Goal: Task Accomplishment & Management: Complete application form

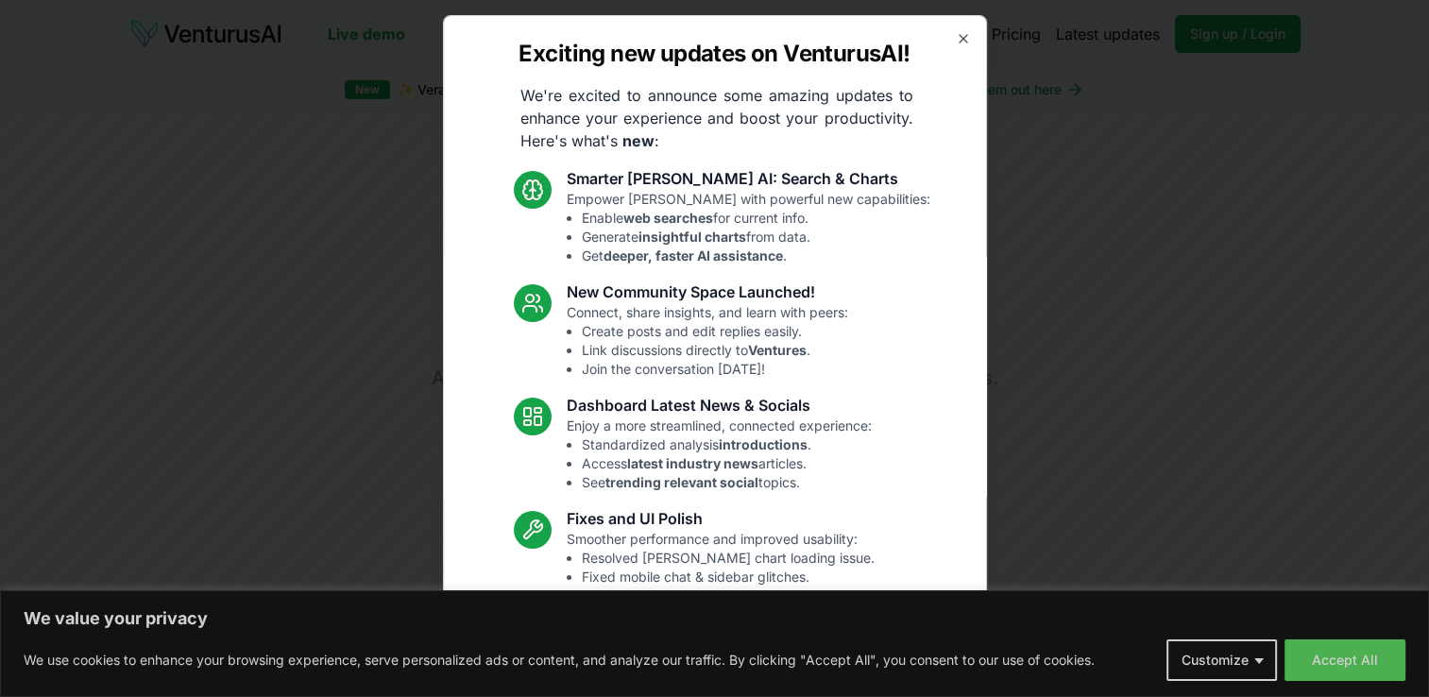
click at [959, 40] on icon "button" at bounding box center [963, 39] width 8 height 8
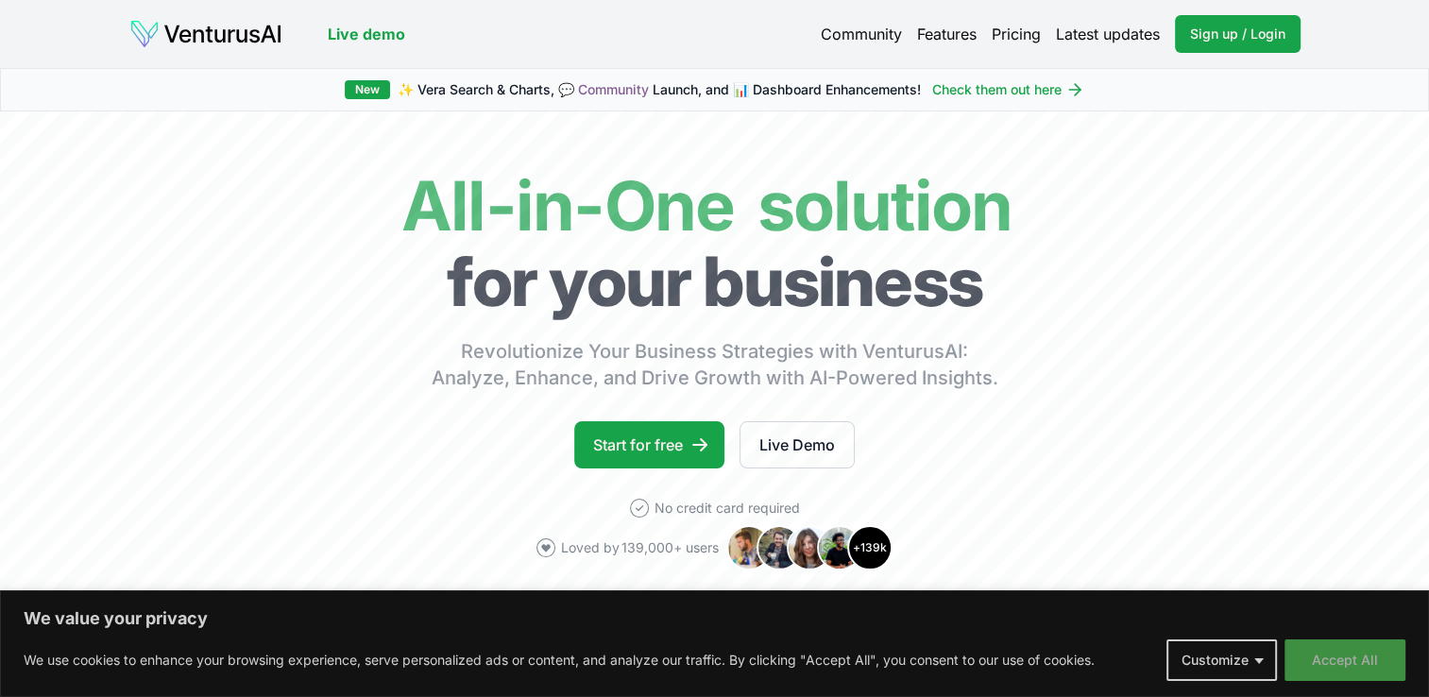
click at [1313, 668] on button "Accept All" at bounding box center [1344, 660] width 121 height 42
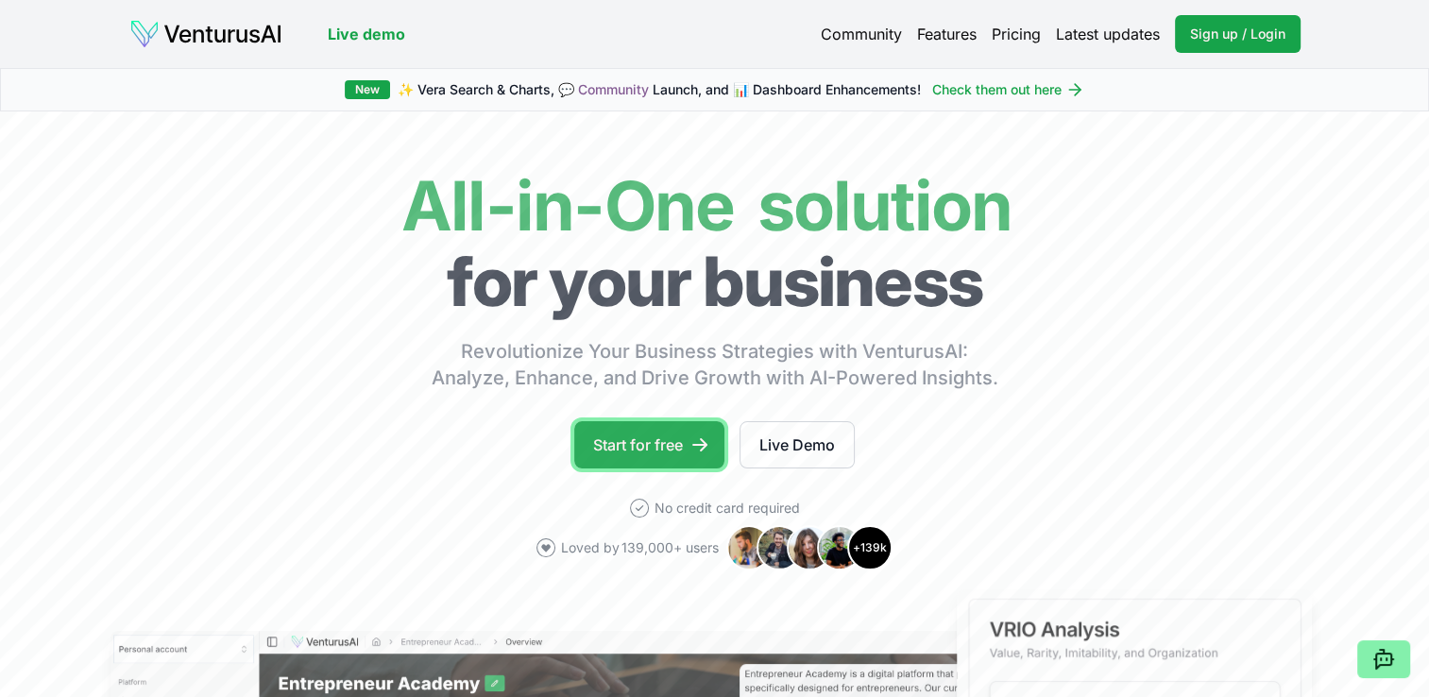
click at [669, 436] on link "Start for free" at bounding box center [649, 444] width 150 height 47
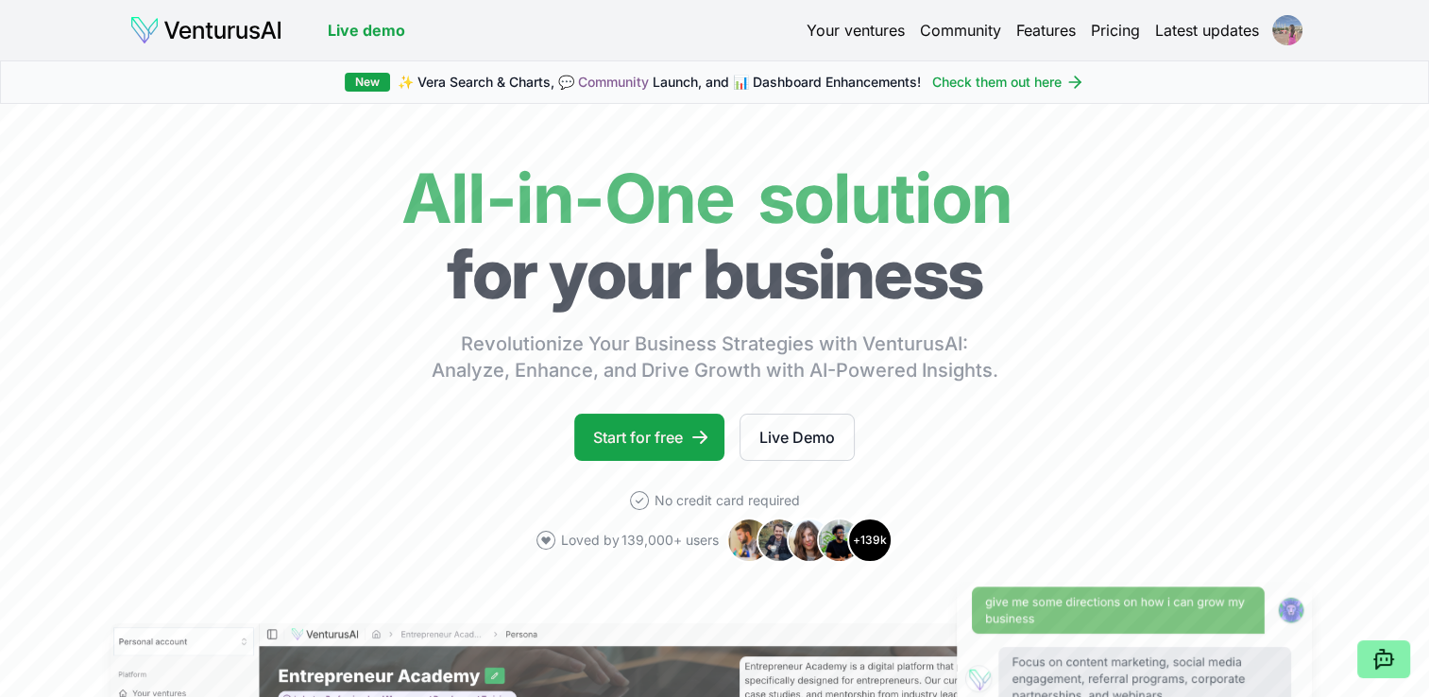
click at [1293, 32] on html "We value your privacy We use cookies to enhance your browsing experience, serve…" at bounding box center [714, 348] width 1429 height 697
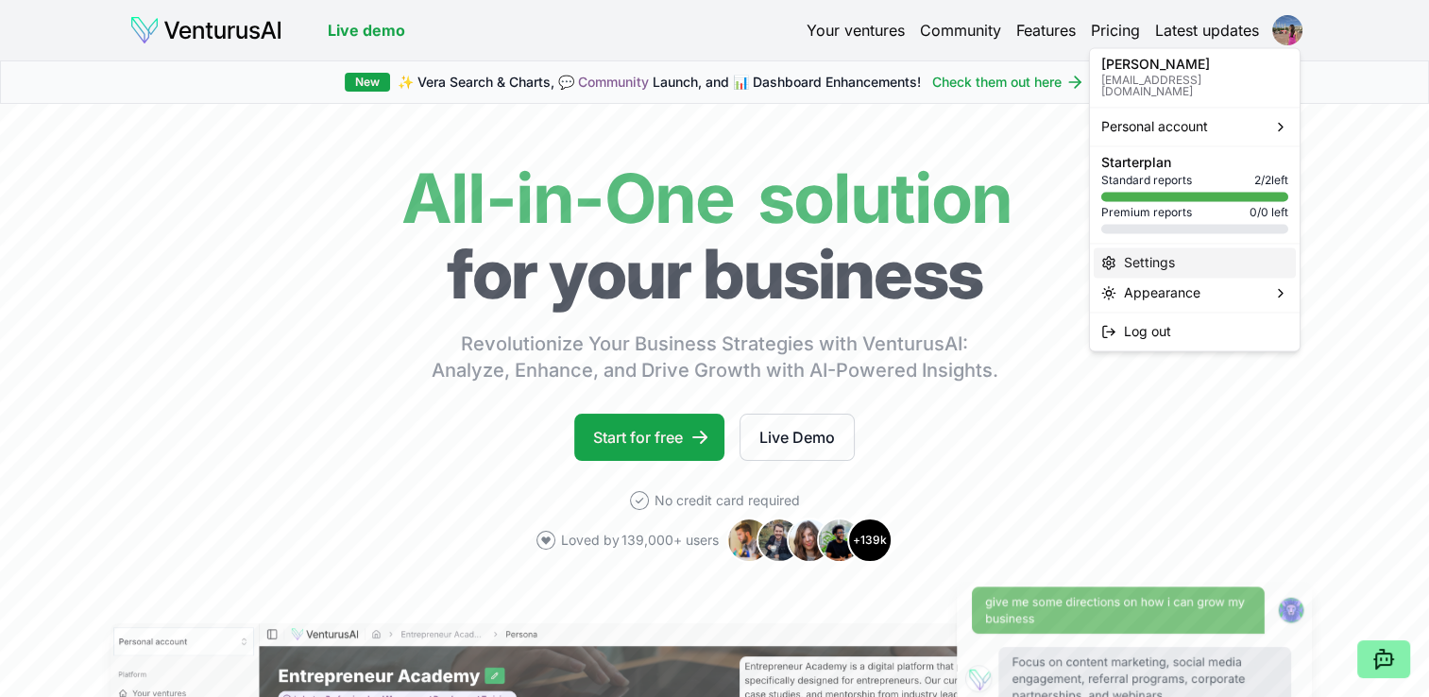
click at [1261, 247] on div "Settings" at bounding box center [1194, 262] width 202 height 30
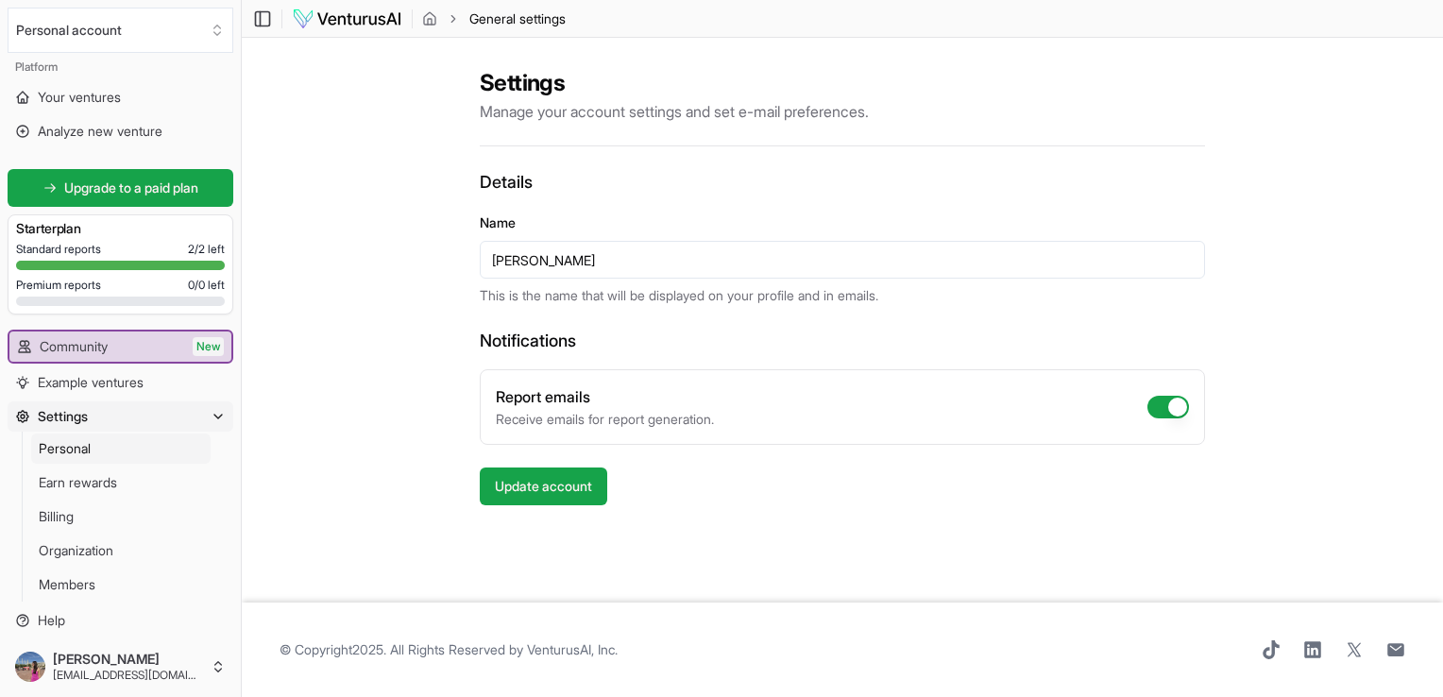
scroll to position [21, 0]
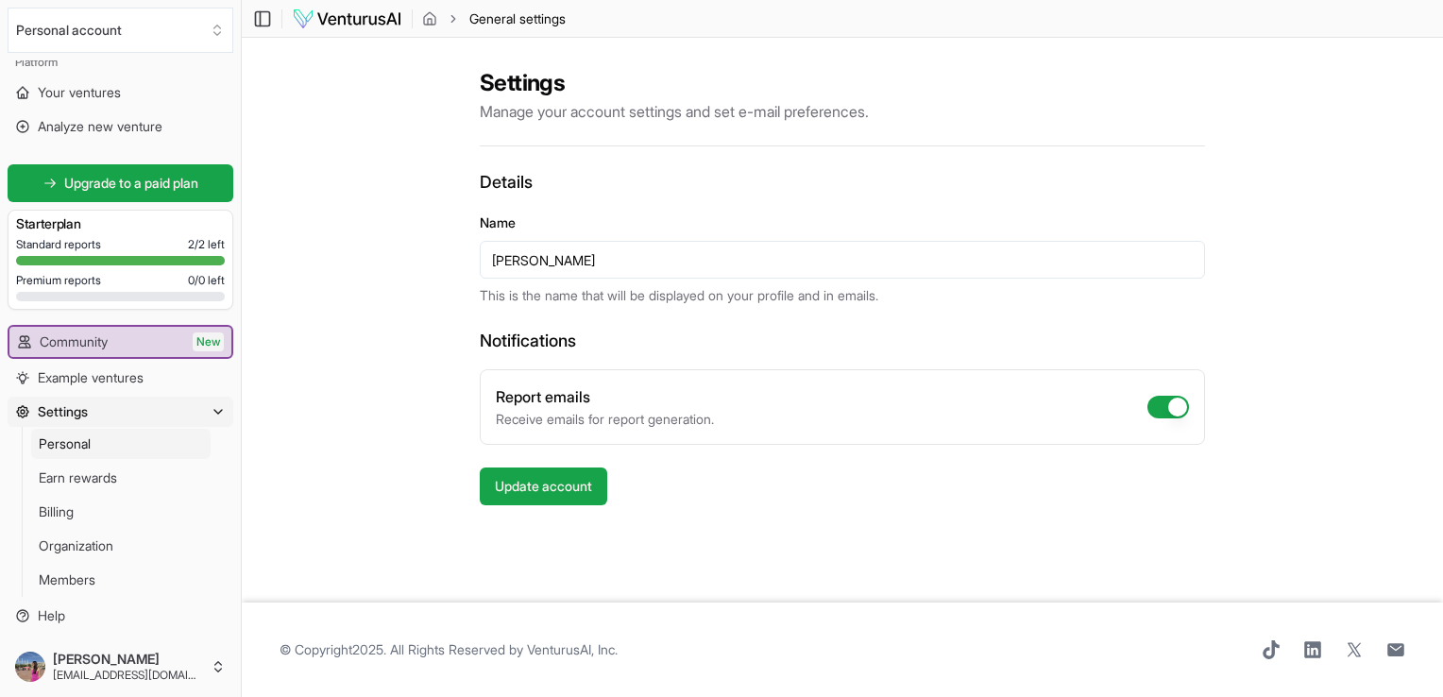
click at [90, 407] on button "Settings" at bounding box center [121, 412] width 226 height 30
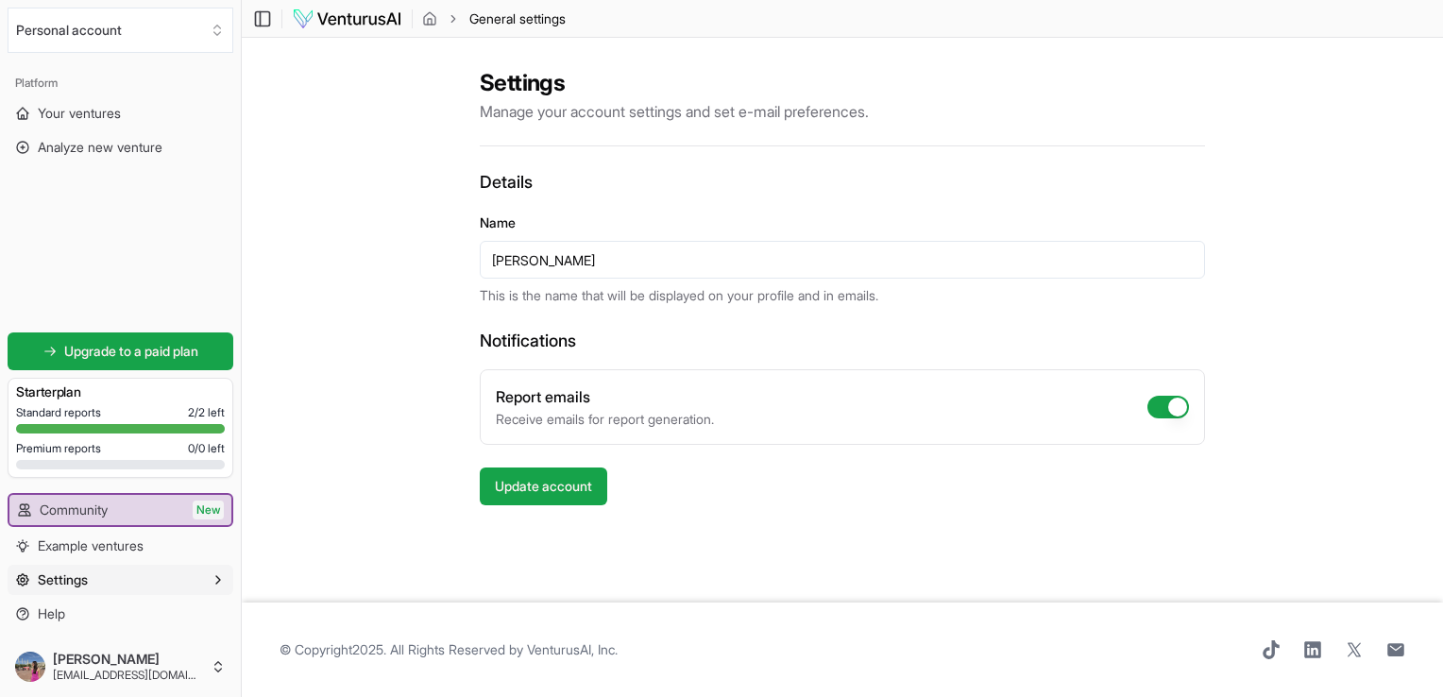
click at [76, 580] on span "Settings" at bounding box center [63, 579] width 50 height 19
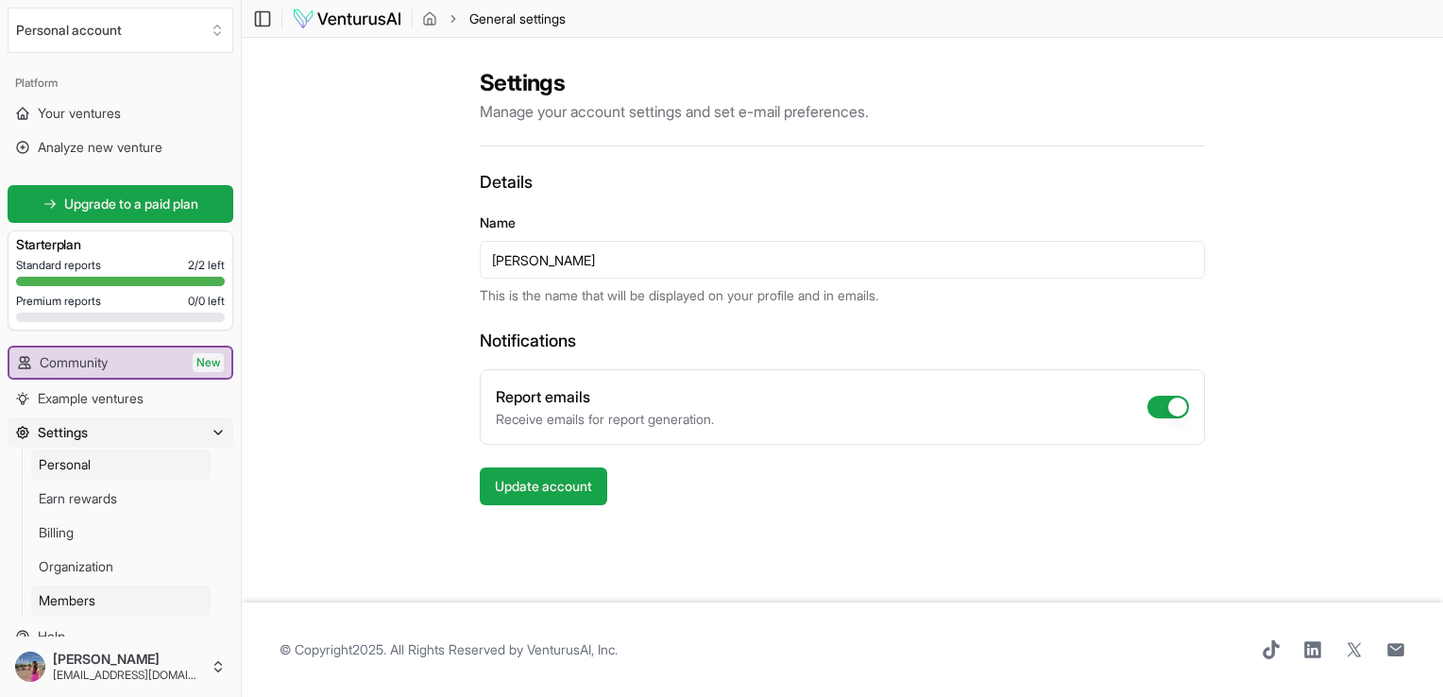
scroll to position [21, 0]
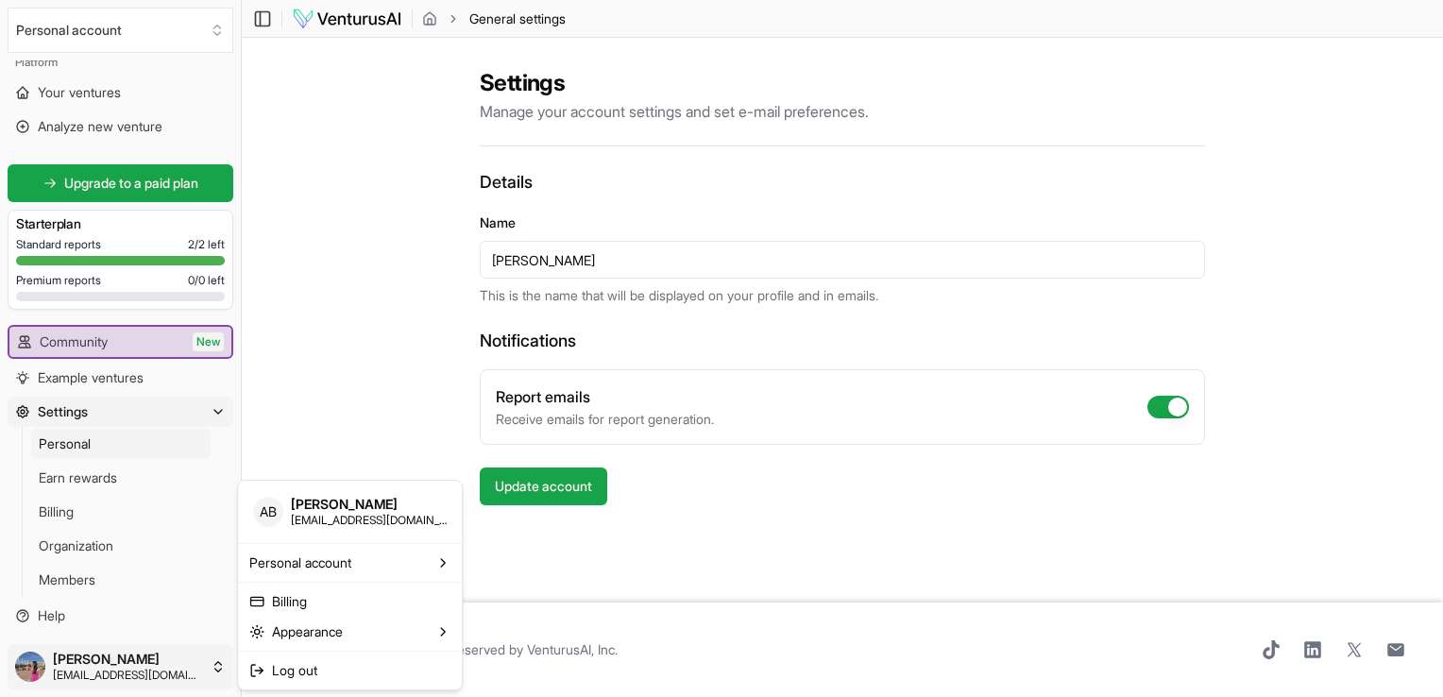
click at [221, 669] on html "We value your privacy We use cookies to enhance your browsing experience, serve…" at bounding box center [721, 348] width 1443 height 697
click at [220, 669] on html "We value your privacy We use cookies to enhance your browsing experience, serve…" at bounding box center [721, 348] width 1443 height 697
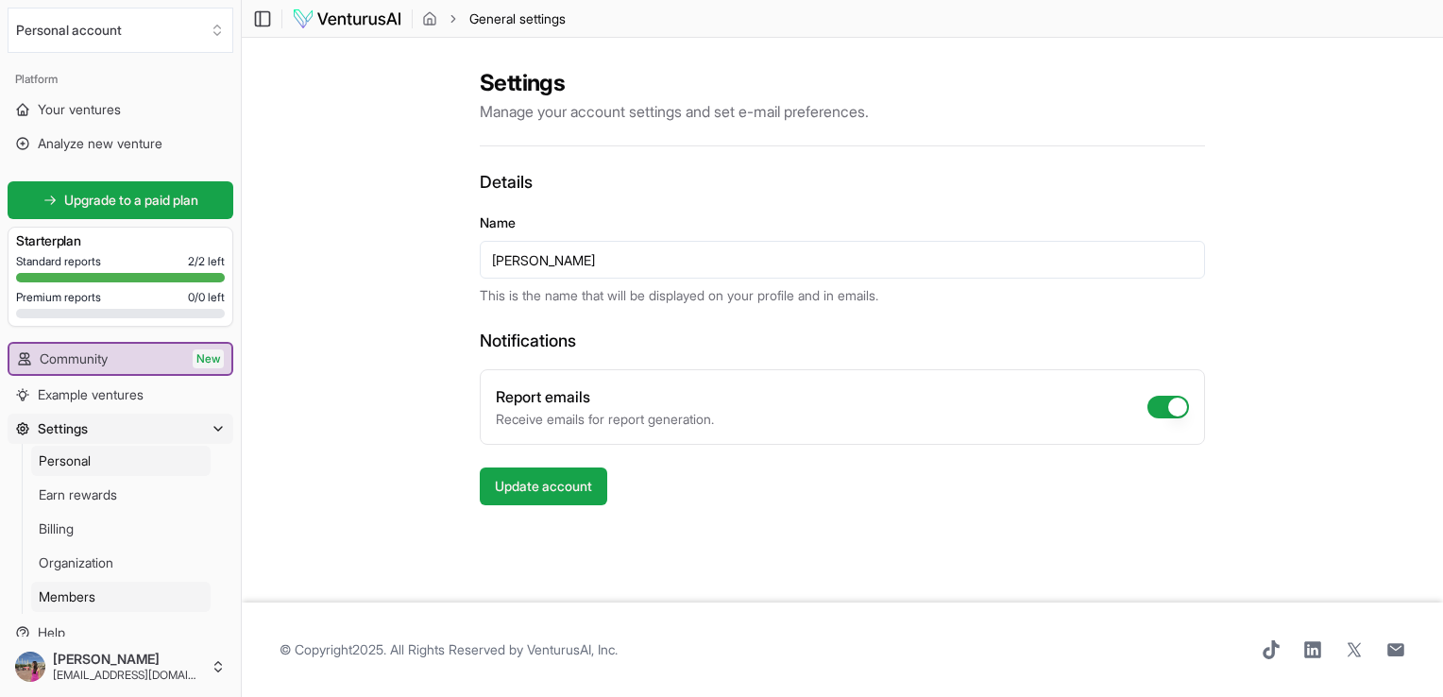
scroll to position [0, 0]
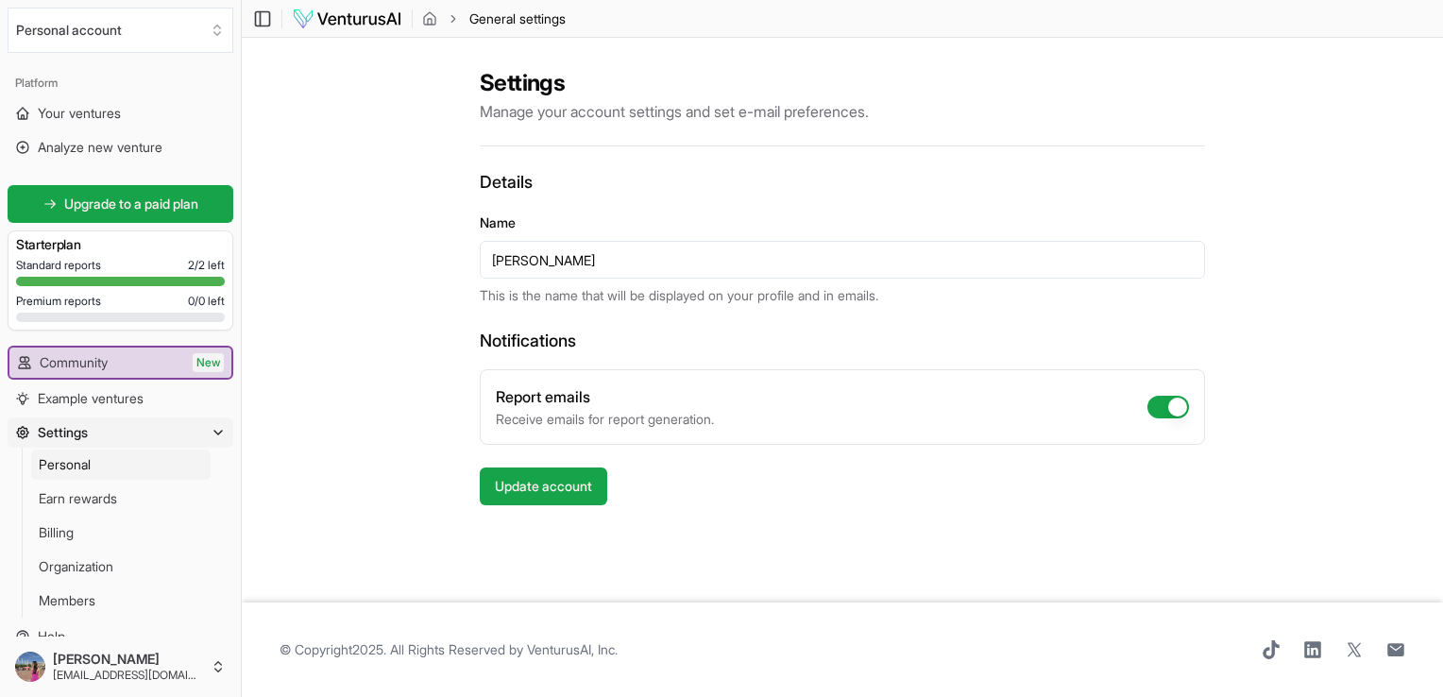
click at [127, 32] on button "Personal account" at bounding box center [121, 30] width 226 height 45
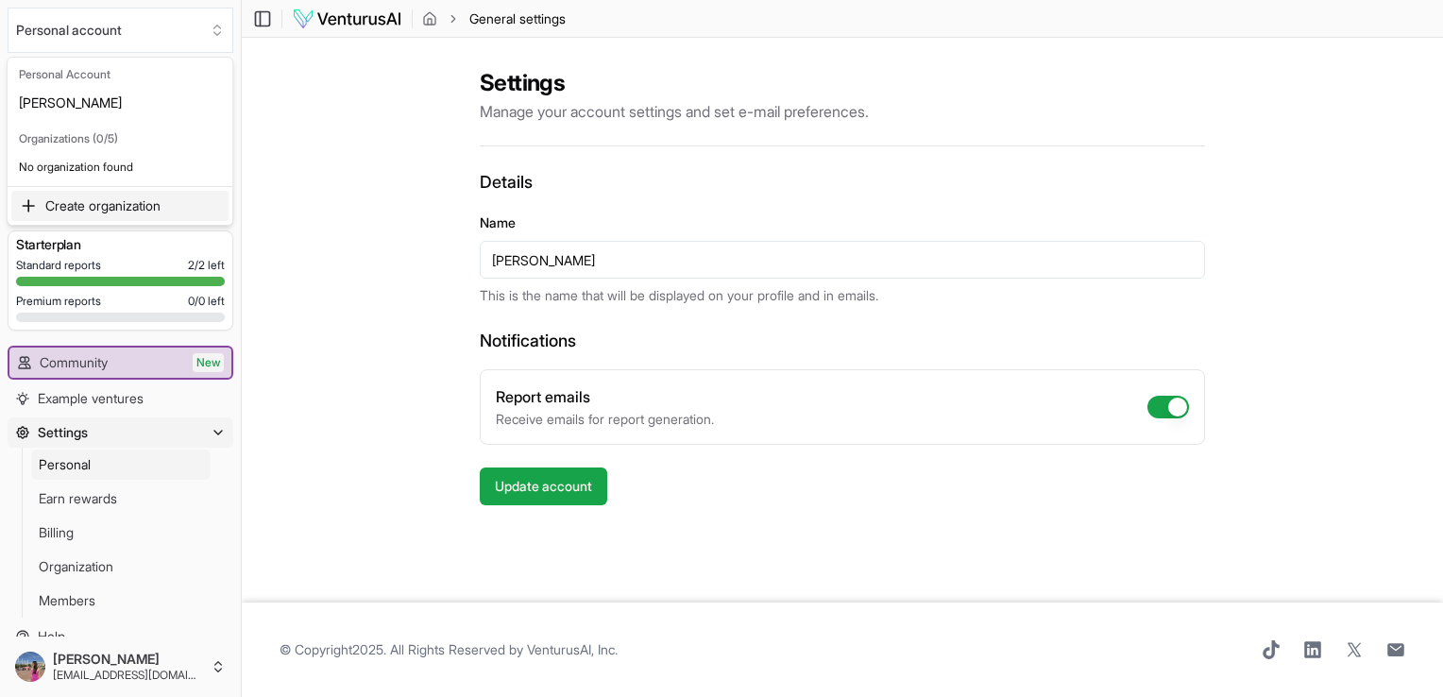
click at [1216, 175] on html "We value your privacy We use cookies to enhance your browsing experience, serve…" at bounding box center [721, 348] width 1443 height 697
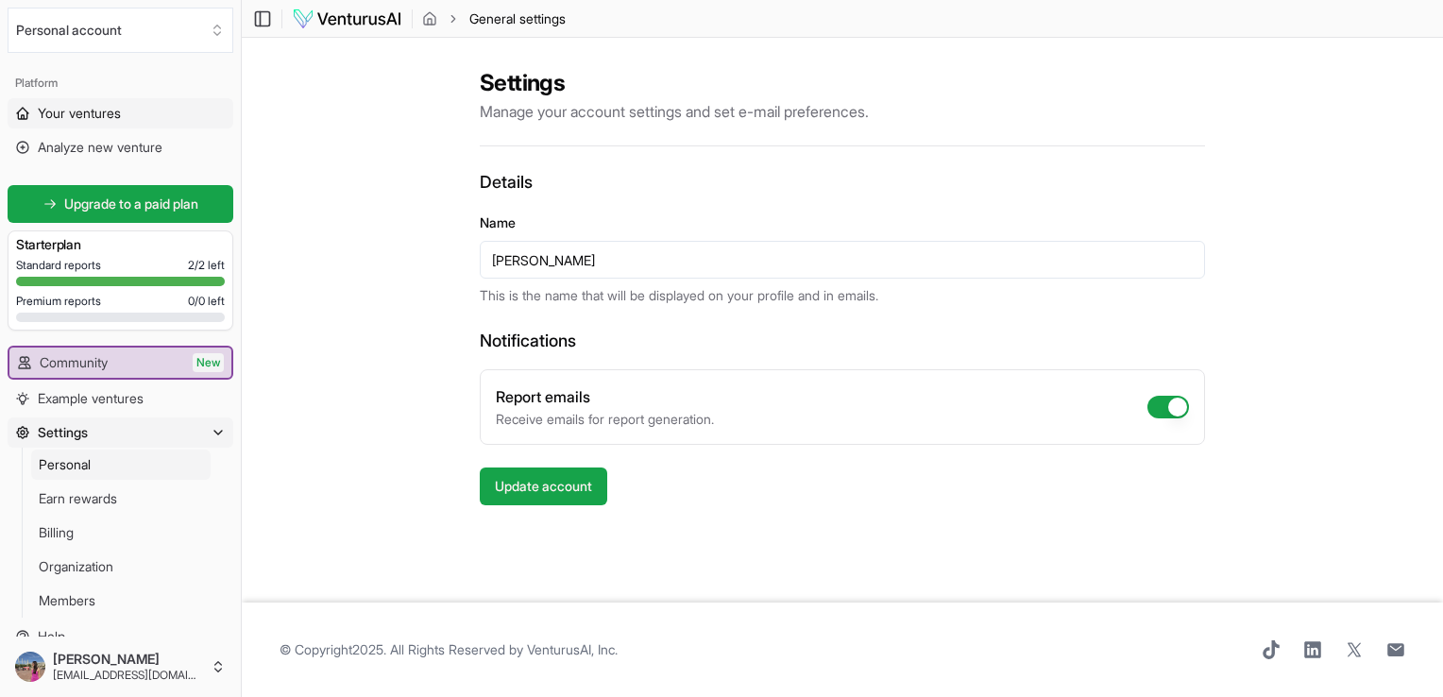
click at [30, 114] on link "Your ventures" at bounding box center [121, 113] width 226 height 30
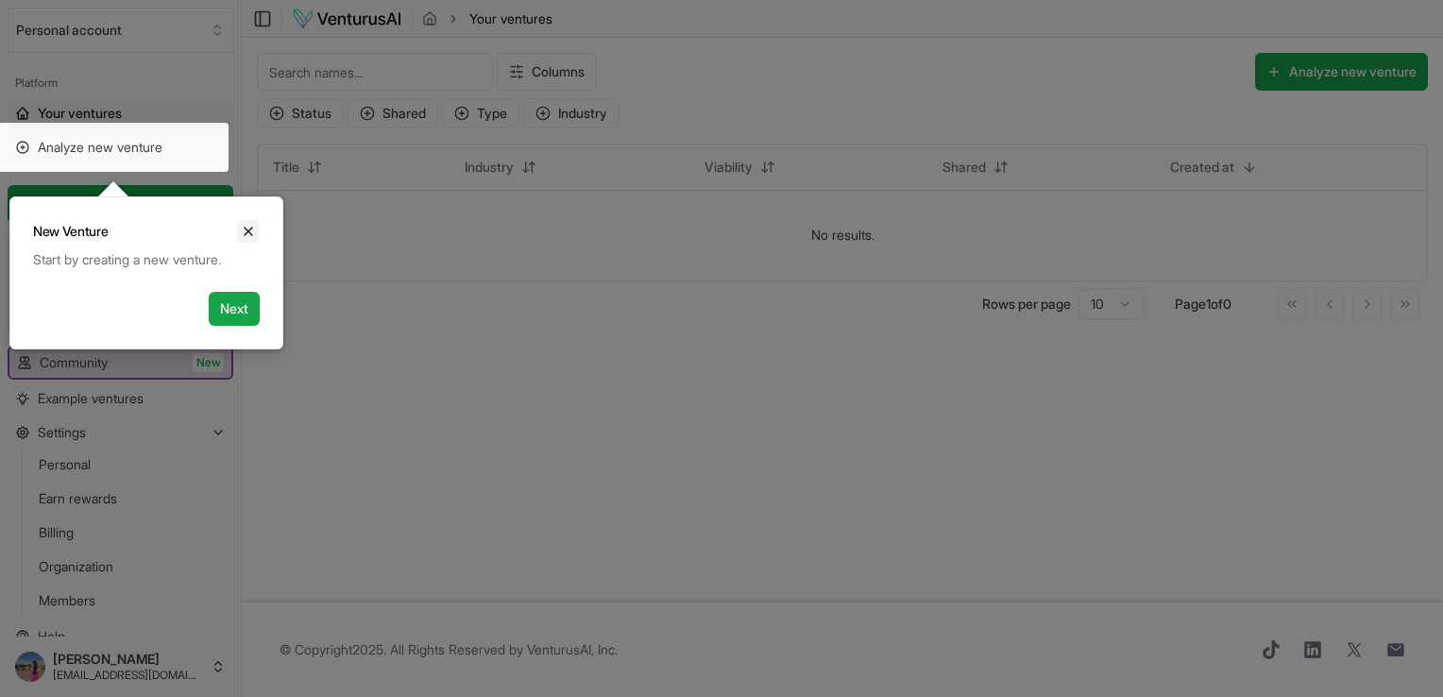
click at [249, 232] on icon "Close" at bounding box center [249, 232] width 8 height 8
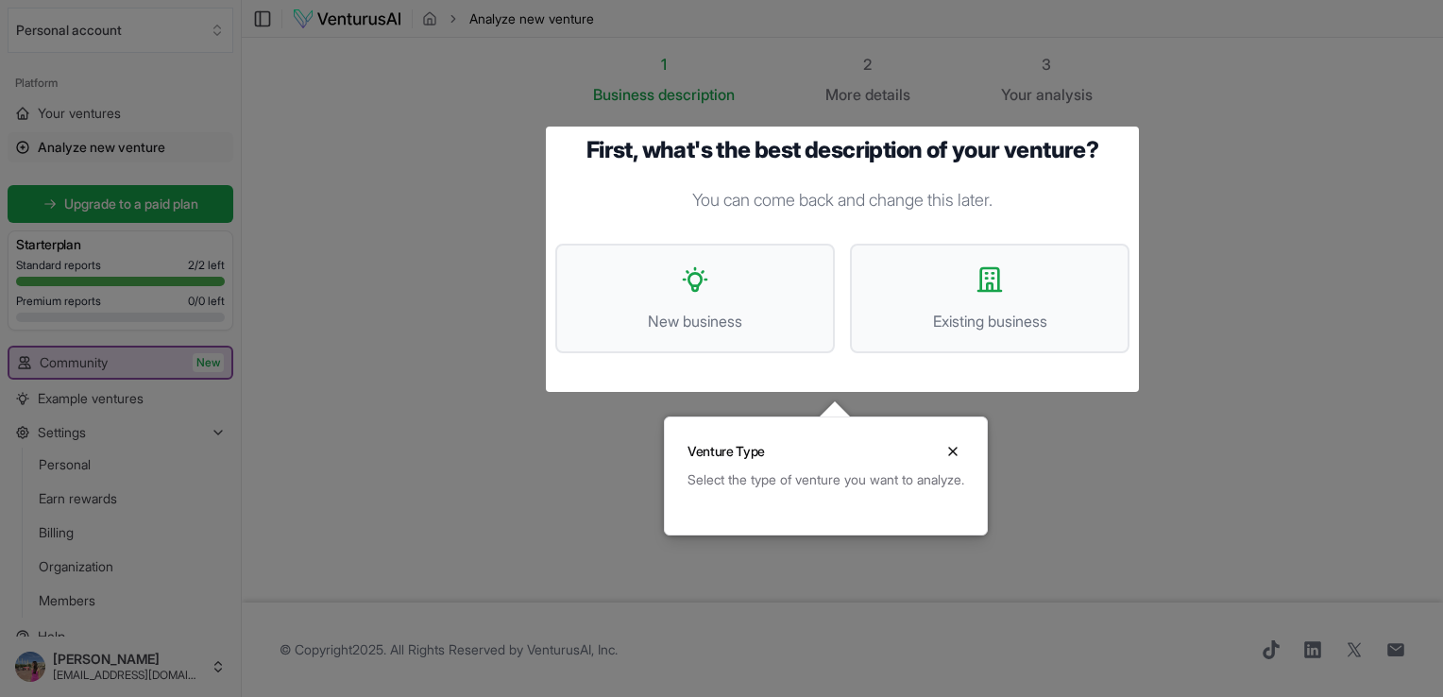
click at [430, 162] on div at bounding box center [721, 348] width 1443 height 697
click at [956, 452] on icon "Close" at bounding box center [953, 452] width 8 height 8
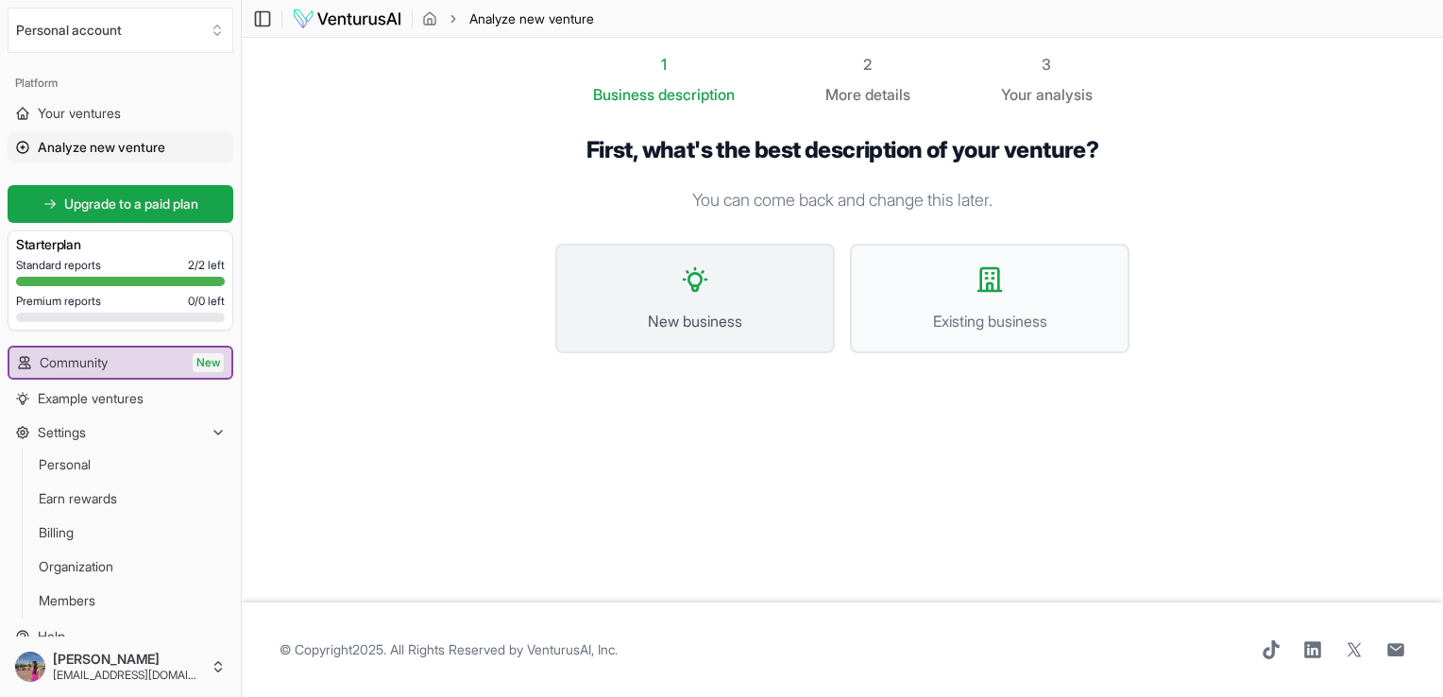
click at [688, 319] on span "New business" at bounding box center [695, 321] width 238 height 23
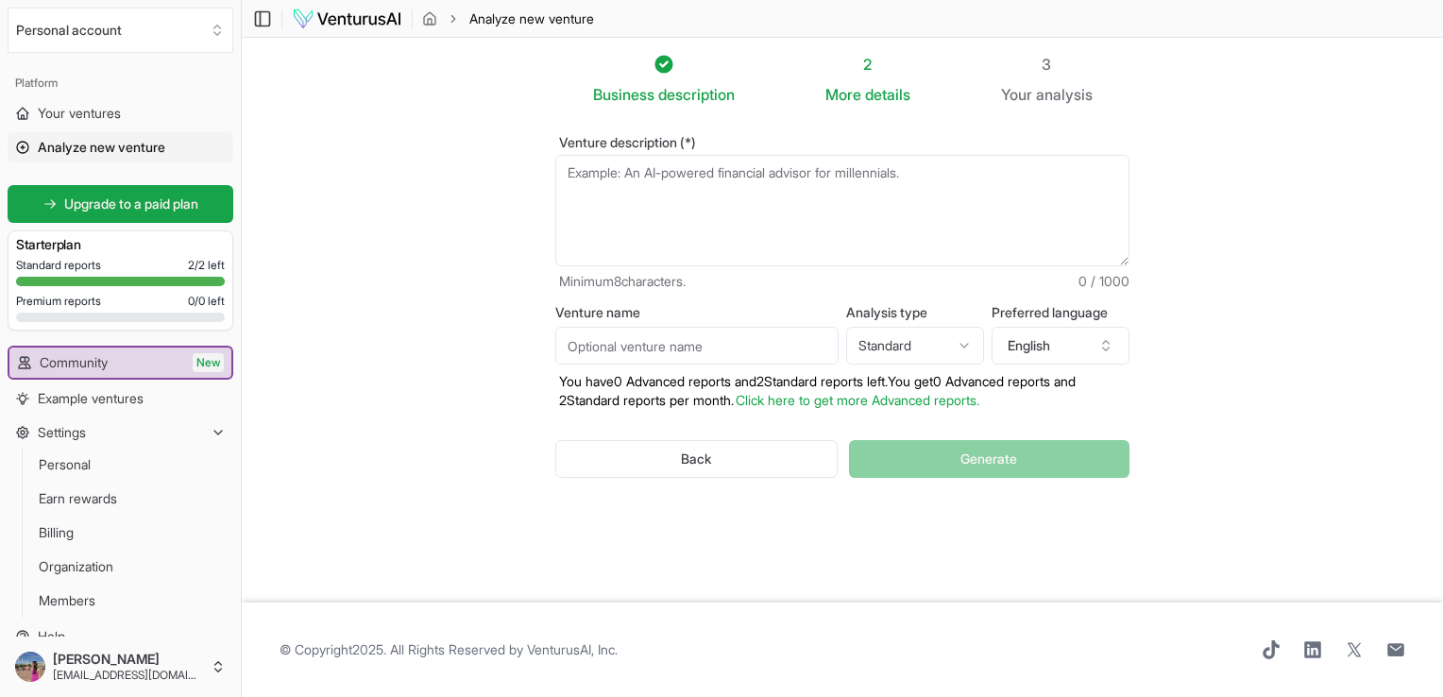
click at [866, 91] on span "details" at bounding box center [887, 94] width 45 height 19
click at [1006, 93] on span "Your" at bounding box center [1016, 94] width 31 height 23
click at [765, 216] on textarea "Venture description (*)" at bounding box center [842, 210] width 574 height 111
click at [119, 110] on span "Your ventures" at bounding box center [79, 113] width 83 height 19
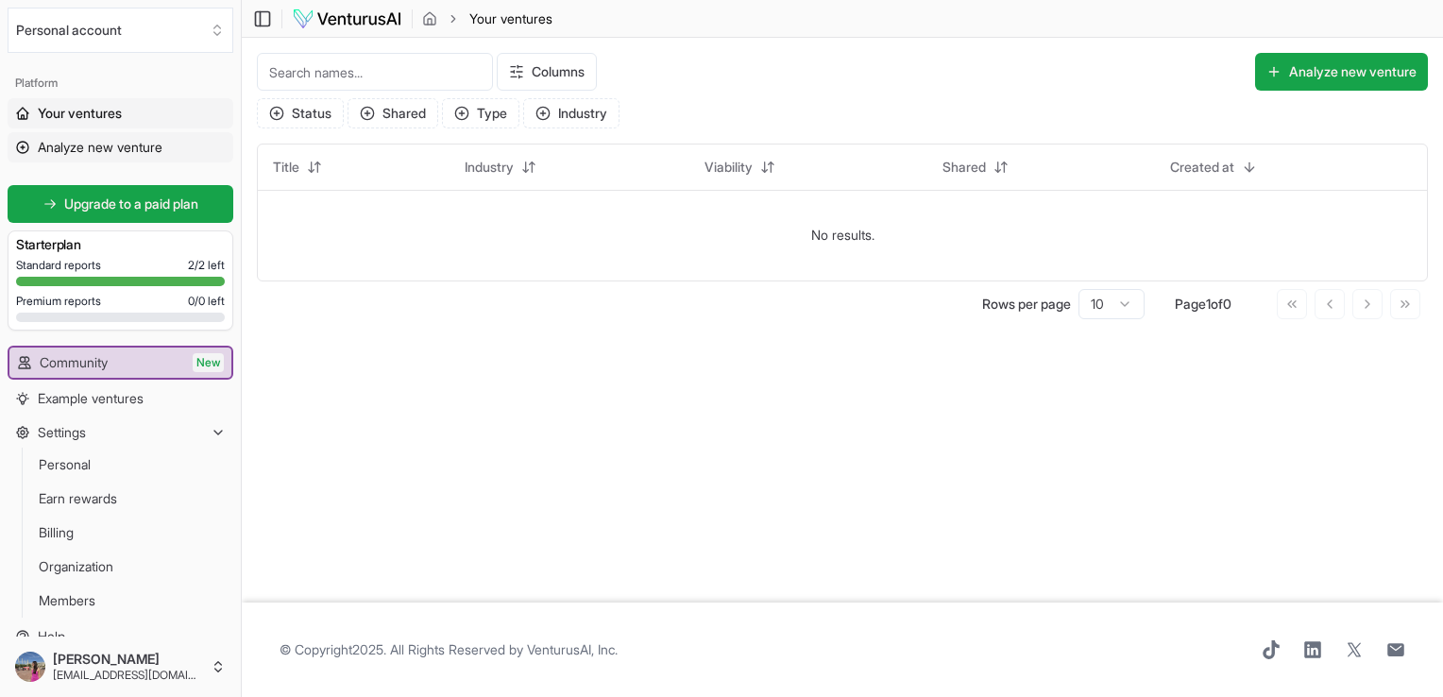
click at [144, 151] on span "Analyze new venture" at bounding box center [100, 147] width 125 height 19
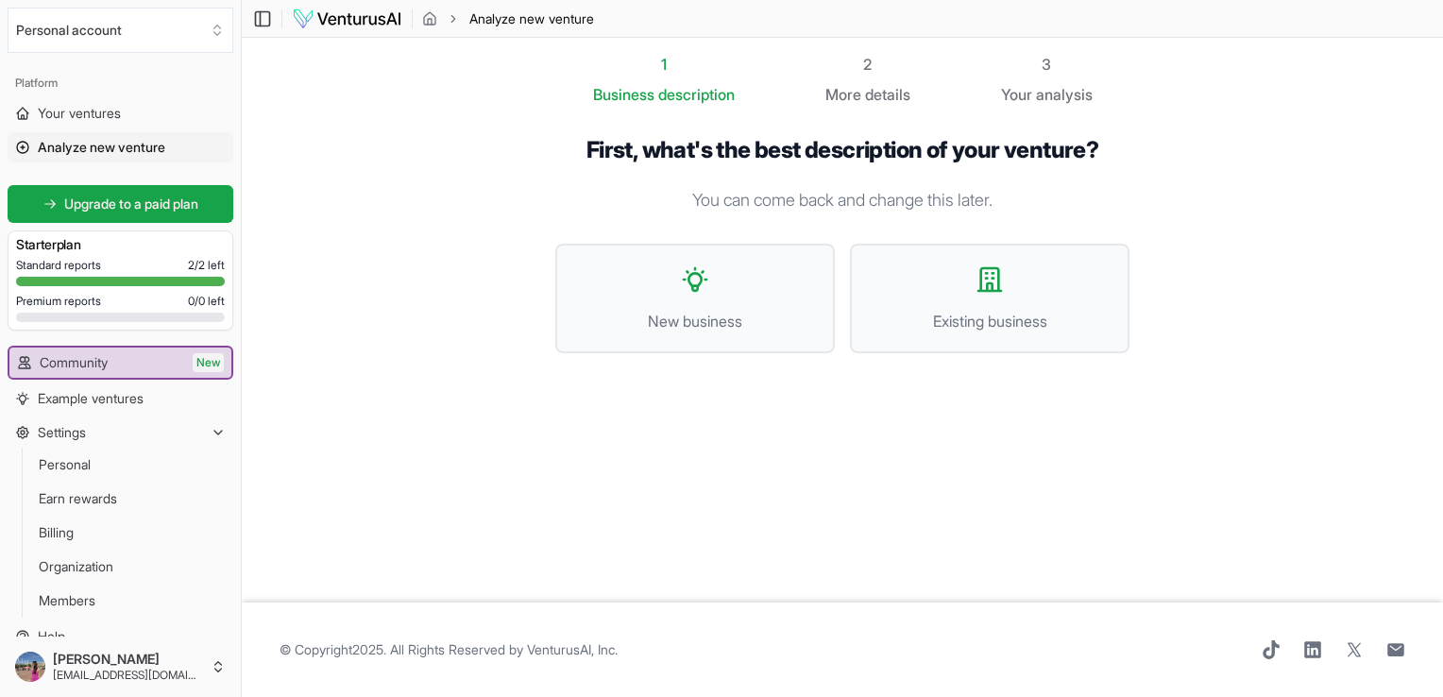
drag, startPoint x: 1243, startPoint y: 3, endPoint x: 645, endPoint y: 551, distance: 811.9
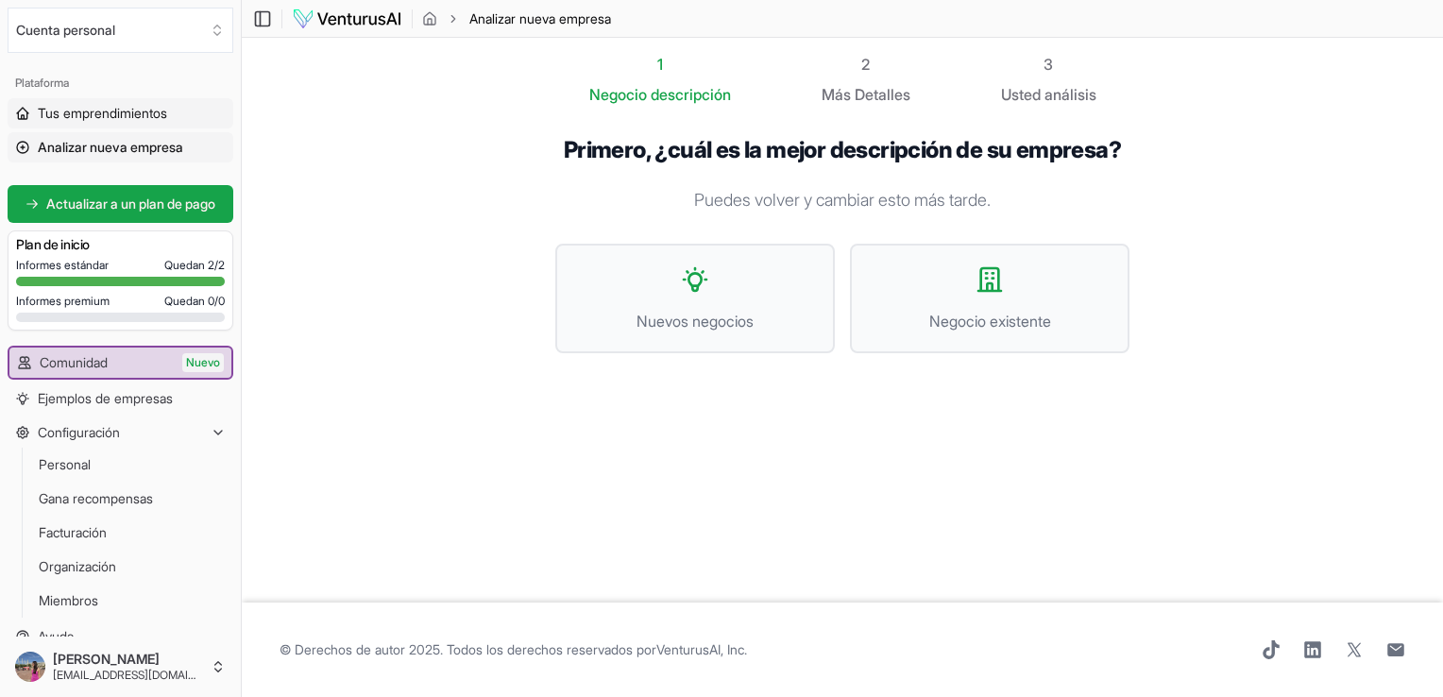
click at [126, 117] on span "Tus emprendimientos" at bounding box center [102, 113] width 129 height 19
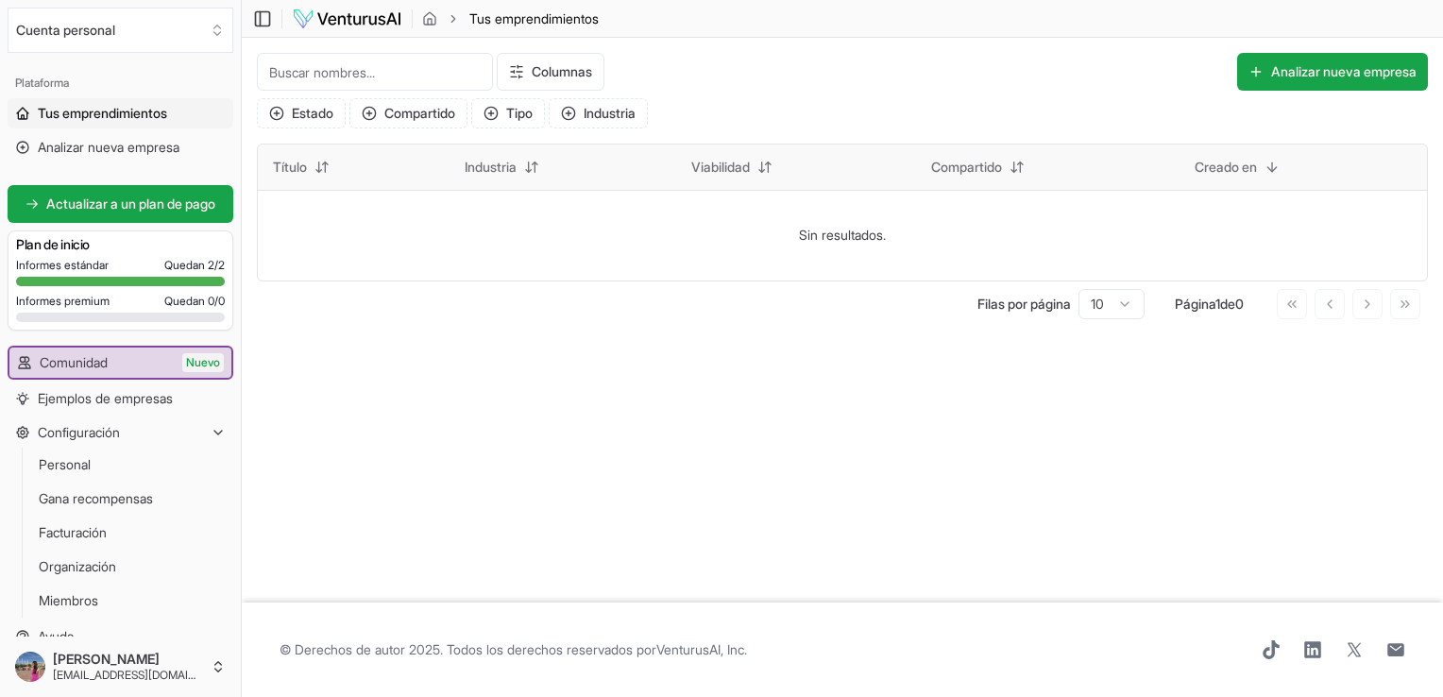
click at [363, 165] on div "Título" at bounding box center [353, 167] width 161 height 30
click at [347, 211] on td "Sin resultados." at bounding box center [842, 235] width 1169 height 91
click at [355, 247] on td "Sin resultados." at bounding box center [842, 235] width 1169 height 91
click at [885, 252] on td "Sin resultados." at bounding box center [842, 235] width 1169 height 91
click at [328, 69] on input at bounding box center [375, 72] width 236 height 38
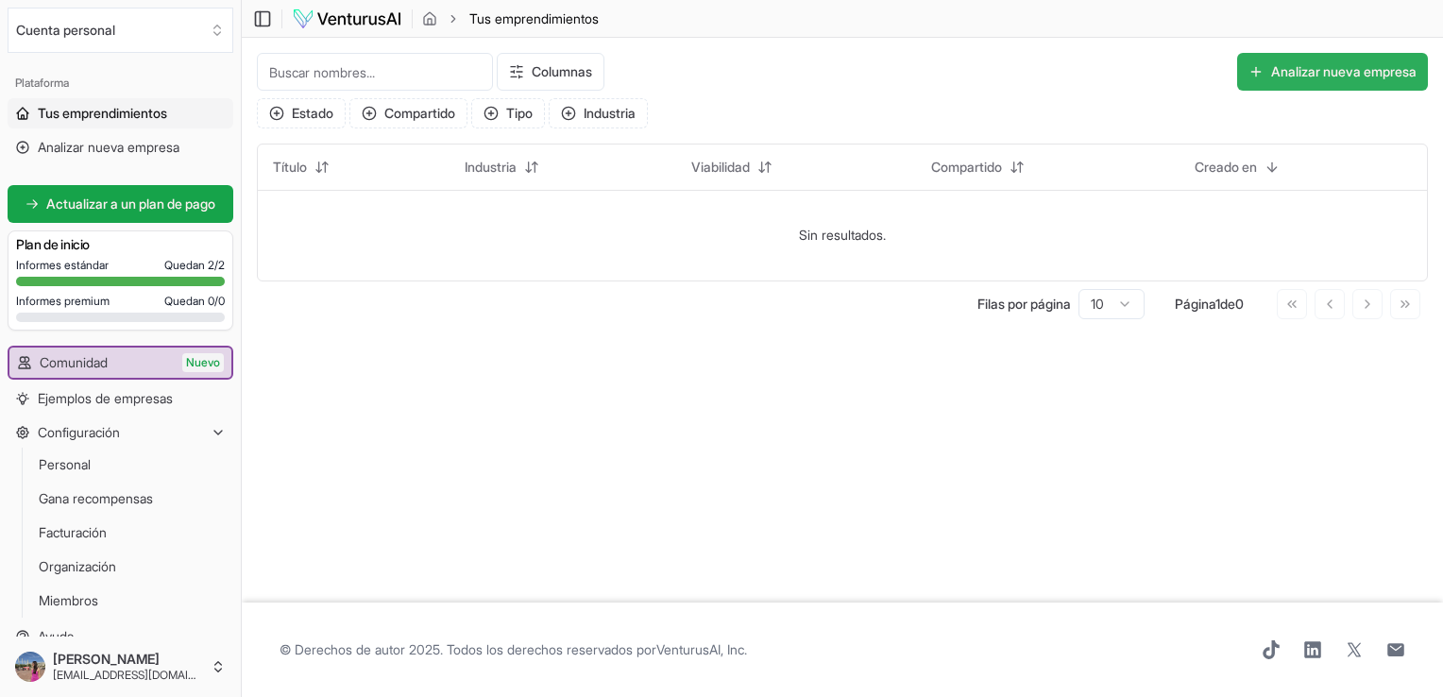
click at [1328, 81] on button "Analizar nueva empresa" at bounding box center [1332, 72] width 191 height 38
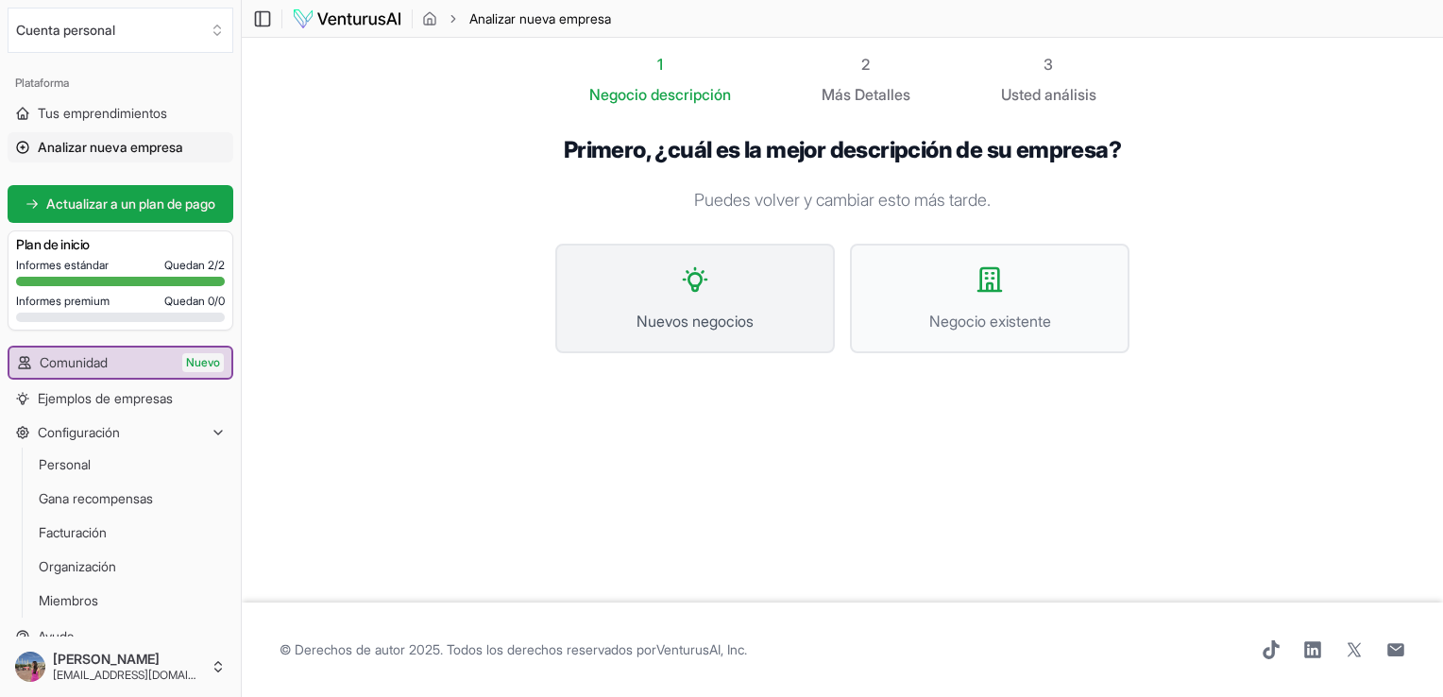
click at [682, 319] on span "Nuevos negocios" at bounding box center [695, 321] width 238 height 23
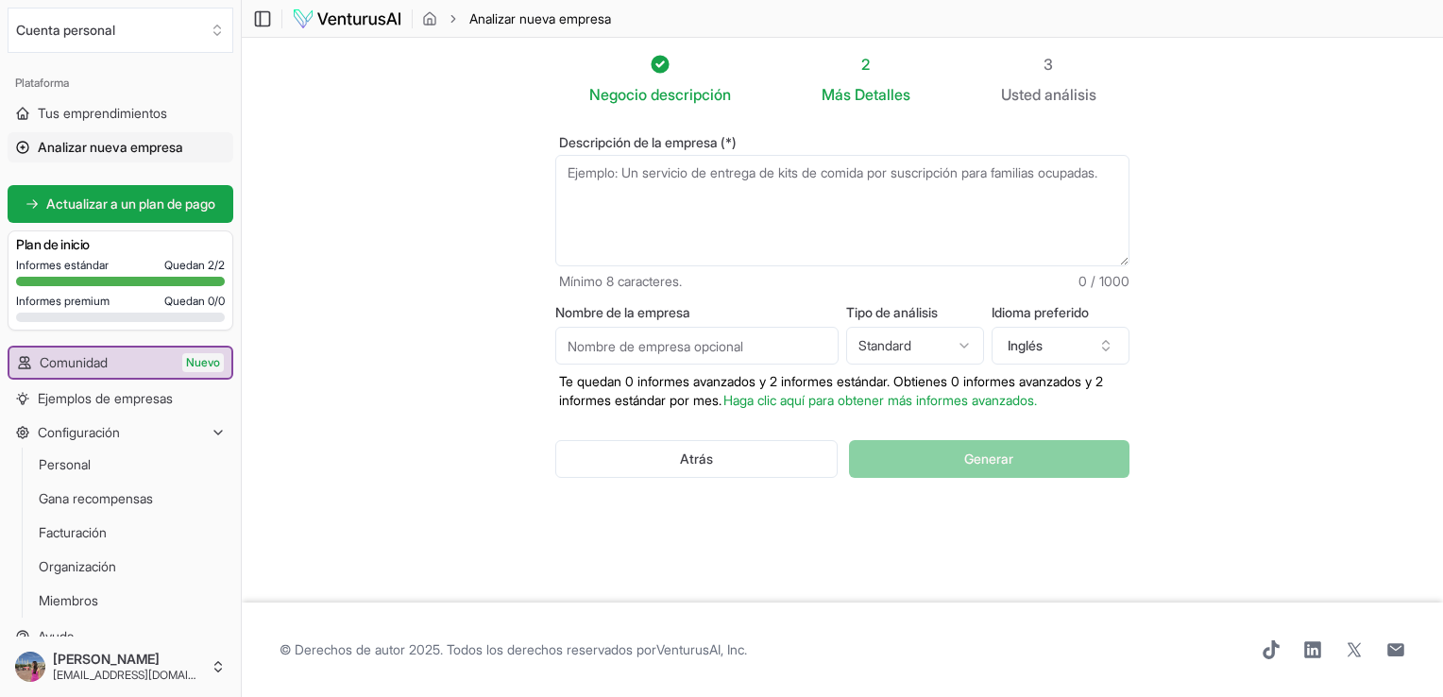
click at [637, 178] on textarea "Descripción de la empresa (*)" at bounding box center [842, 210] width 574 height 111
click at [1074, 342] on button "Inglés" at bounding box center [1060, 346] width 138 height 38
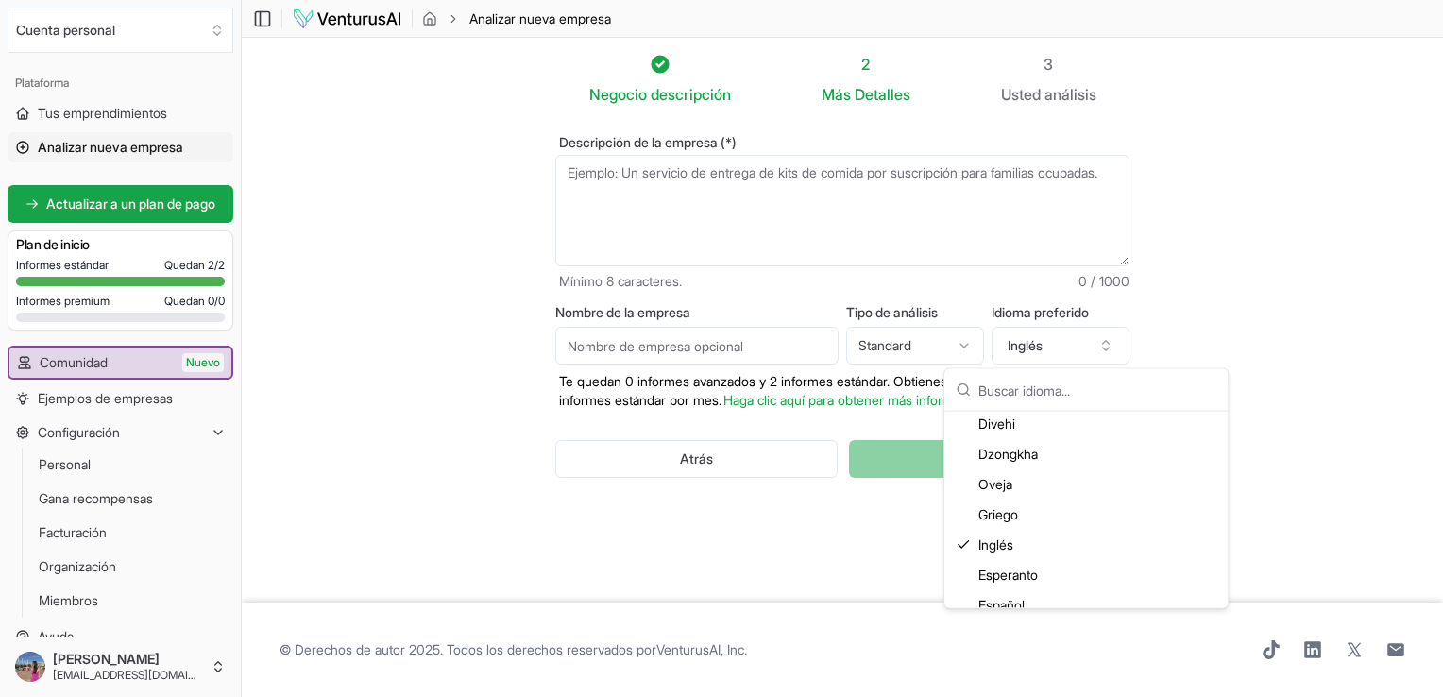
scroll to position [1032, 0]
click at [1023, 542] on font "Español" at bounding box center [1001, 546] width 46 height 19
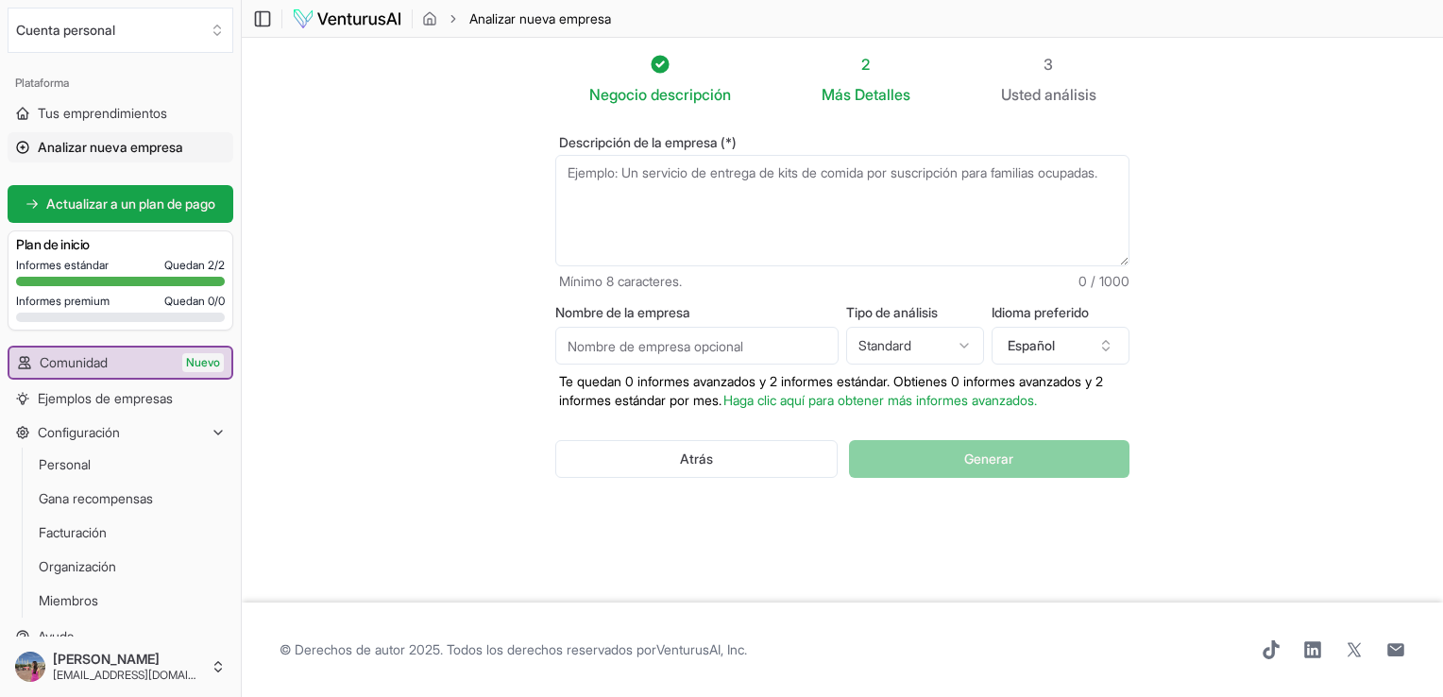
click at [893, 353] on html "We value your privacy We use cookies to enhance your browsing experience, serve…" at bounding box center [721, 348] width 1443 height 697
select select "advanced"
click at [759, 351] on input "Nombre de la empresa" at bounding box center [696, 346] width 283 height 38
click at [677, 187] on textarea "Descripción de la empresa (*)" at bounding box center [842, 210] width 574 height 111
click at [806, 202] on textarea "Descripción de la empresa (*)" at bounding box center [842, 210] width 574 height 111
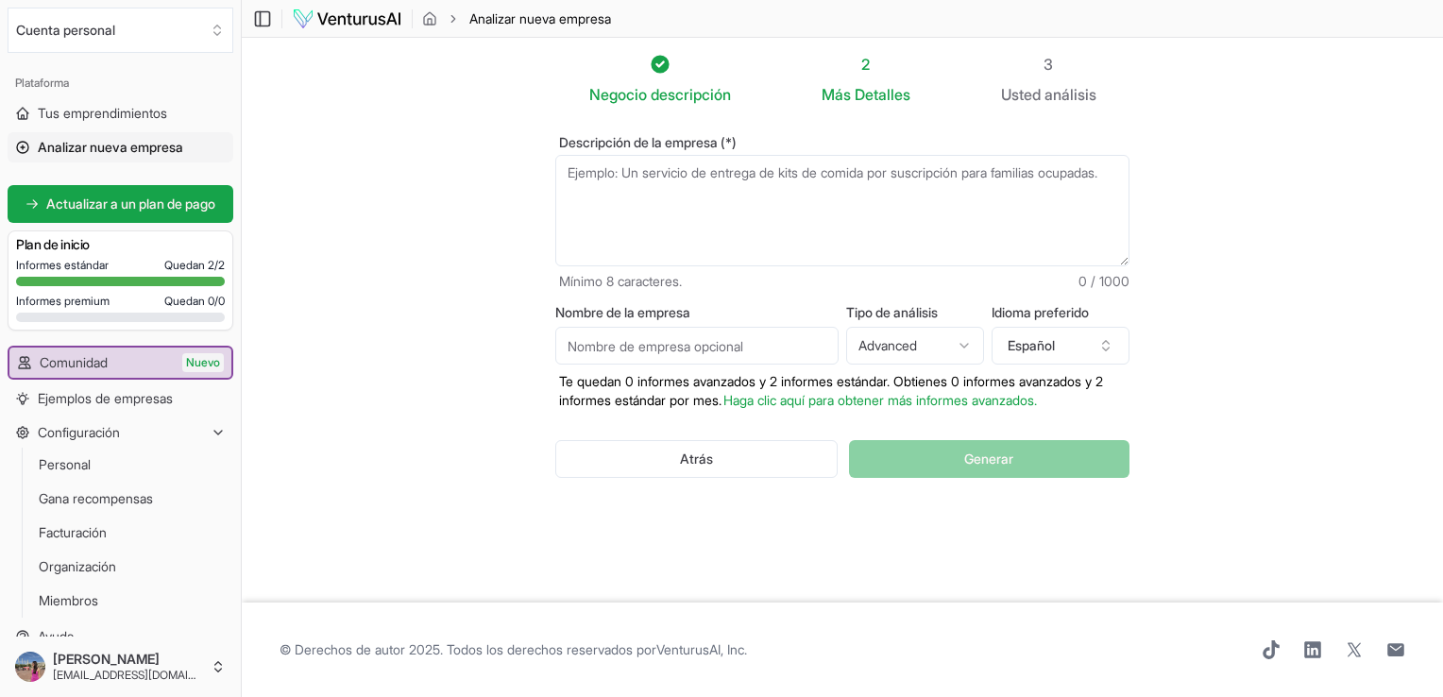
click at [726, 206] on textarea "Descripción de la empresa (*)" at bounding box center [842, 210] width 574 height 111
click at [706, 203] on textarea "Descripción de la empresa (*)" at bounding box center [842, 210] width 574 height 111
click at [860, 211] on textarea "Descripción de la empresa (*)" at bounding box center [842, 210] width 574 height 111
paste textarea "Hospitalidad premium y experiencias B2B en Motorsport: activaciones de marca, i…"
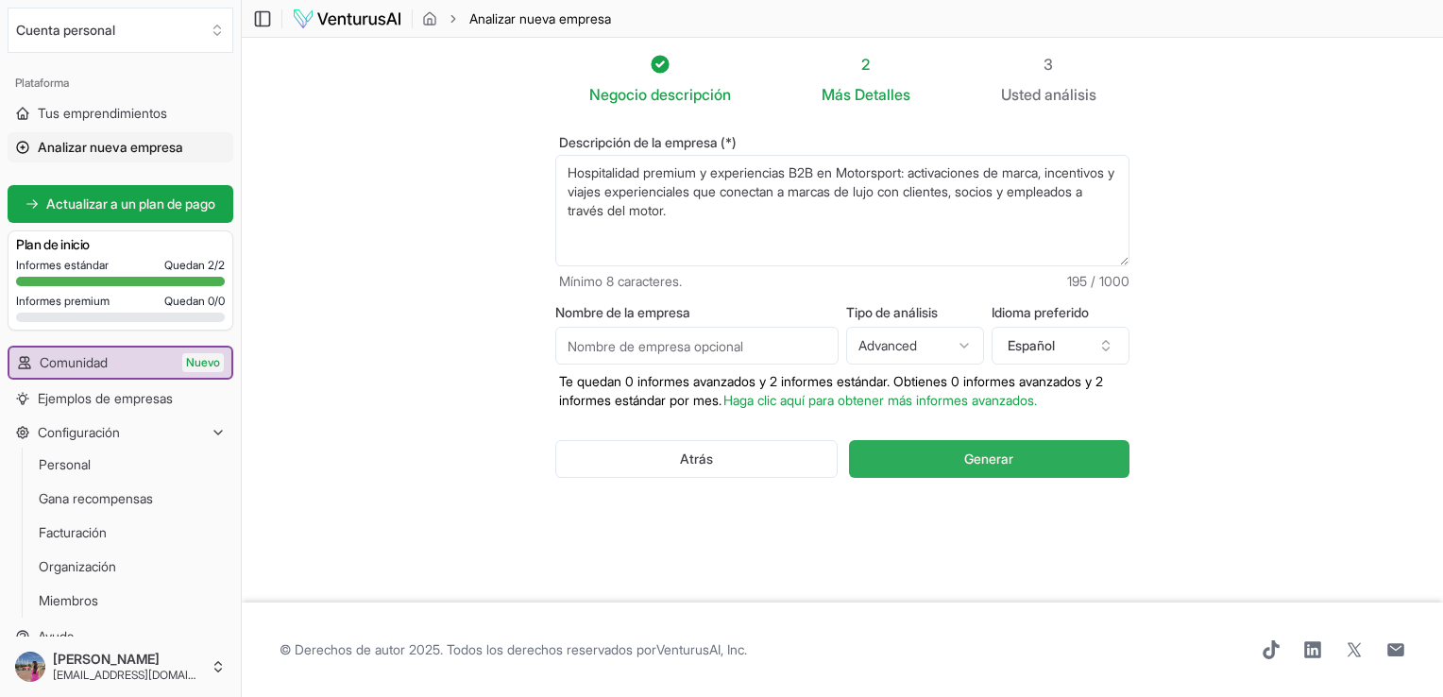
type textarea "Hospitalidad premium y experiencias B2B en Motorsport: activaciones de marca, i…"
click at [988, 462] on span "Generar" at bounding box center [988, 458] width 49 height 19
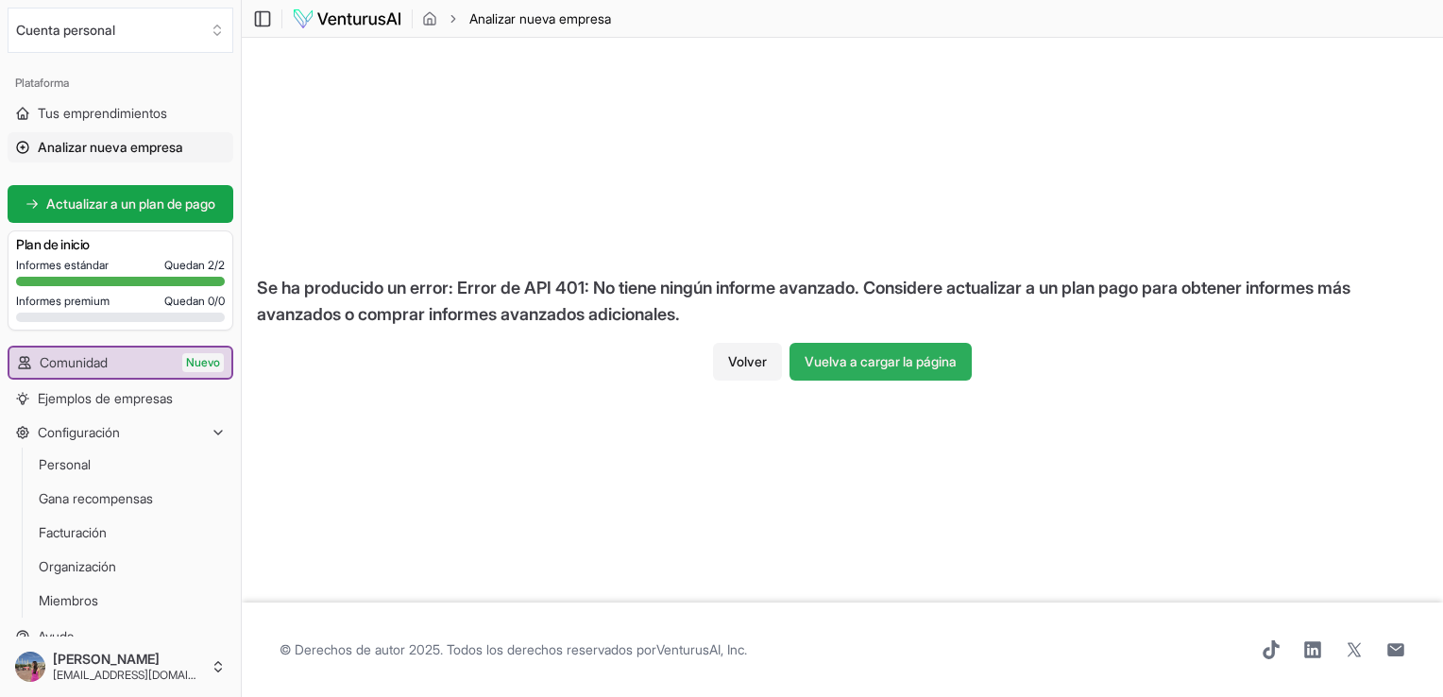
click at [820, 359] on button "Vuelva a cargar la página" at bounding box center [880, 362] width 182 height 38
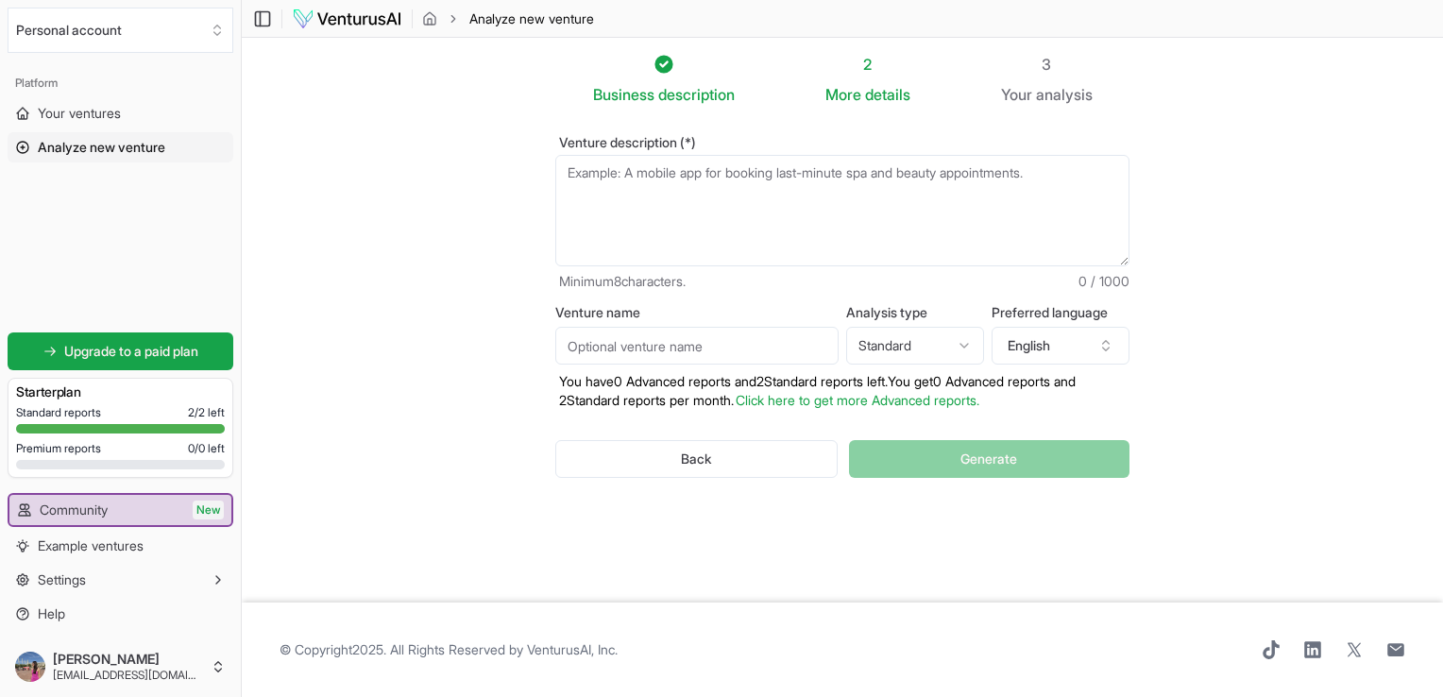
click at [755, 157] on textarea "Venture description (*)" at bounding box center [842, 210] width 574 height 111
paste textarea "Hospitalidad premium y experiencias B2B en Motorsport: activaciones de marca, i…"
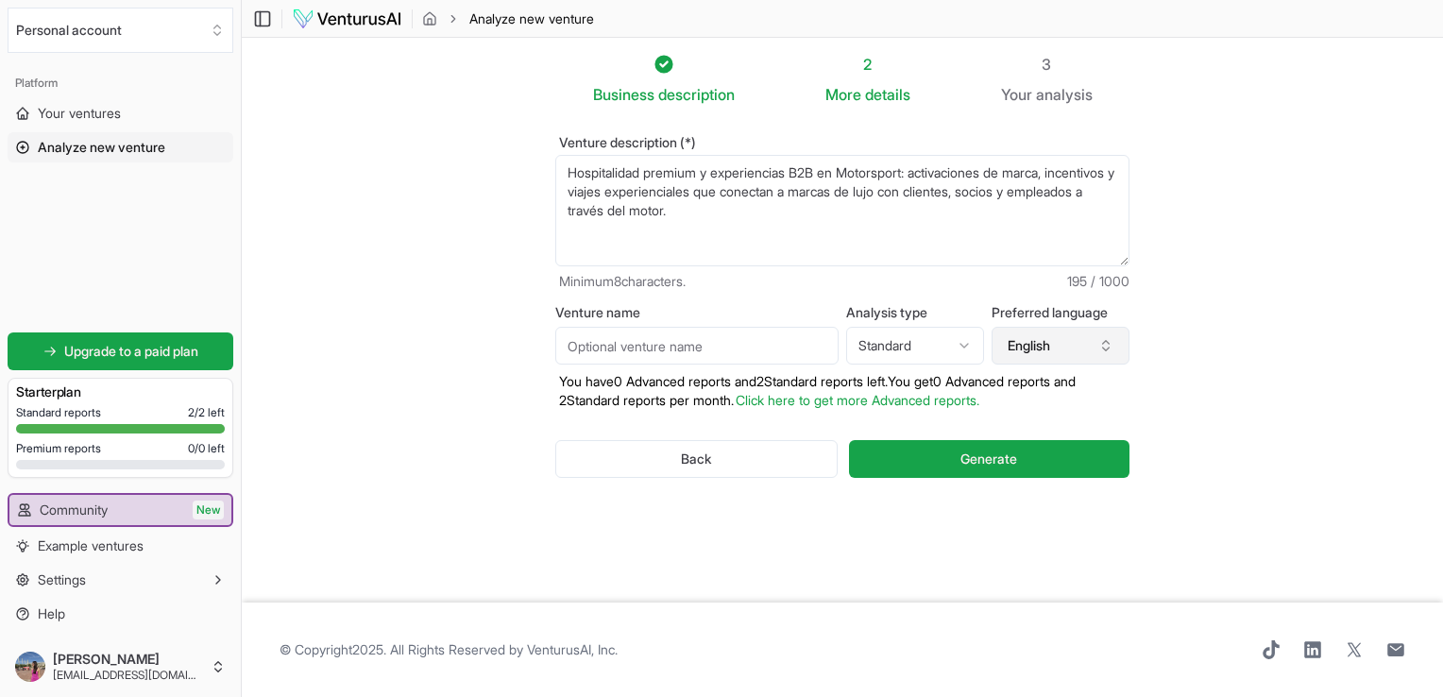
type textarea "Hospitalidad premium y experiencias B2B en Motorsport: activaciones de marca, i…"
click at [1039, 354] on button "English" at bounding box center [1060, 346] width 138 height 38
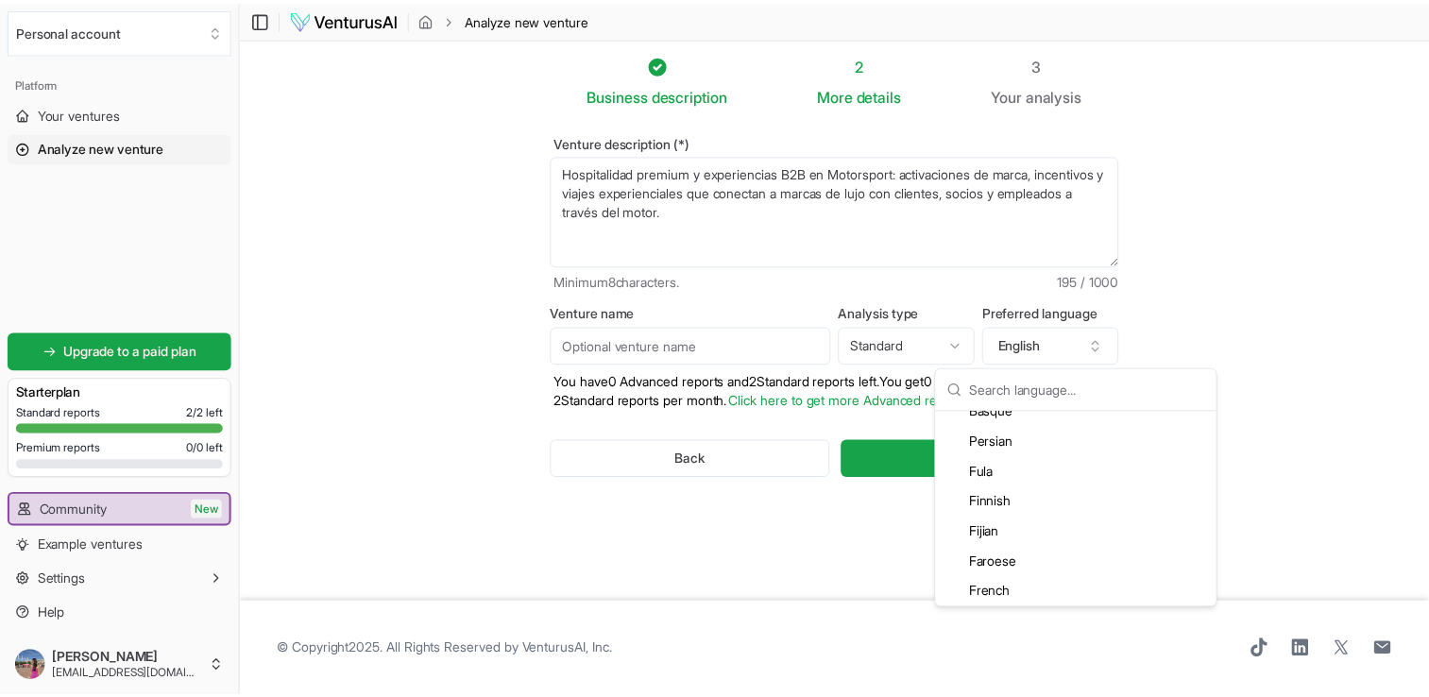
scroll to position [1133, 0]
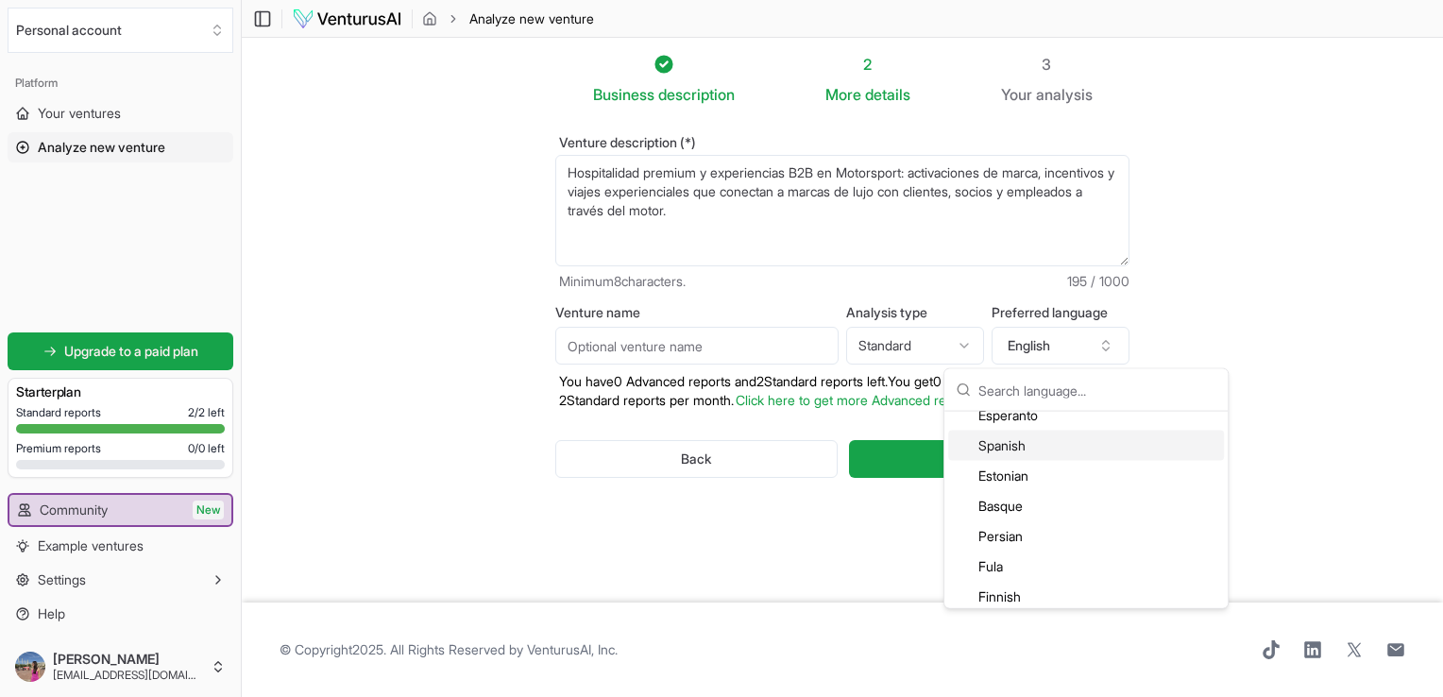
click at [1015, 451] on div "Spanish" at bounding box center [1086, 446] width 276 height 30
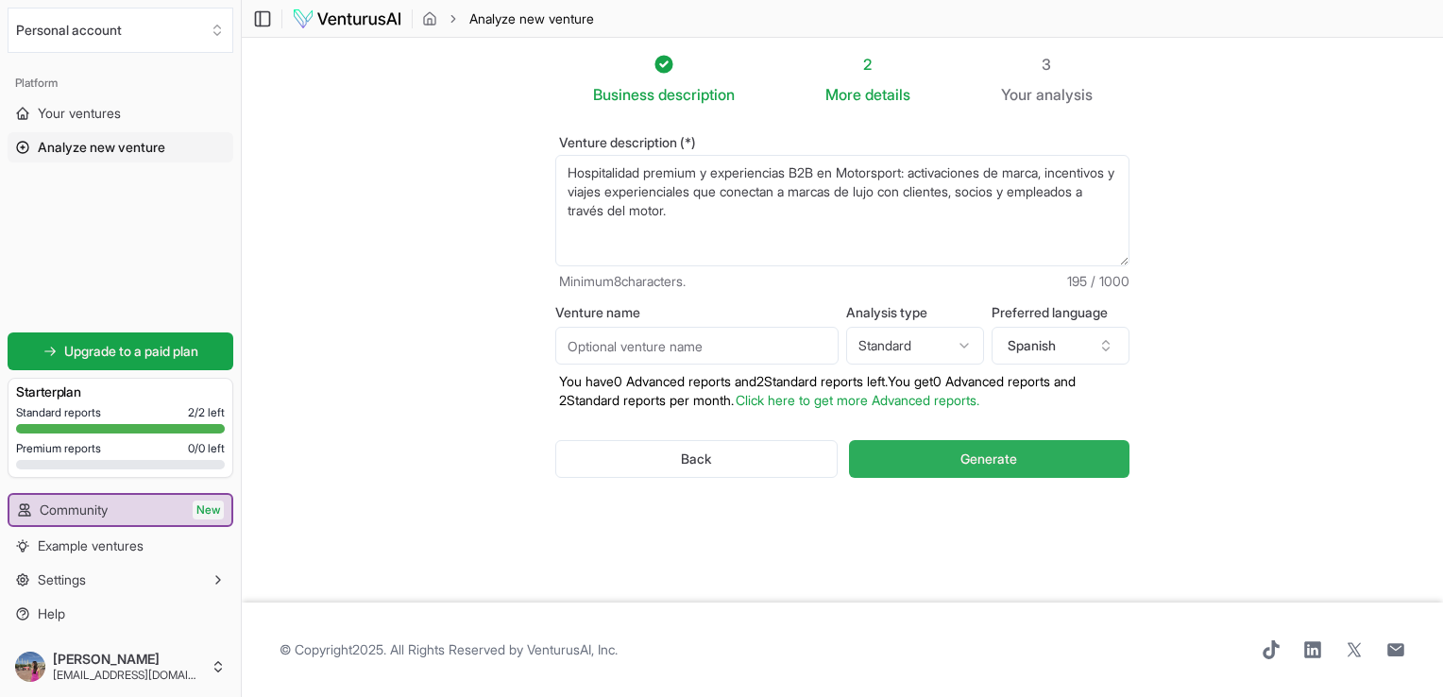
click at [933, 459] on button "Generate" at bounding box center [989, 459] width 280 height 38
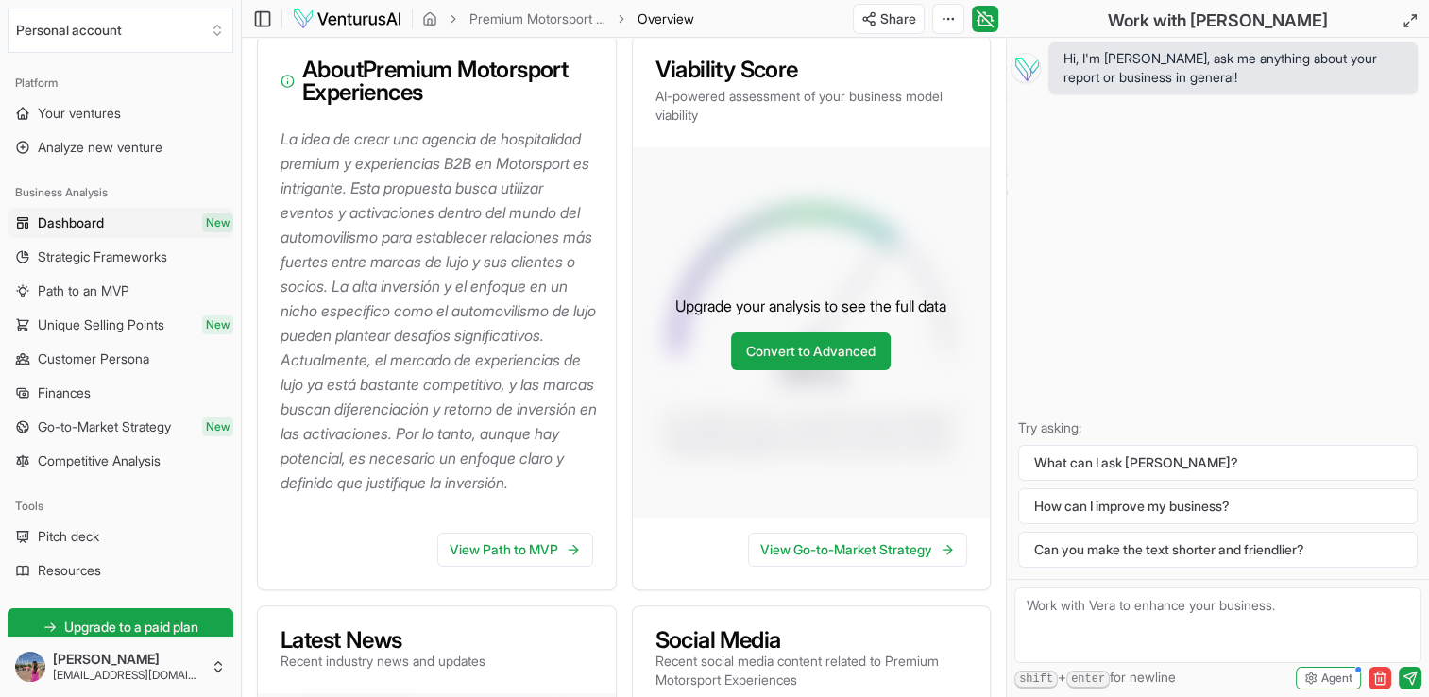
scroll to position [278, 0]
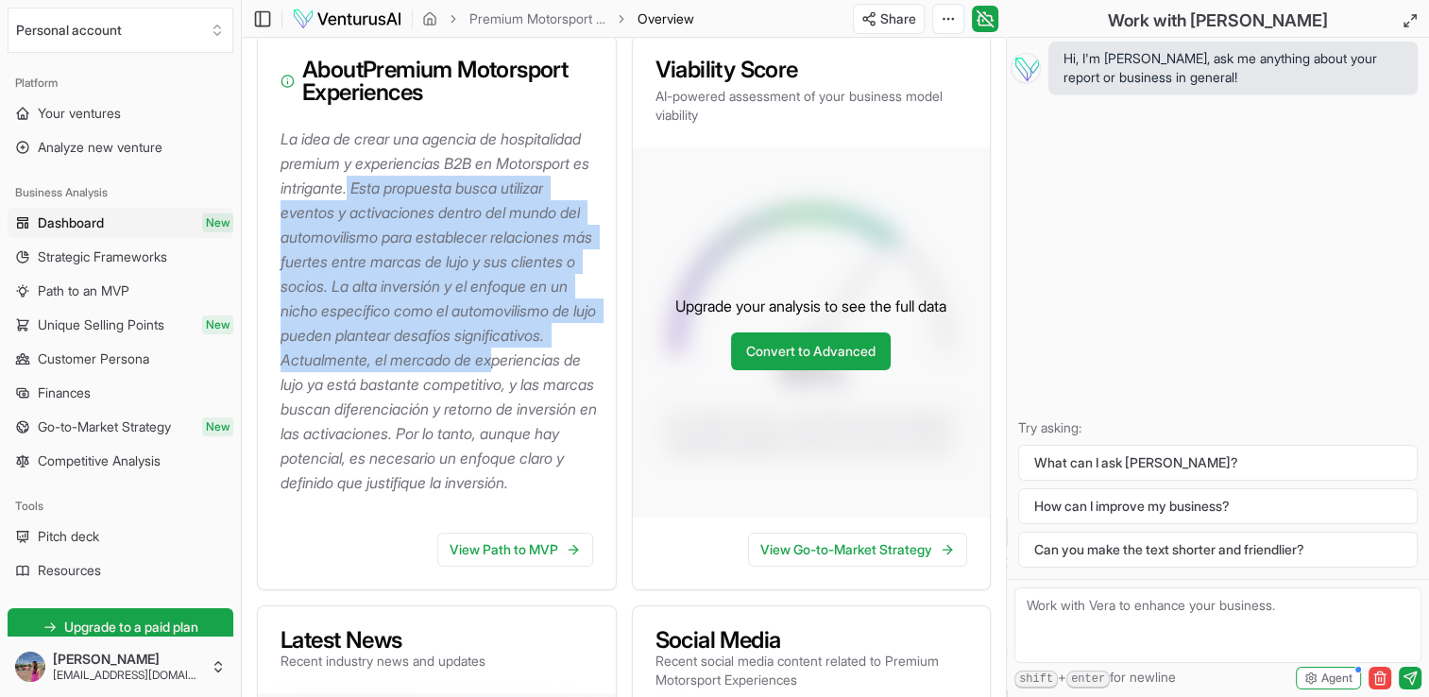
drag, startPoint x: 456, startPoint y: 188, endPoint x: 497, endPoint y: 385, distance: 201.5
click at [497, 385] on p "La idea de crear una agencia de hospitalidad premium y experiencias B2B en Moto…" at bounding box center [440, 311] width 320 height 368
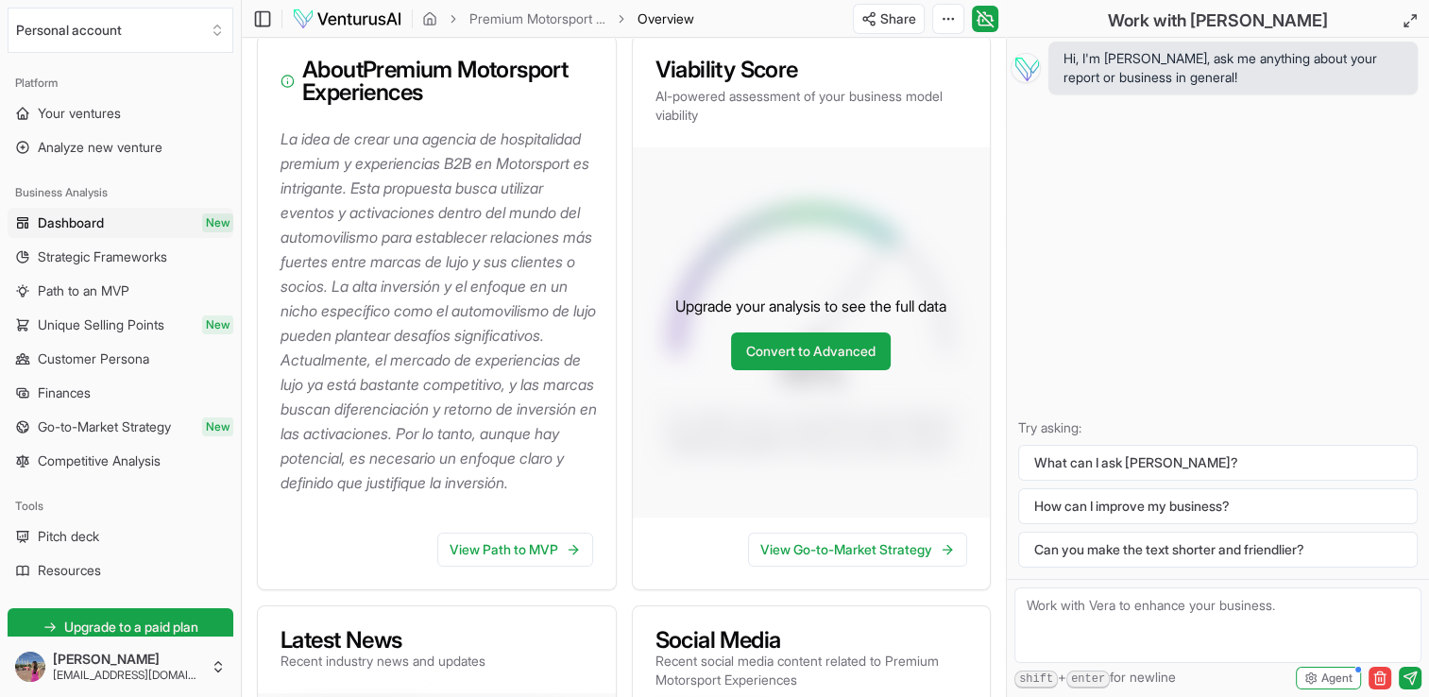
drag, startPoint x: 497, startPoint y: 385, endPoint x: 560, endPoint y: 409, distance: 67.5
click at [560, 409] on p "La idea de crear una agencia de hospitalidad premium y experiencias B2B en Moto…" at bounding box center [440, 311] width 320 height 368
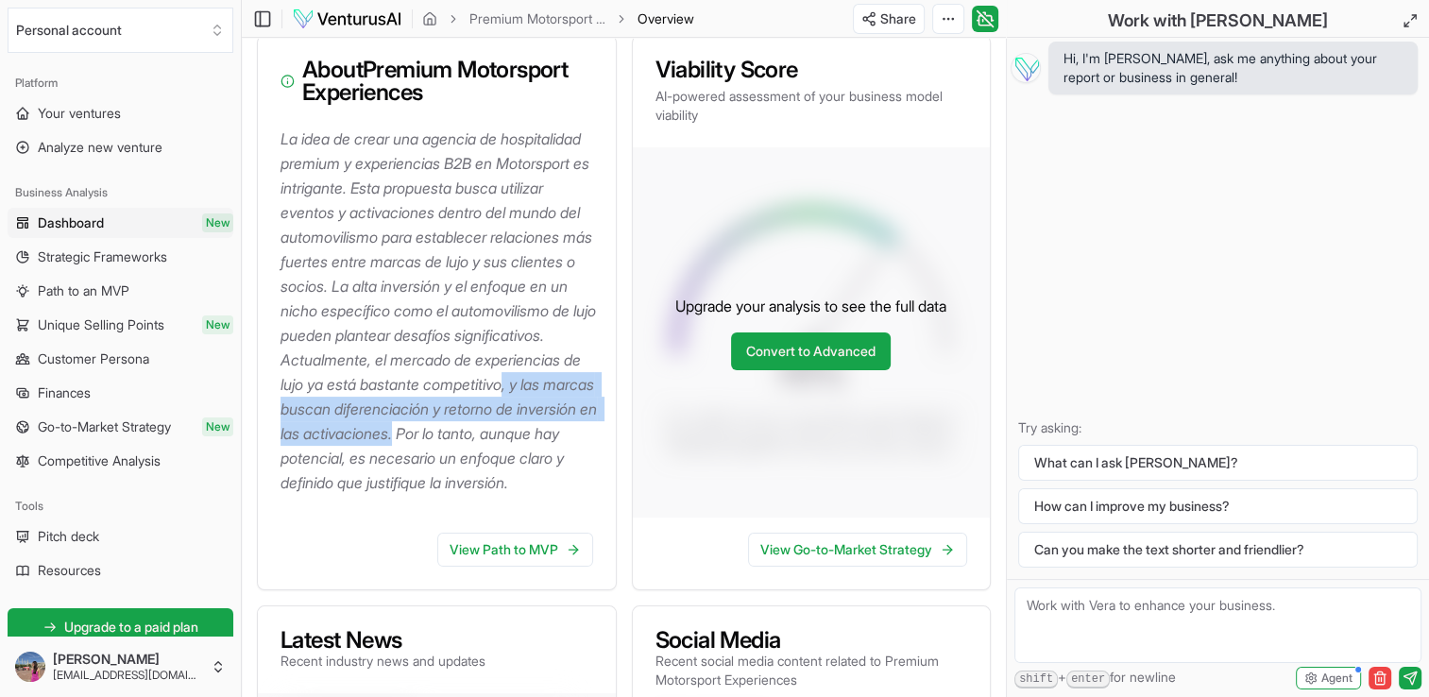
drag, startPoint x: 515, startPoint y: 412, endPoint x: 487, endPoint y: 466, distance: 61.2
click at [487, 466] on p "La idea de crear una agencia de hospitalidad premium y experiencias B2B en Moto…" at bounding box center [440, 311] width 320 height 368
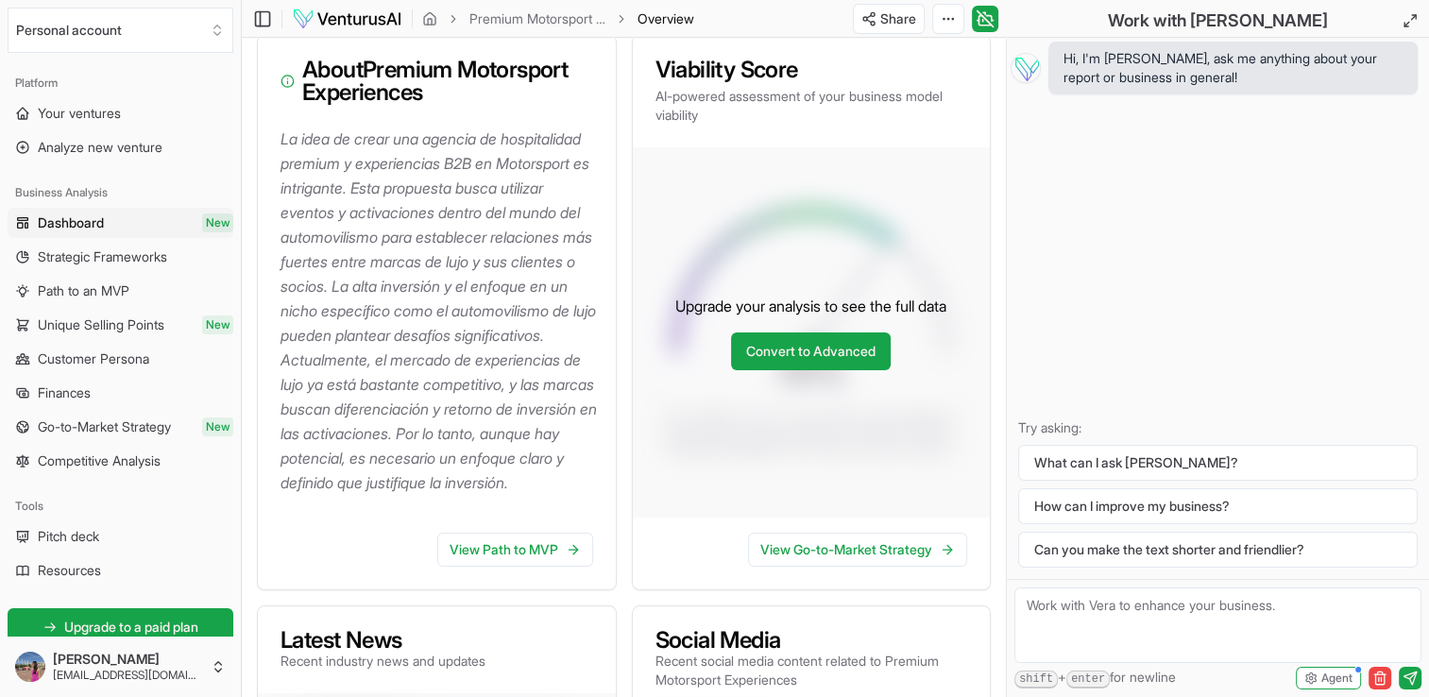
drag, startPoint x: 487, startPoint y: 466, endPoint x: 574, endPoint y: 465, distance: 86.9
click at [574, 465] on p "La idea de crear una agencia de hospitalidad premium y experiencias B2B en Moto…" at bounding box center [440, 311] width 320 height 368
drag, startPoint x: 651, startPoint y: 70, endPoint x: 804, endPoint y: 76, distance: 153.1
click at [804, 76] on div "Viability Score AI-powered assessment of your business model viability" at bounding box center [812, 91] width 358 height 111
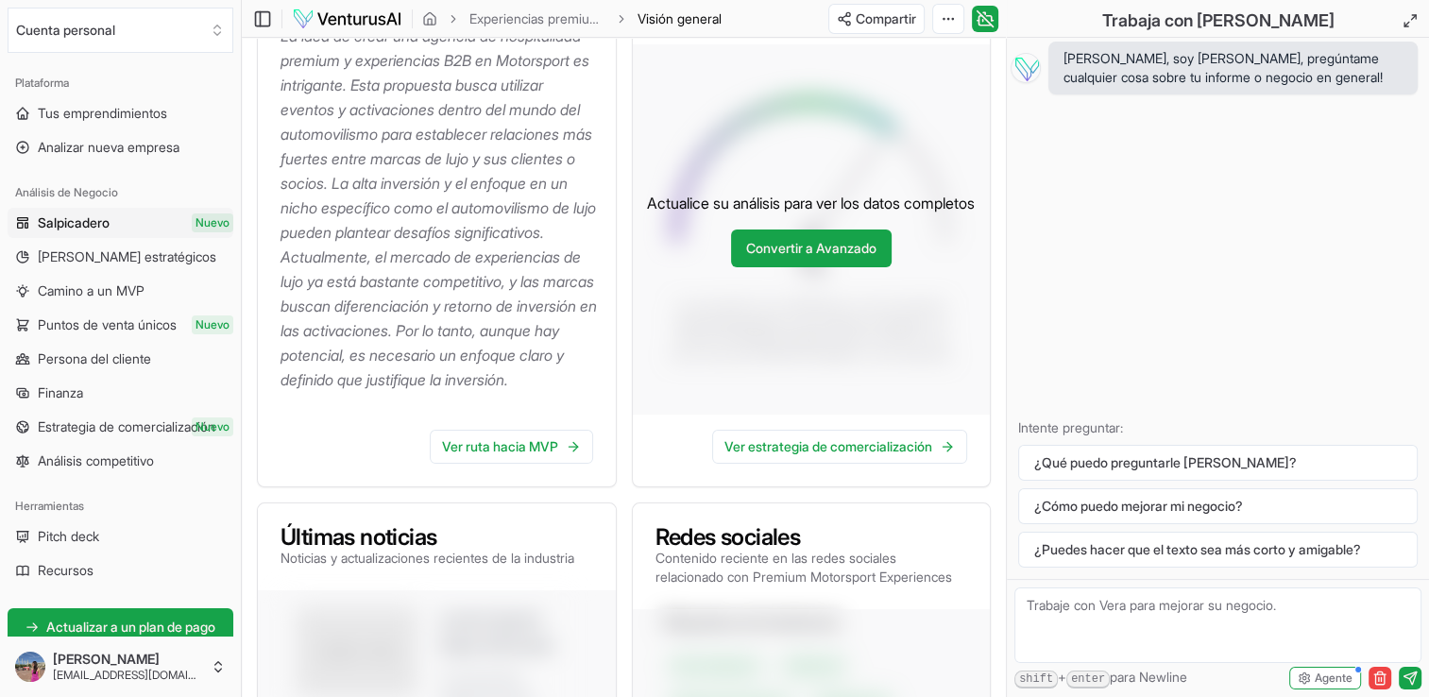
scroll to position [283, 0]
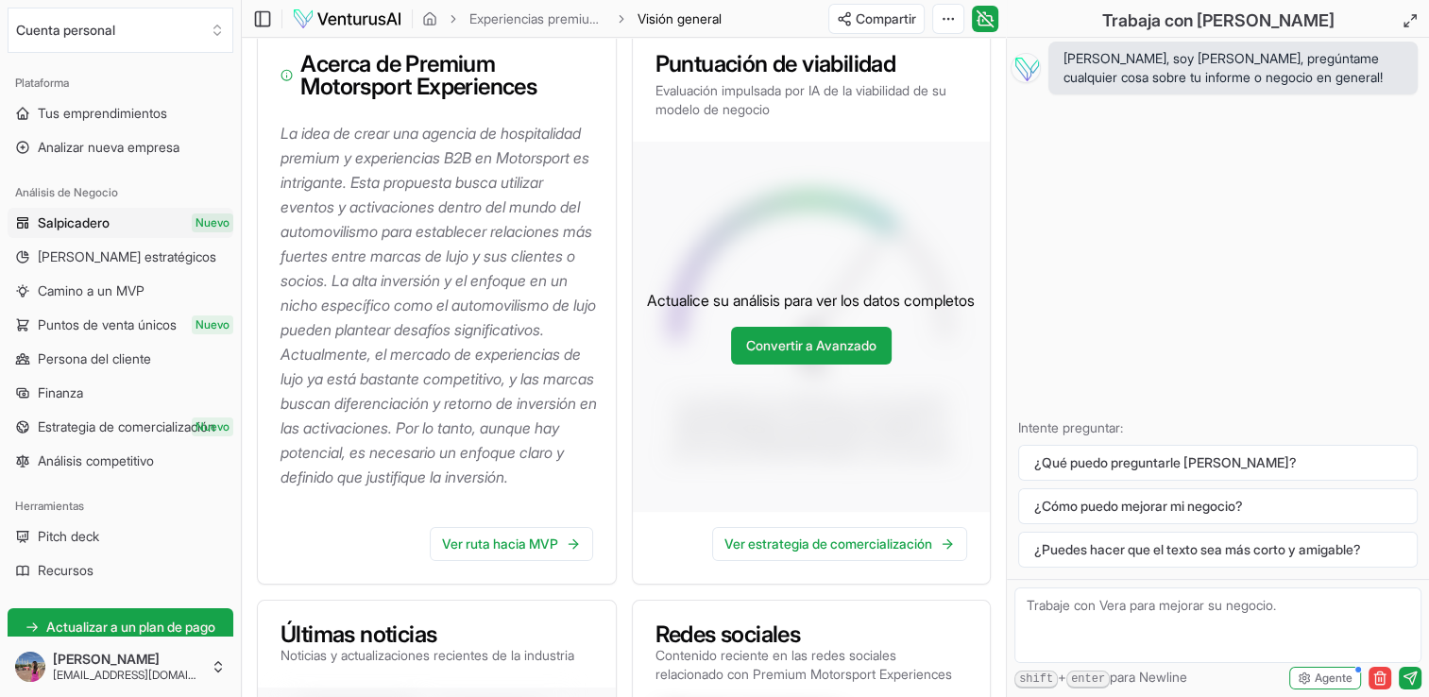
click at [822, 285] on div "Actualice su análisis para ver los datos completos Convertir a Avanzado" at bounding box center [812, 327] width 358 height 370
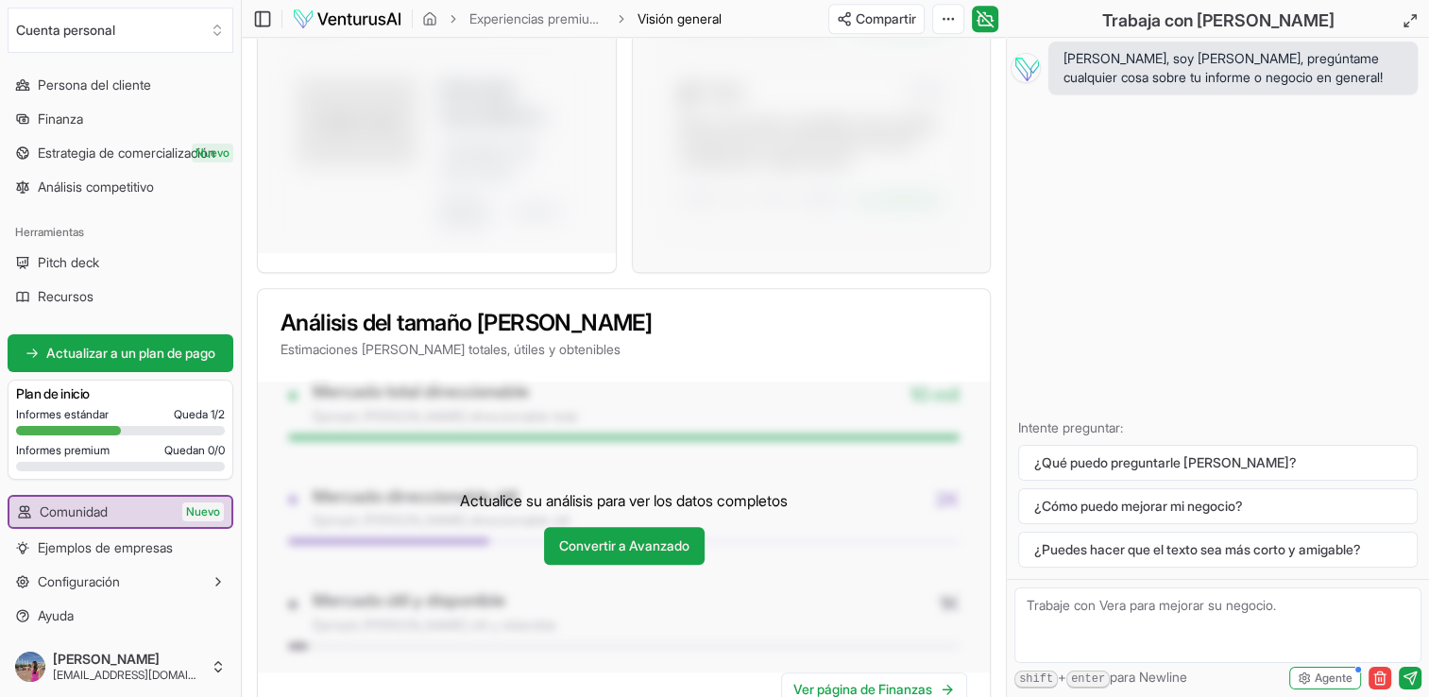
scroll to position [1416, 0]
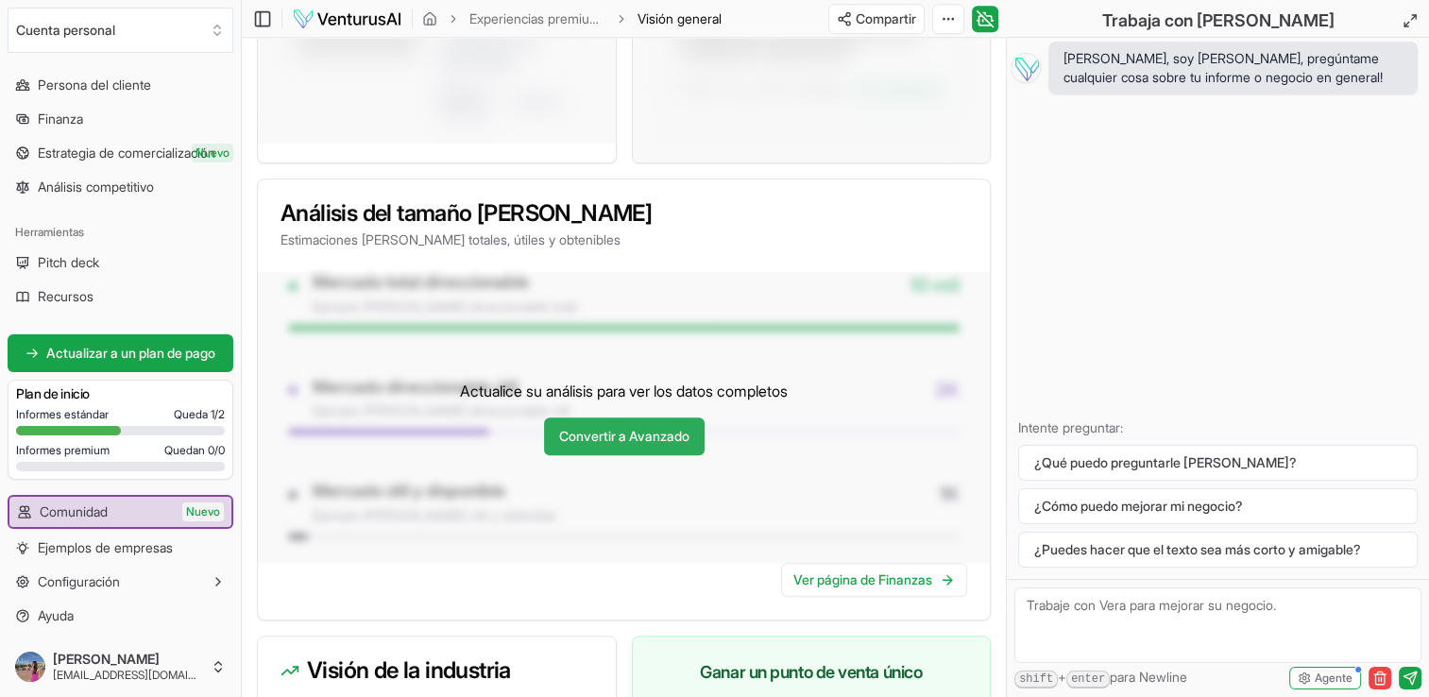
click at [604, 455] on link "Convertir a Avanzado" at bounding box center [624, 436] width 161 height 38
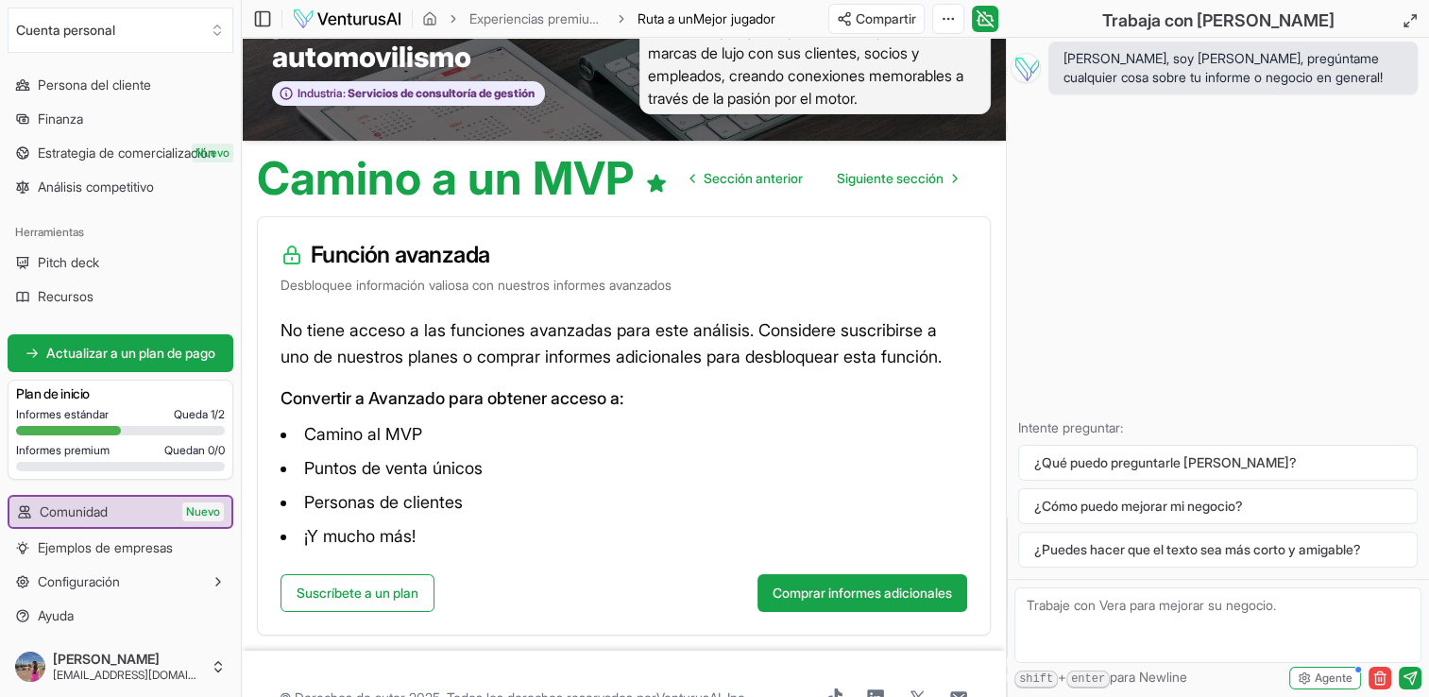
scroll to position [170, 0]
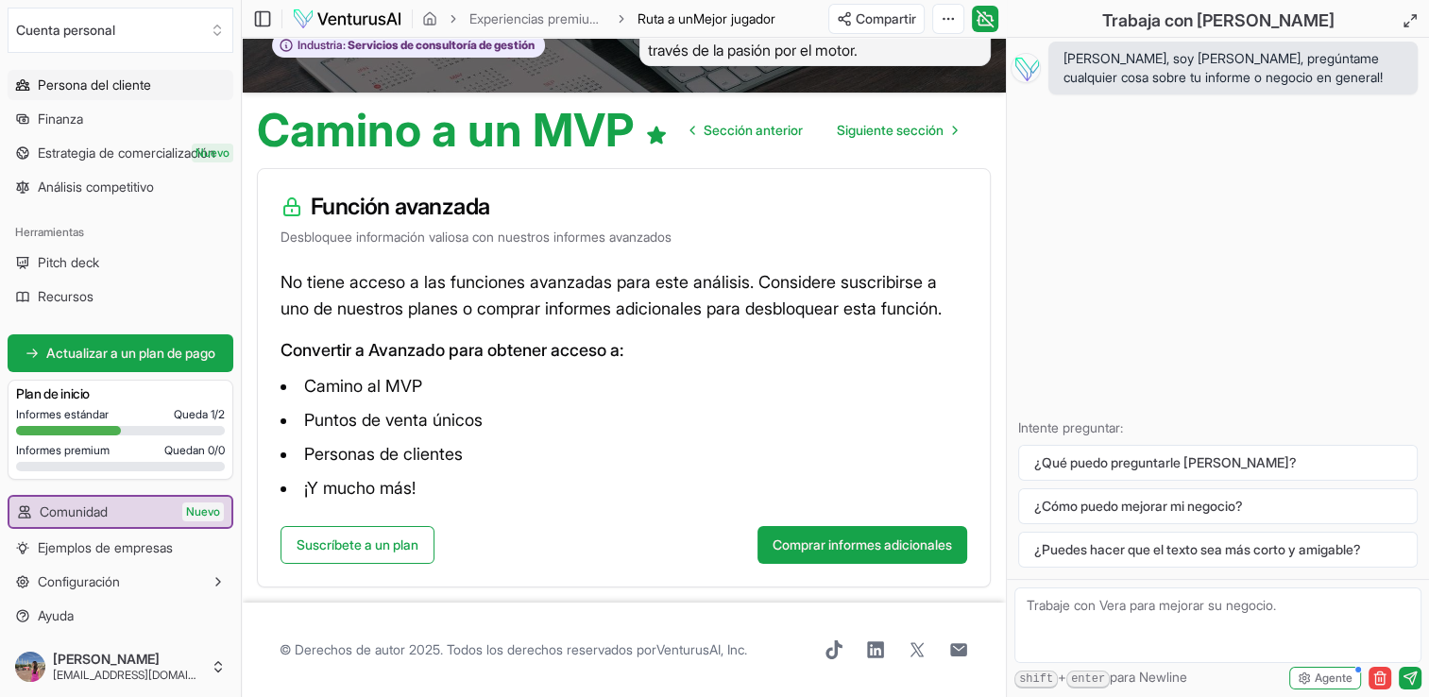
drag, startPoint x: 110, startPoint y: 109, endPoint x: 110, endPoint y: 89, distance: 19.8
click at [110, 89] on span "Persona del cliente" at bounding box center [94, 85] width 113 height 19
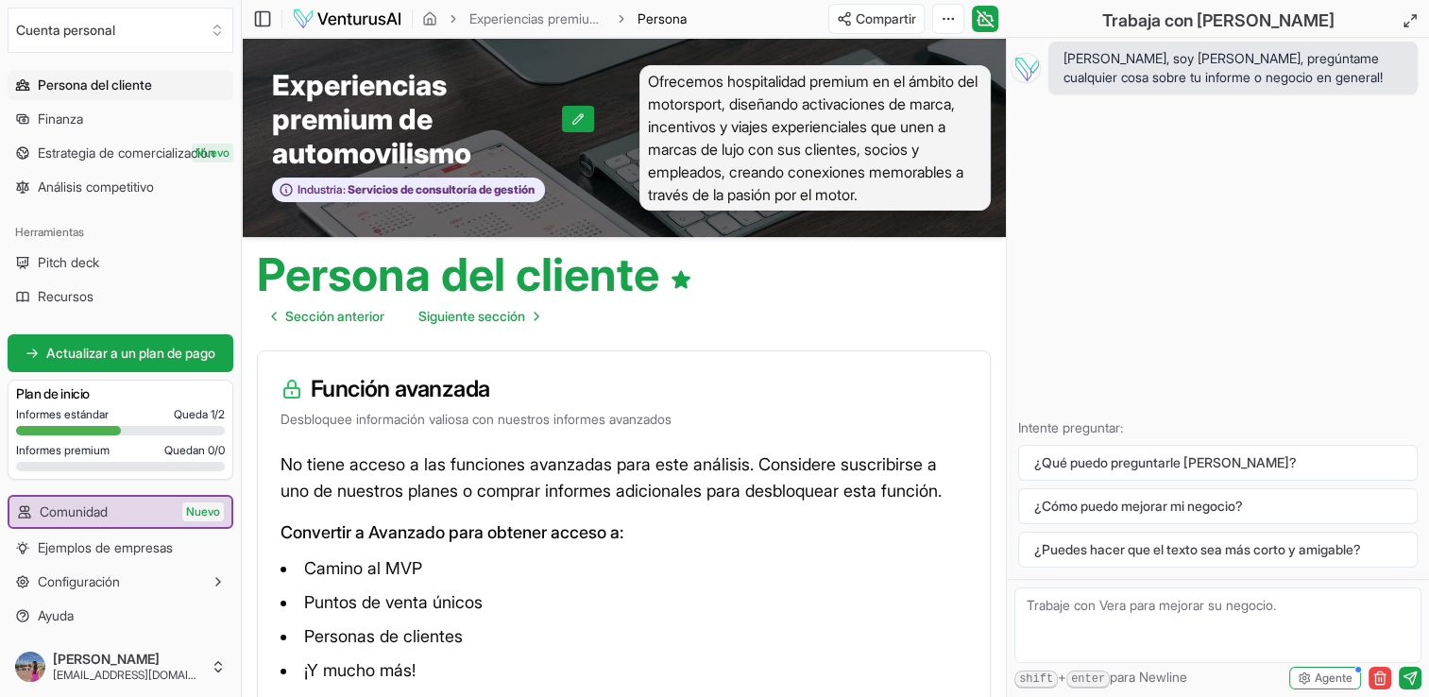
click at [87, 265] on span "Pitch deck" at bounding box center [68, 262] width 61 height 19
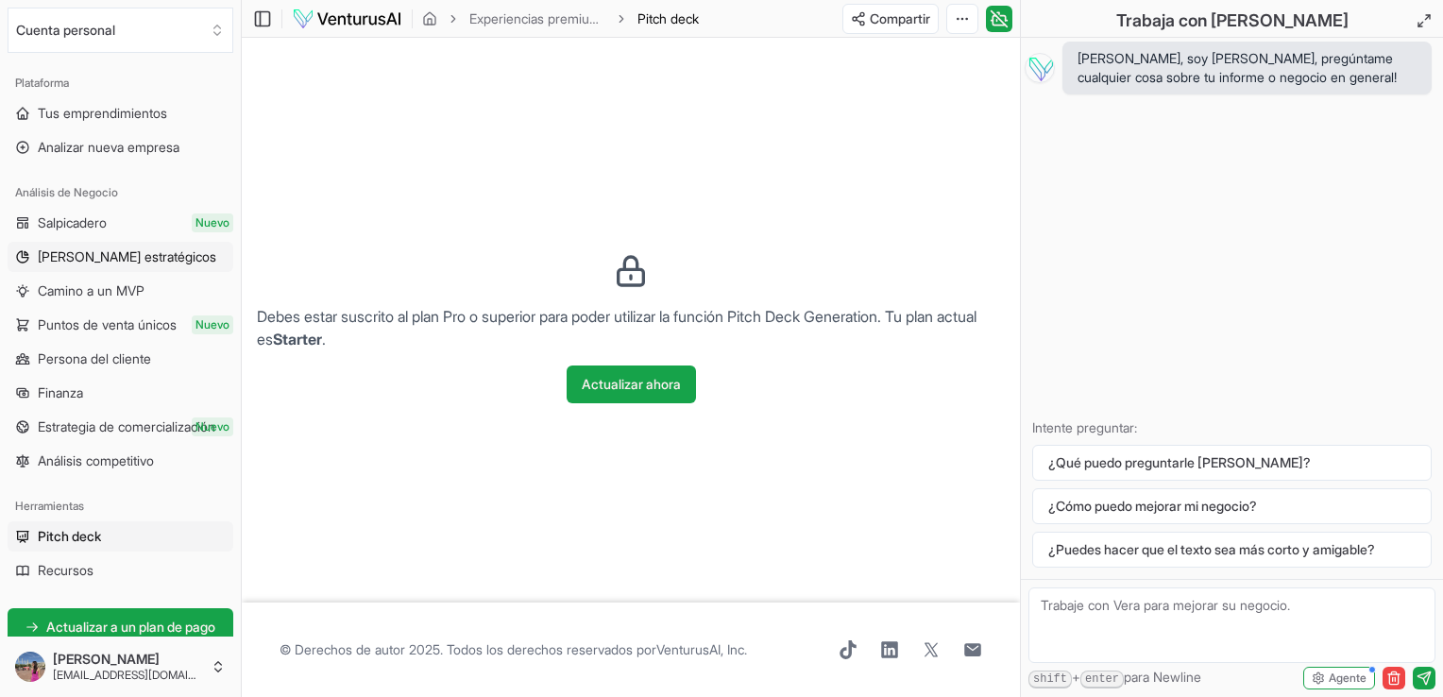
click at [93, 259] on span "Marcos estratégicos" at bounding box center [127, 256] width 178 height 19
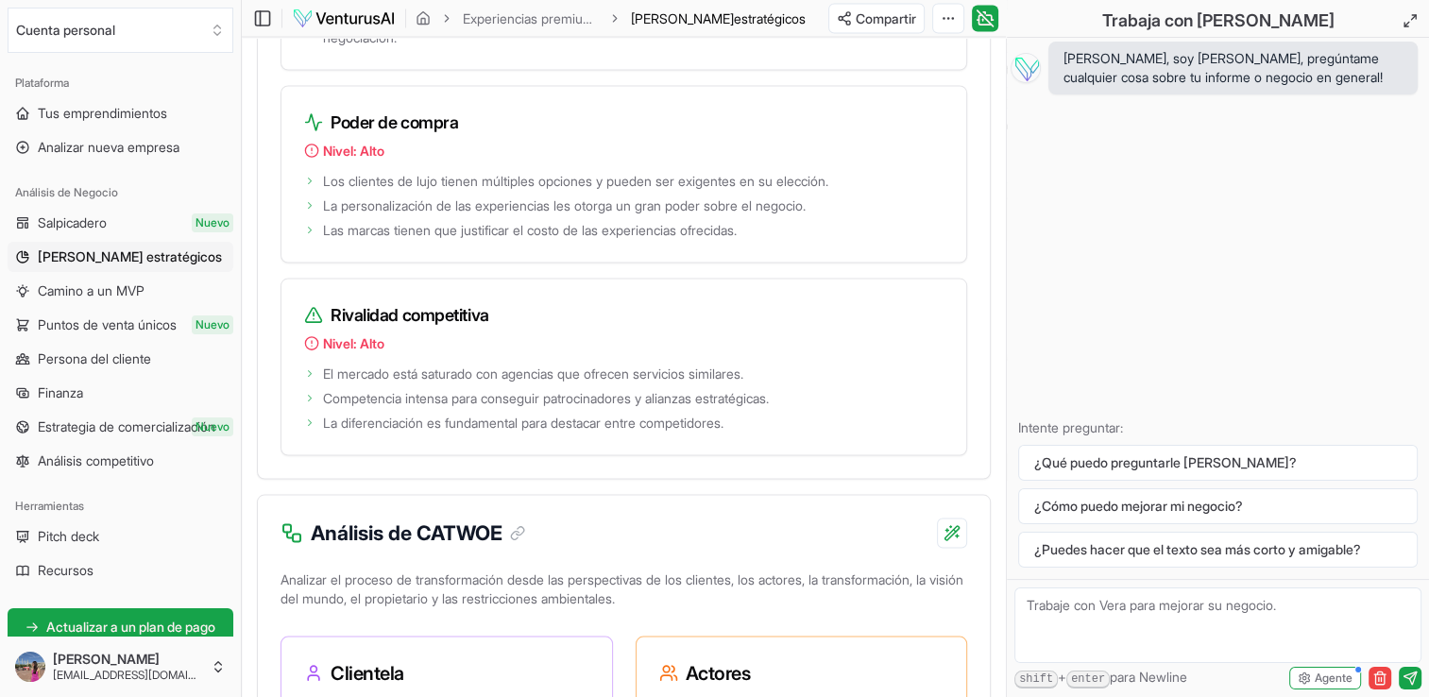
scroll to position [3305, 0]
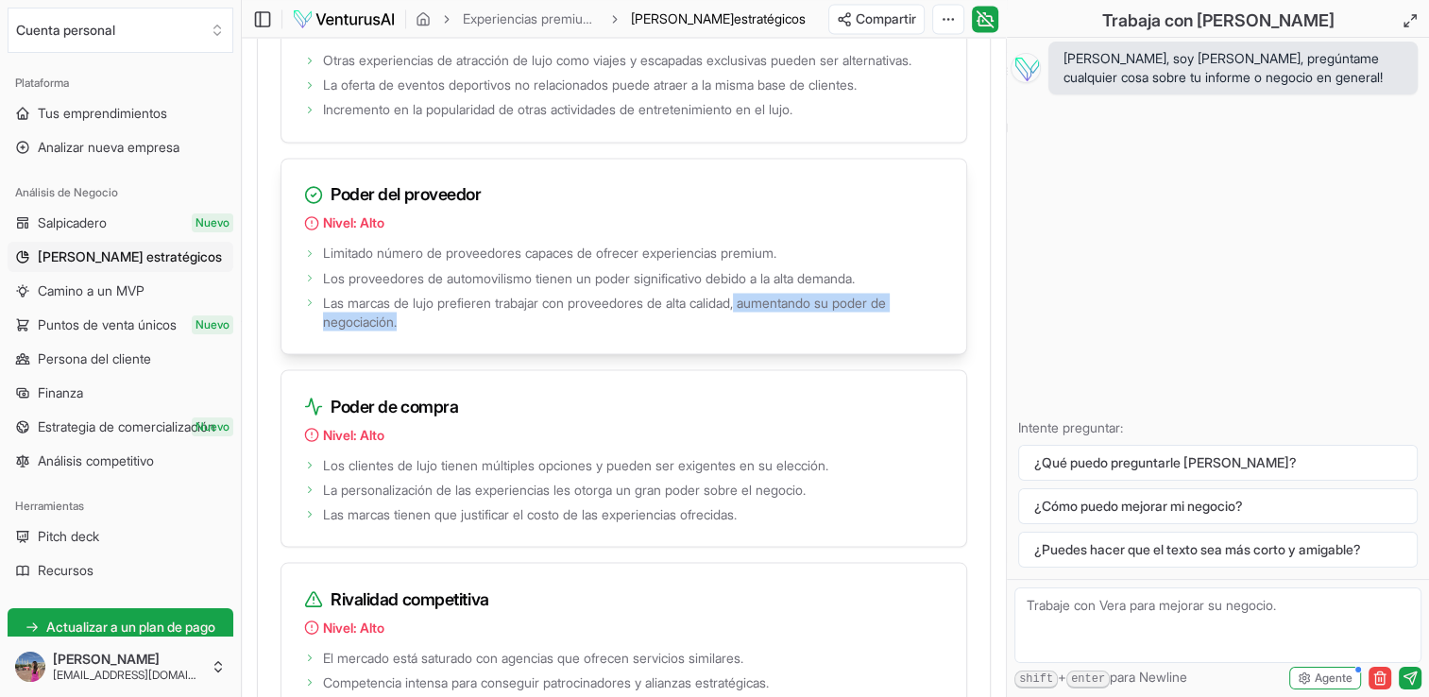
drag, startPoint x: 759, startPoint y: 419, endPoint x: 766, endPoint y: 433, distance: 15.6
click at [766, 330] on span "Las marcas de lujo prefieren trabajar con proveedores de alta calidad, aumentan…" at bounding box center [633, 312] width 620 height 38
click at [504, 330] on span "Las marcas de lujo prefieren trabajar con proveedores de alta calidad, aumentan…" at bounding box center [633, 312] width 620 height 38
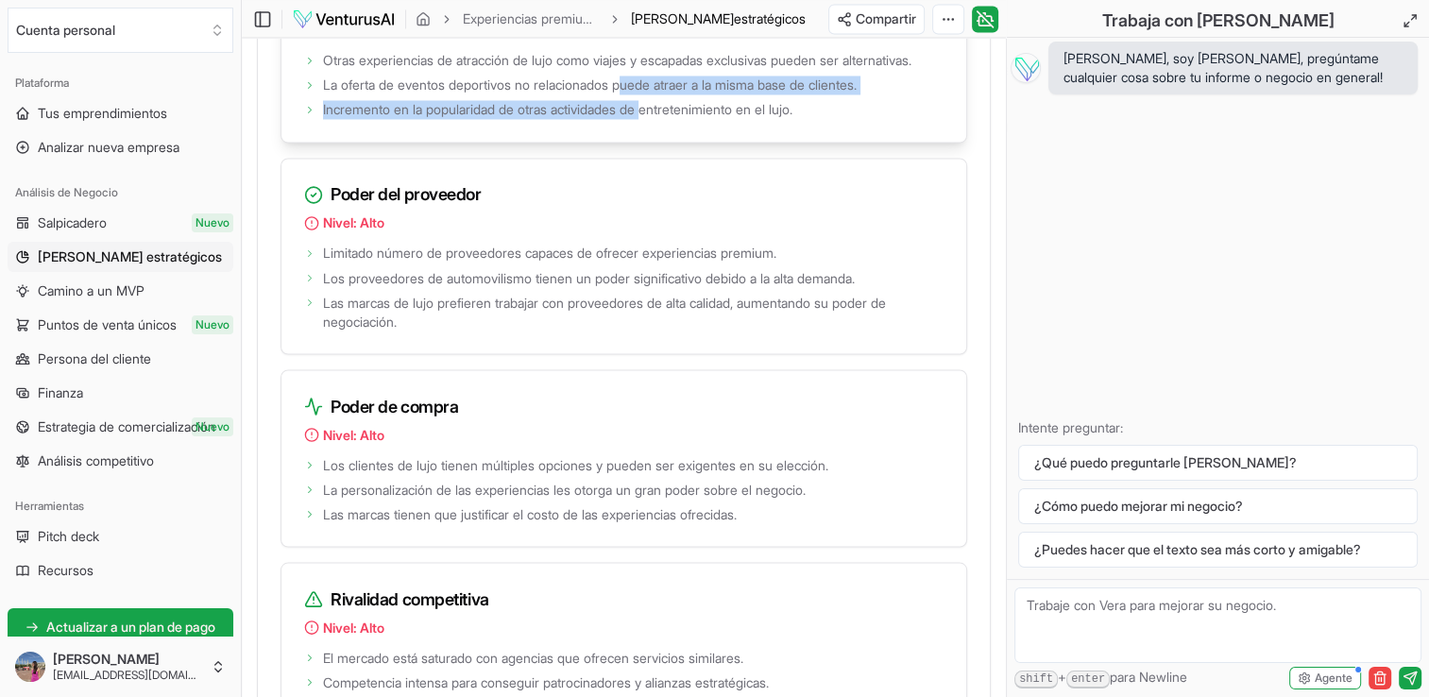
drag, startPoint x: 637, startPoint y: 204, endPoint x: 661, endPoint y: 228, distance: 33.4
click at [661, 119] on ul "Otras experiencias de atracción de lujo como viajes y escapadas exclusivas pued…" at bounding box center [623, 83] width 639 height 72
drag, startPoint x: 661, startPoint y: 228, endPoint x: 523, endPoint y: 252, distance: 140.0
click at [523, 142] on div "Otras experiencias de atracción de lujo como viajes y escapadas exclusivas pued…" at bounding box center [623, 94] width 685 height 94
click at [522, 142] on div "Otras experiencias de atracción de lujo como viajes y escapadas exclusivas pued…" at bounding box center [623, 94] width 685 height 94
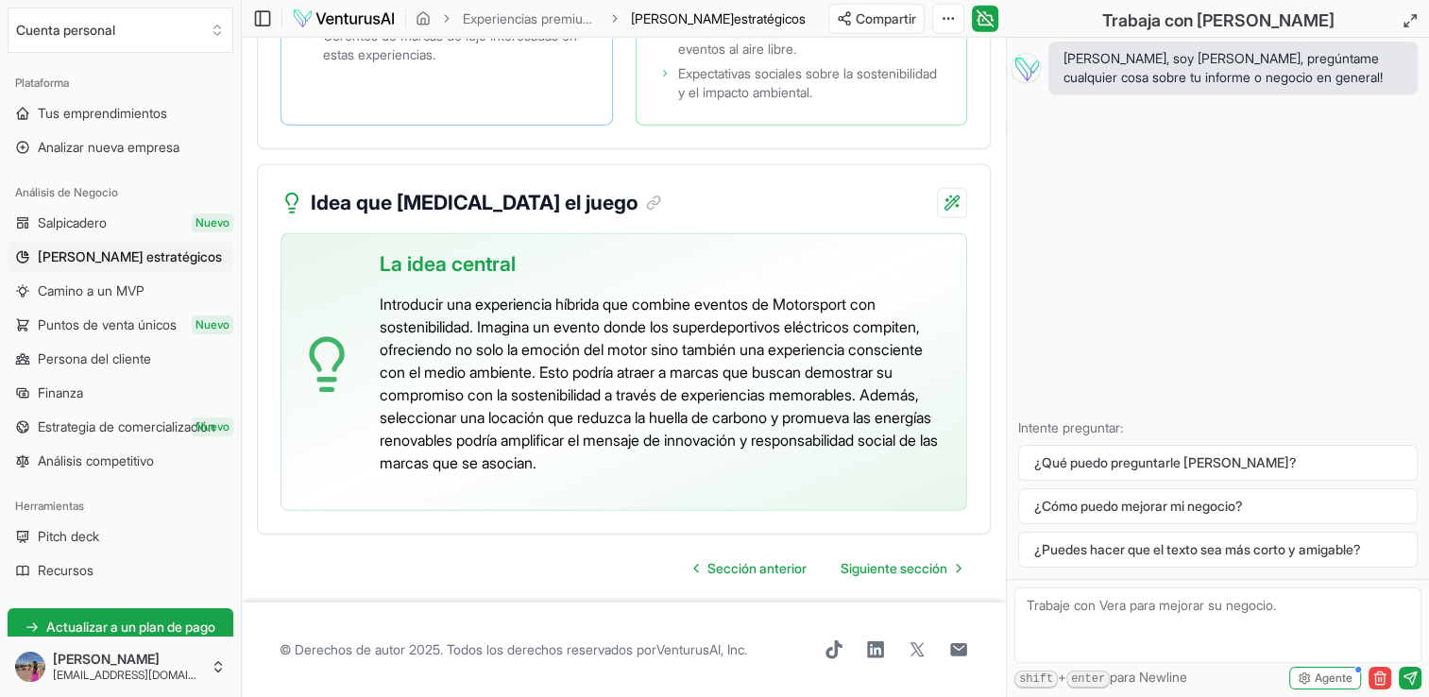
scroll to position [4902, 0]
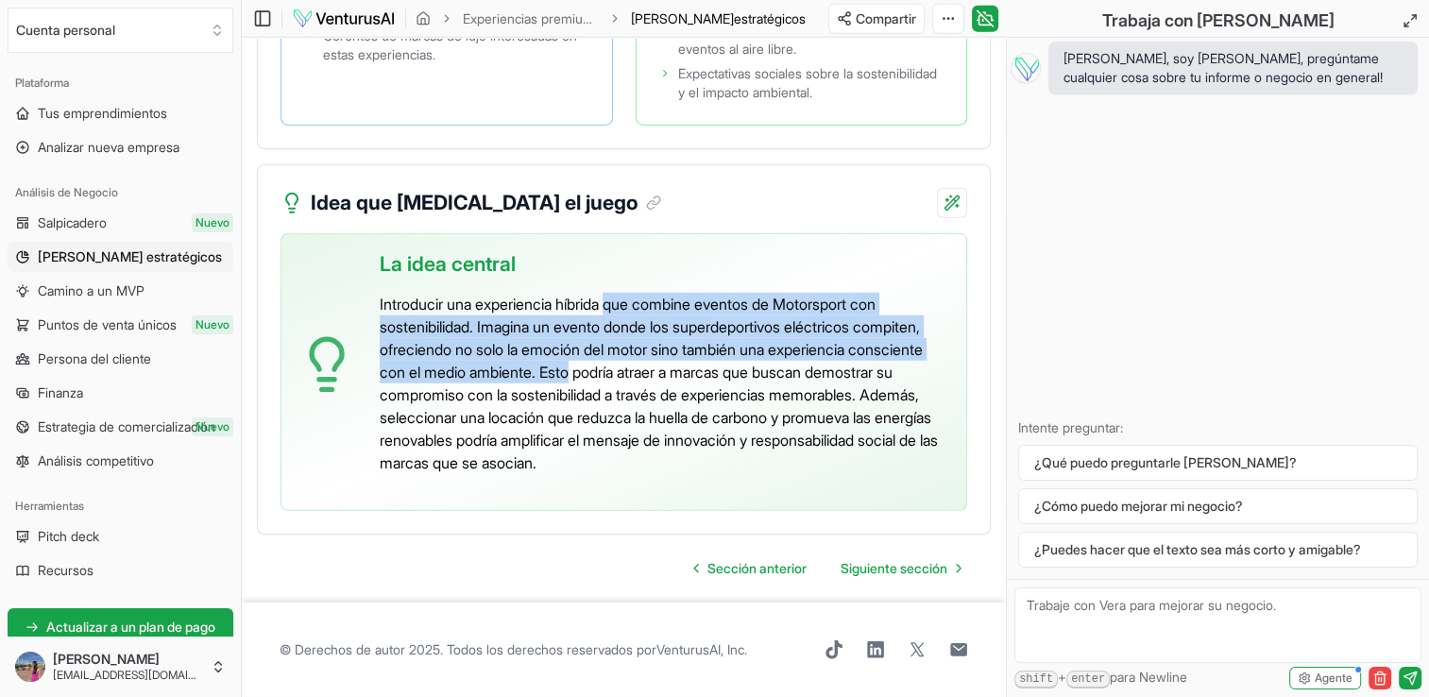
drag, startPoint x: 623, startPoint y: 312, endPoint x: 661, endPoint y: 389, distance: 86.1
click at [661, 389] on p "Introducir una experiencia híbrida que combine eventos de Motorsport con sosten…" at bounding box center [665, 383] width 571 height 181
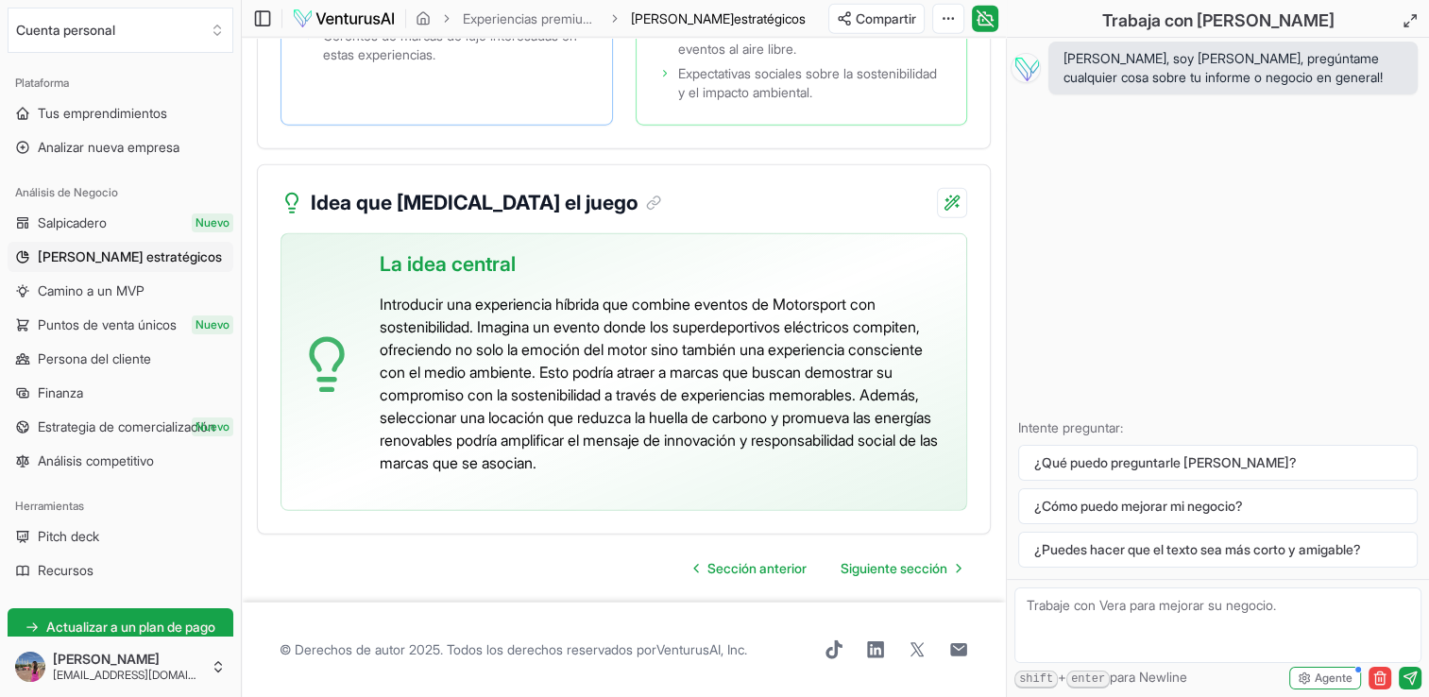
drag, startPoint x: 661, startPoint y: 389, endPoint x: 653, endPoint y: 429, distance: 40.4
click at [653, 428] on p "Introducir una experiencia híbrida que combine eventos de Motorsport con sosten…" at bounding box center [665, 383] width 571 height 181
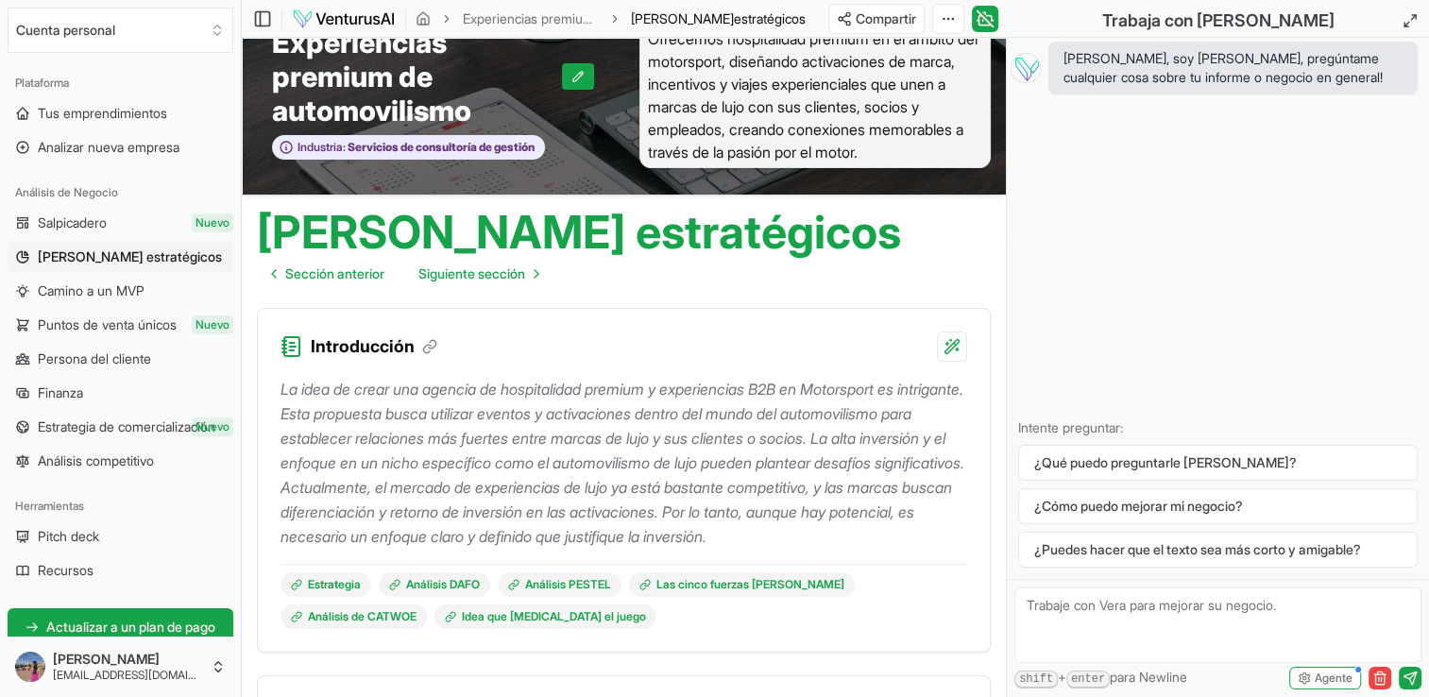
scroll to position [0, 0]
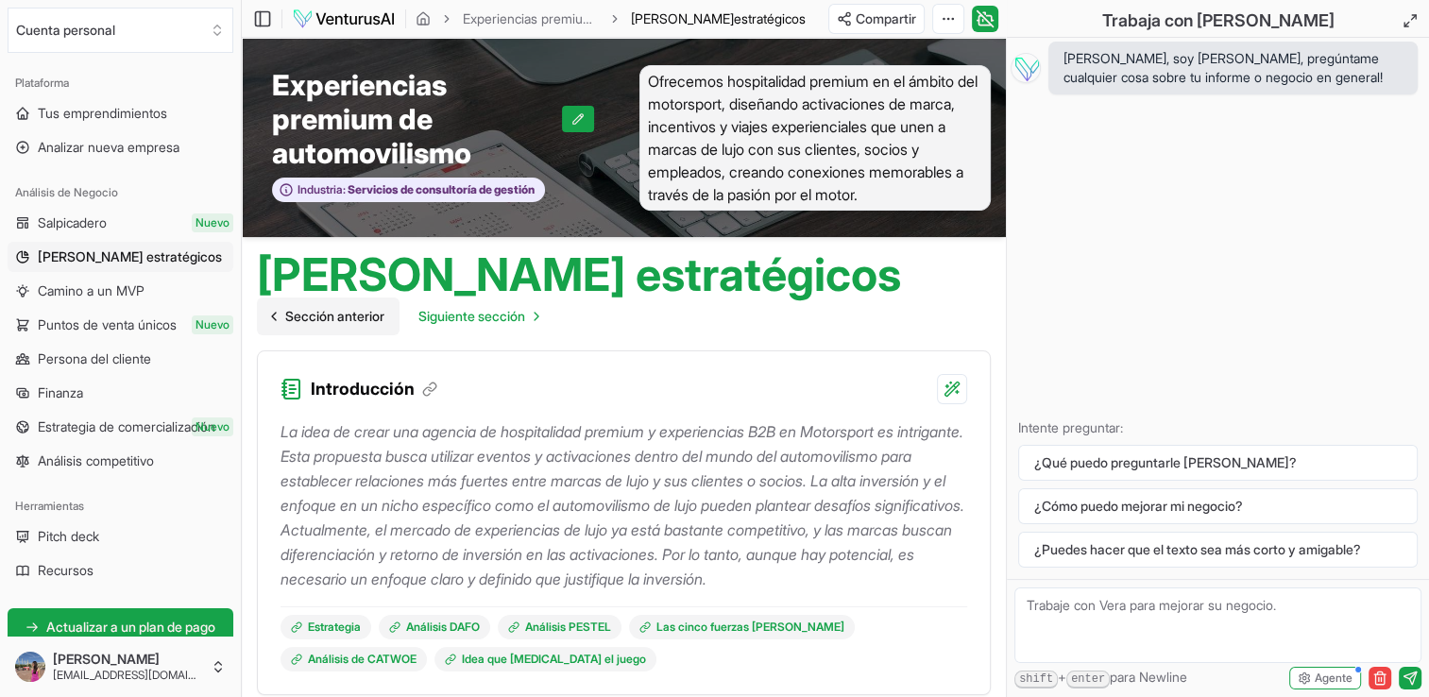
click at [334, 325] on span "Sección anterior" at bounding box center [334, 316] width 99 height 19
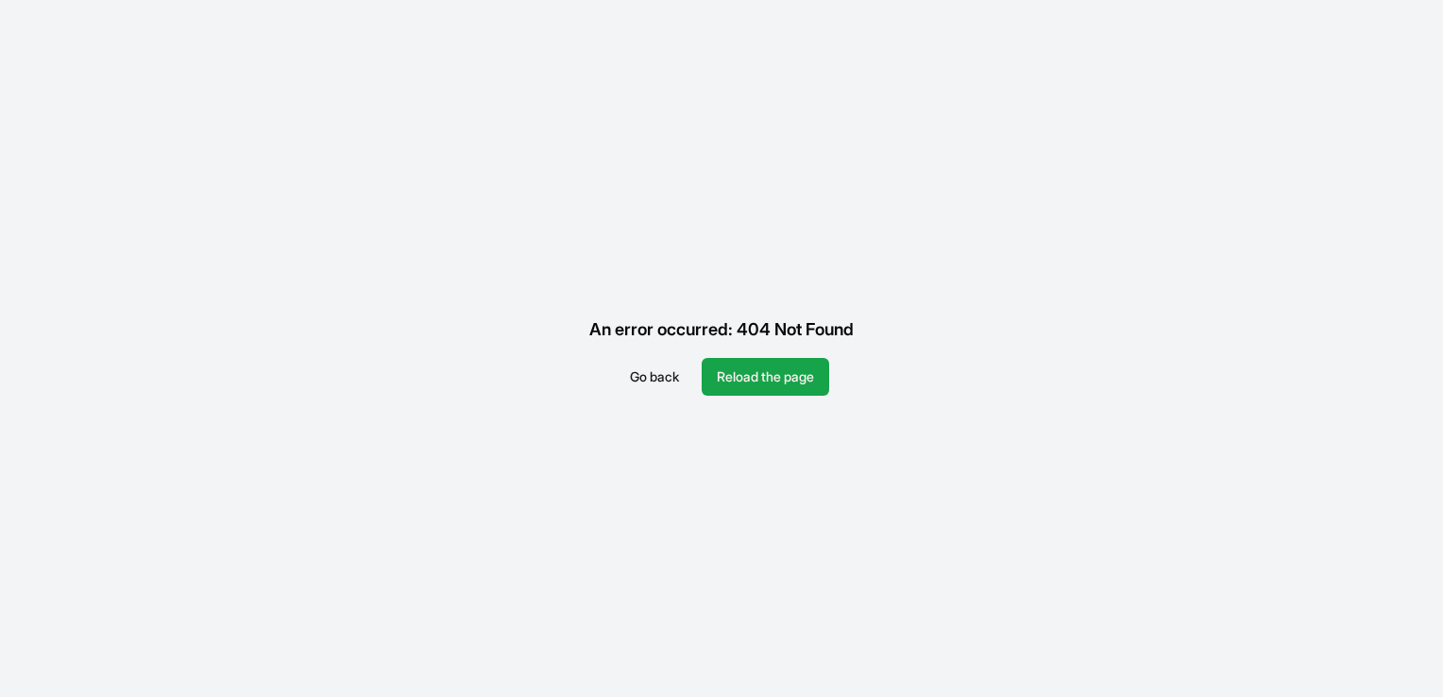
click at [633, 377] on button "Go back" at bounding box center [654, 377] width 79 height 38
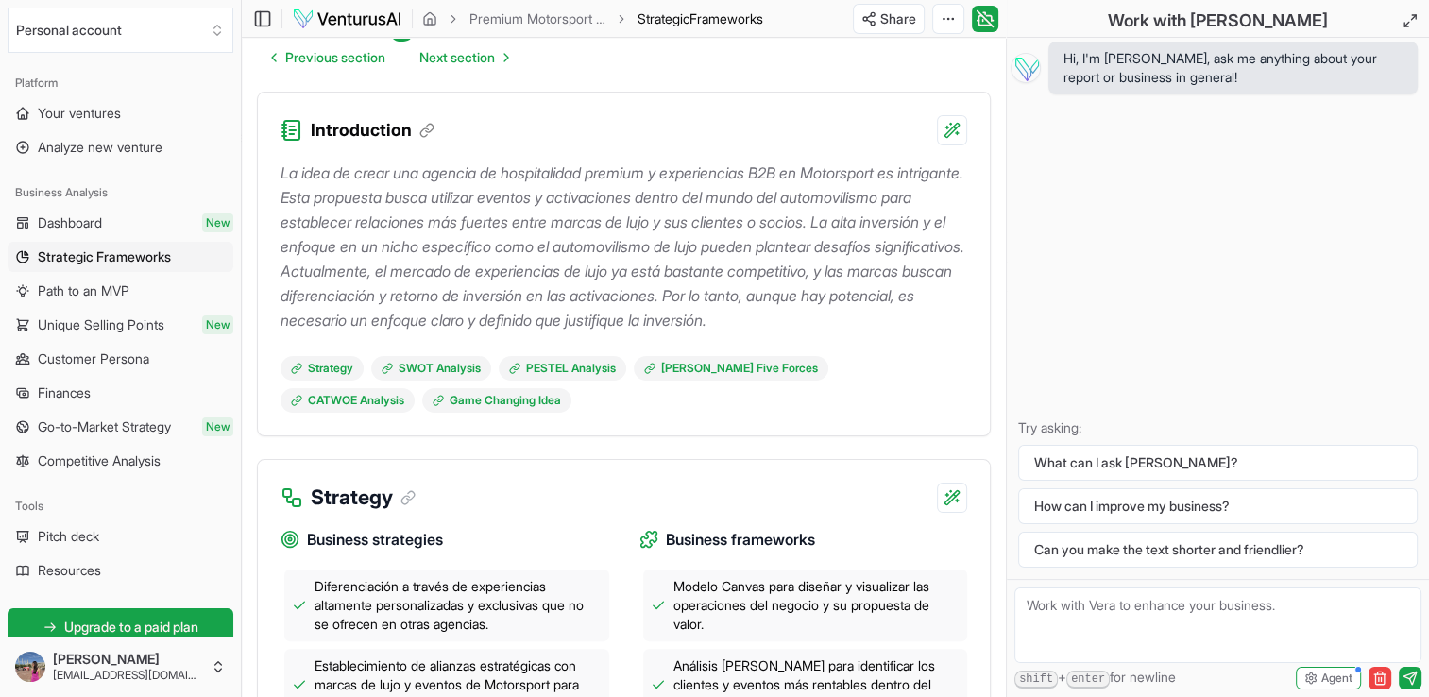
scroll to position [94, 0]
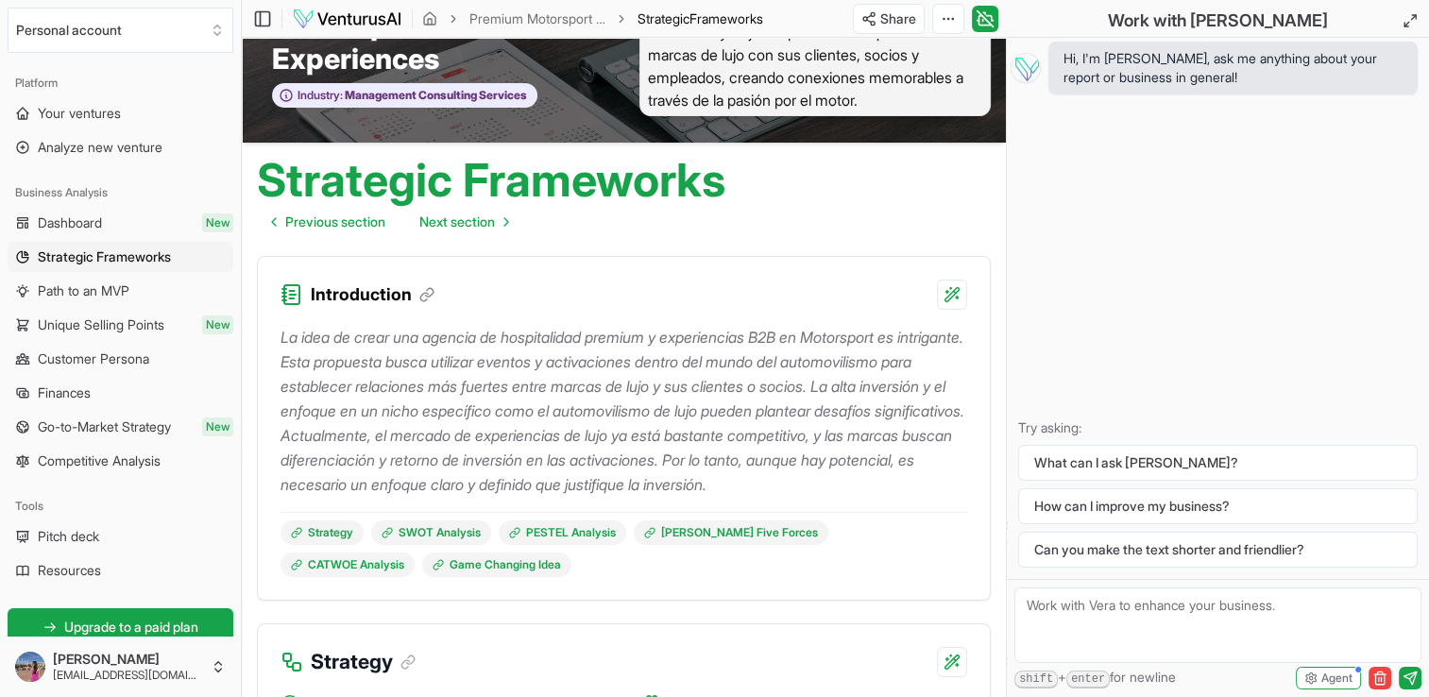
click at [525, 526] on div "La idea de crear una agencia de hospitalidad premium y experiencias B2B en Moto…" at bounding box center [623, 443] width 686 height 267
click at [525, 497] on p "La idea de crear una agencia de hospitalidad premium y experiencias B2B en Moto…" at bounding box center [623, 411] width 686 height 172
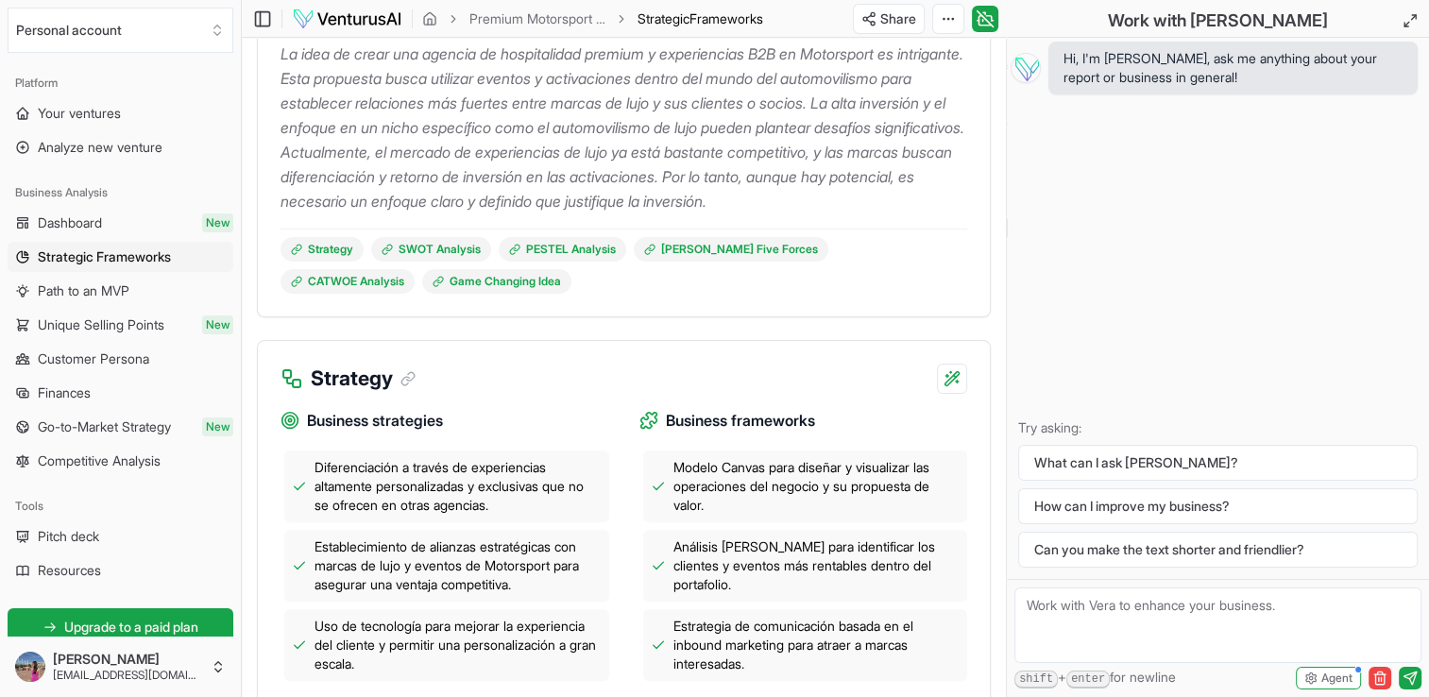
scroll to position [0, 0]
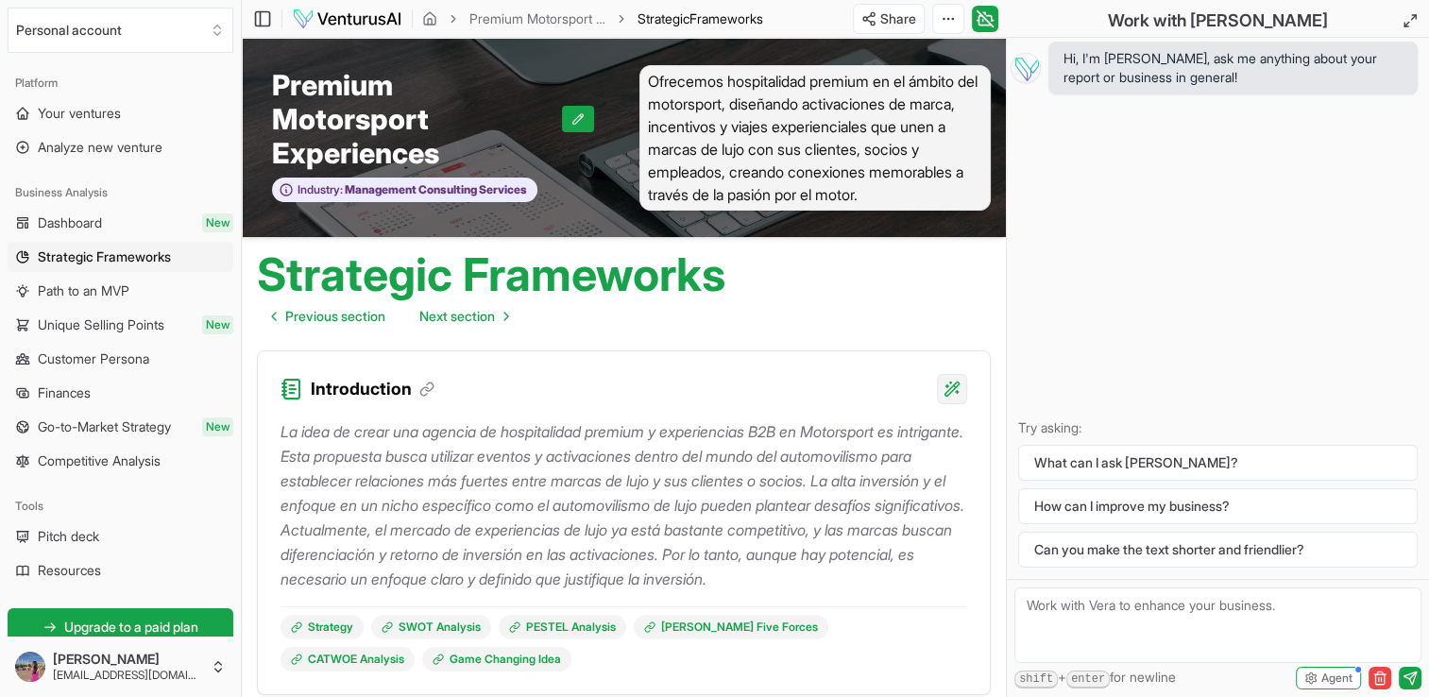
click at [955, 389] on html "Personal account Platform Your ventures Analyze new venture Business Analysis D…" at bounding box center [714, 348] width 1429 height 697
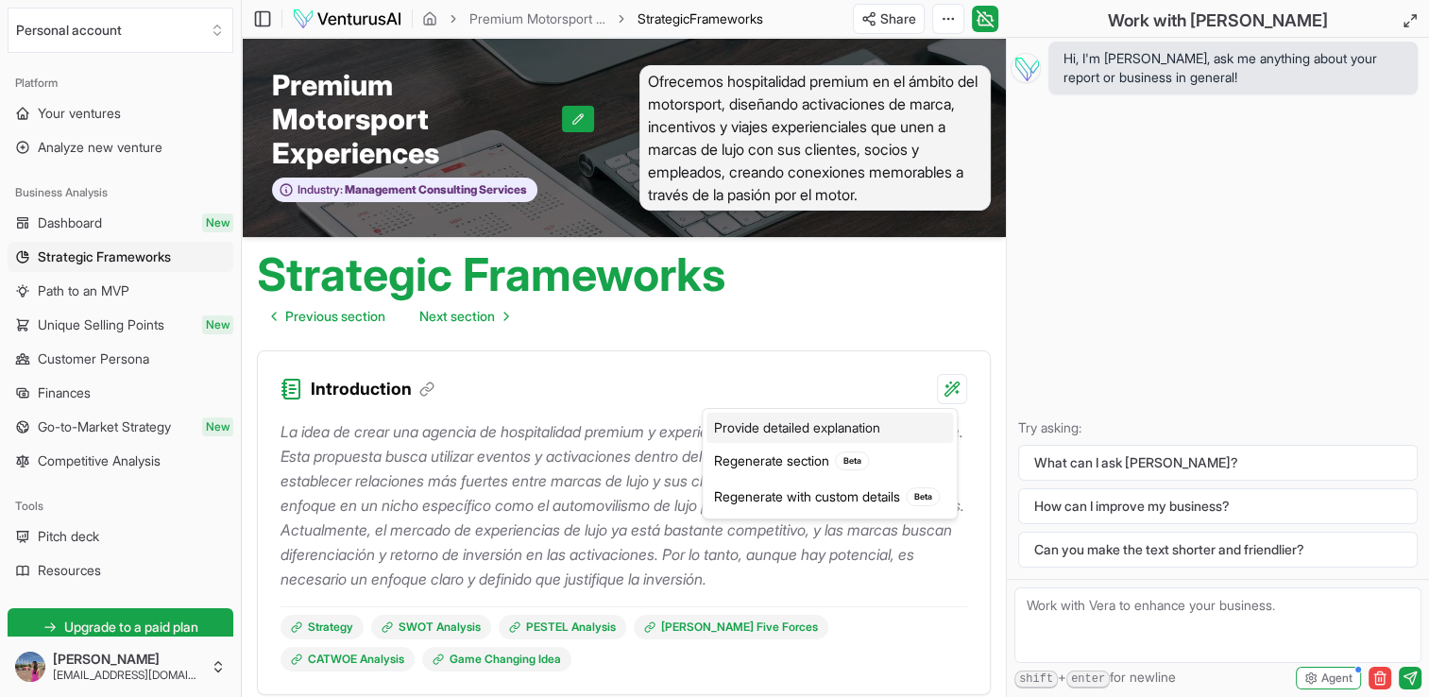
click at [827, 428] on div "Provide detailed explanation" at bounding box center [829, 428] width 246 height 30
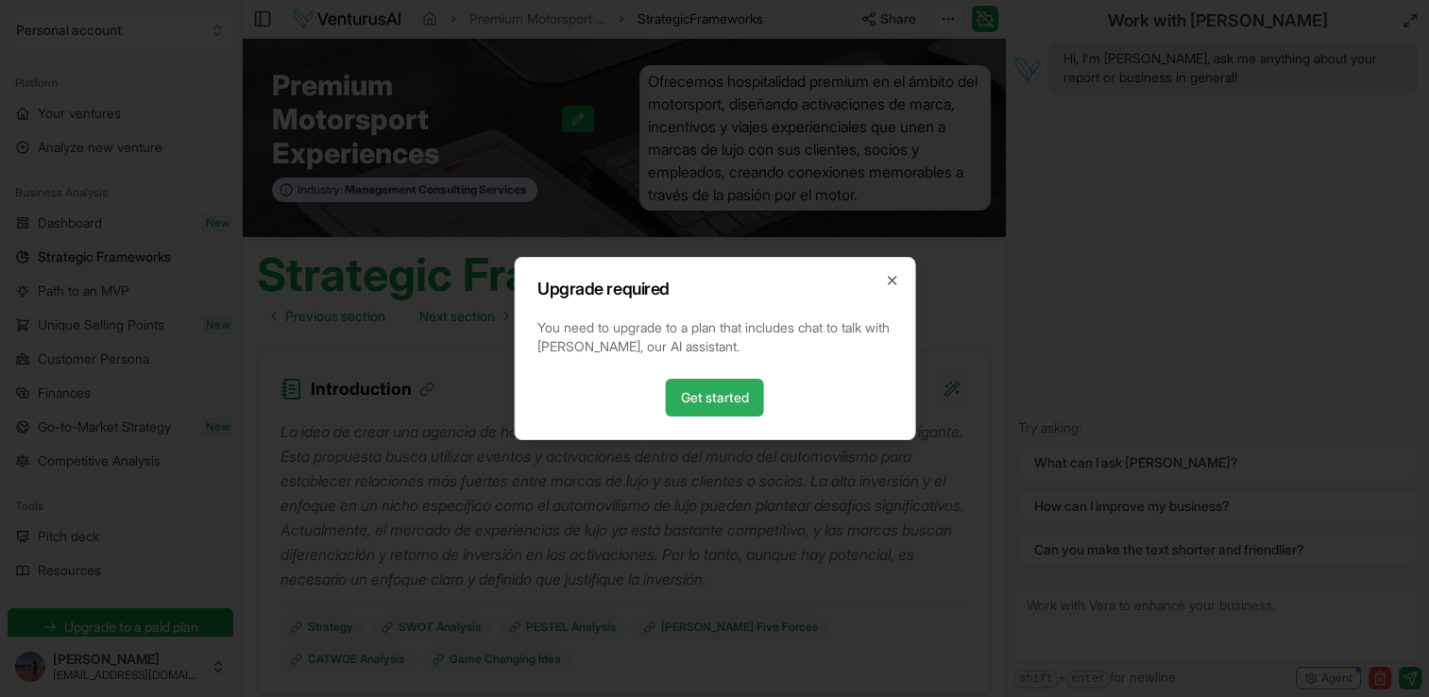
click at [702, 402] on link "Get started" at bounding box center [715, 398] width 98 height 38
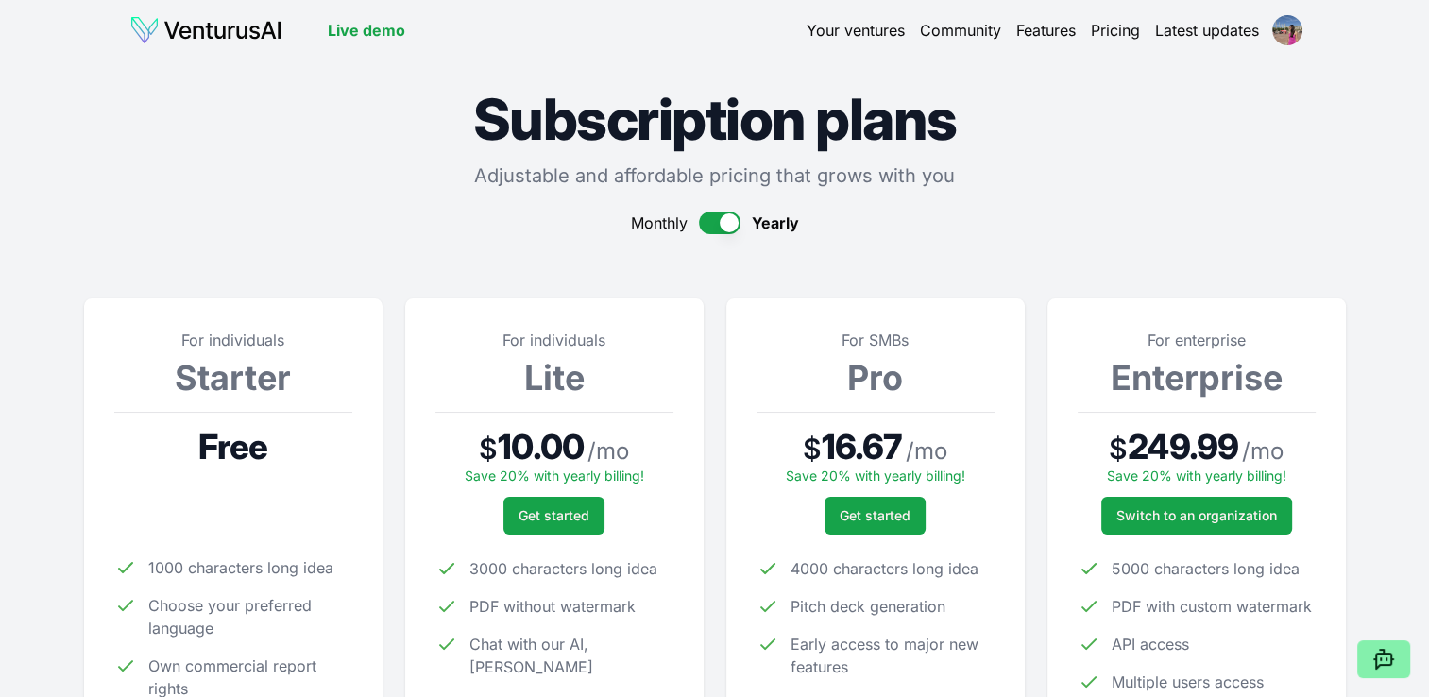
click at [272, 412] on div at bounding box center [233, 412] width 238 height 1
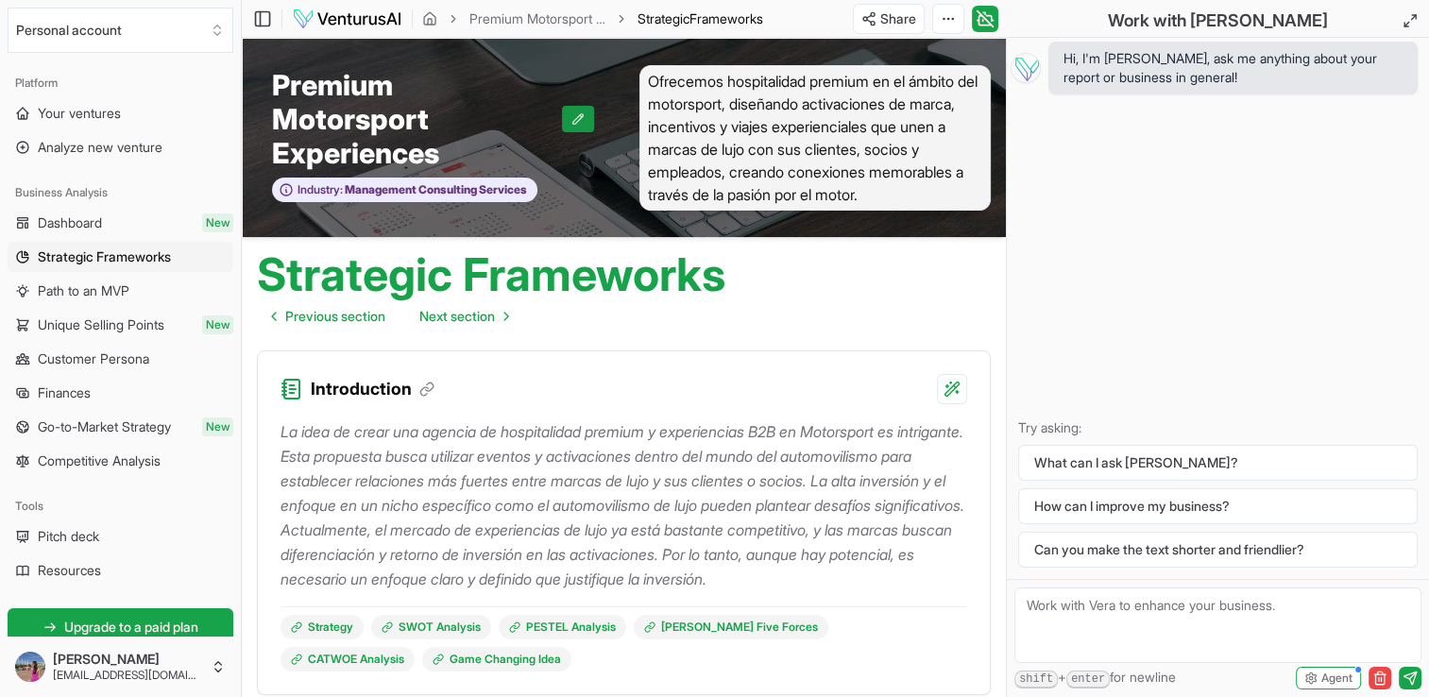
click at [576, 123] on icon at bounding box center [577, 118] width 13 height 13
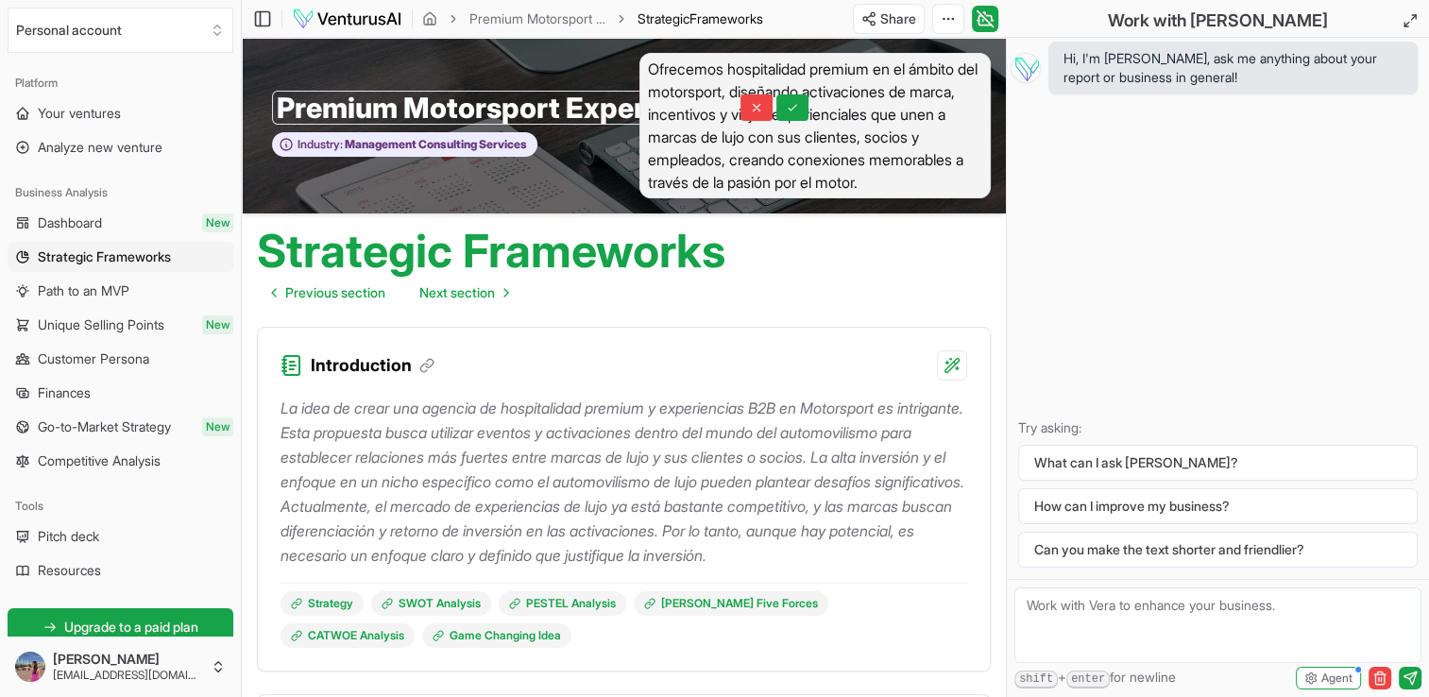
click at [861, 143] on span "Ofrecemos hospitalidad premium en el ámbito del motorsport, diseñando activacio…" at bounding box center [815, 125] width 352 height 145
click at [776, 98] on button at bounding box center [792, 107] width 32 height 26
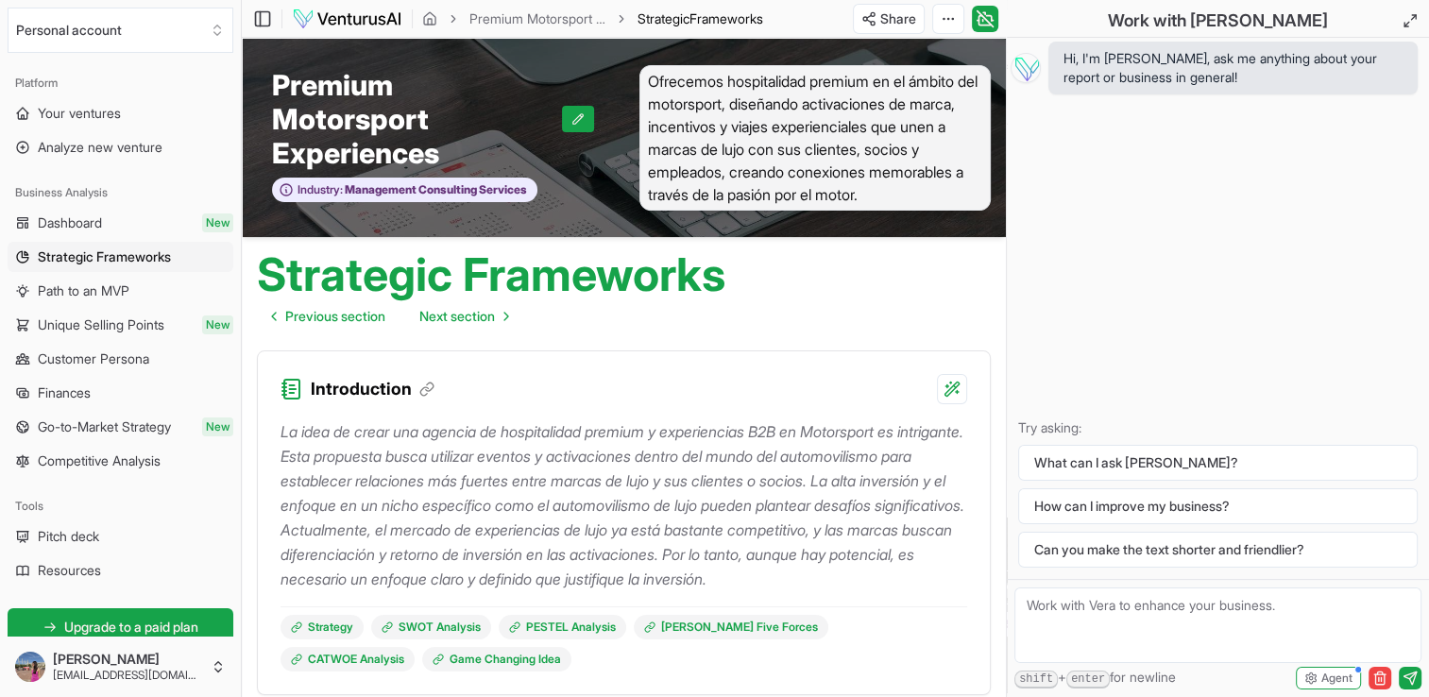
click at [782, 124] on span "Ofrecemos hospitalidad premium en el ámbito del motorsport, diseñando activacio…" at bounding box center [815, 137] width 352 height 145
click at [928, 179] on span "Ofrecemos hospitalidad premium en el ámbito del motorsport, diseñando activacio…" at bounding box center [815, 137] width 352 height 145
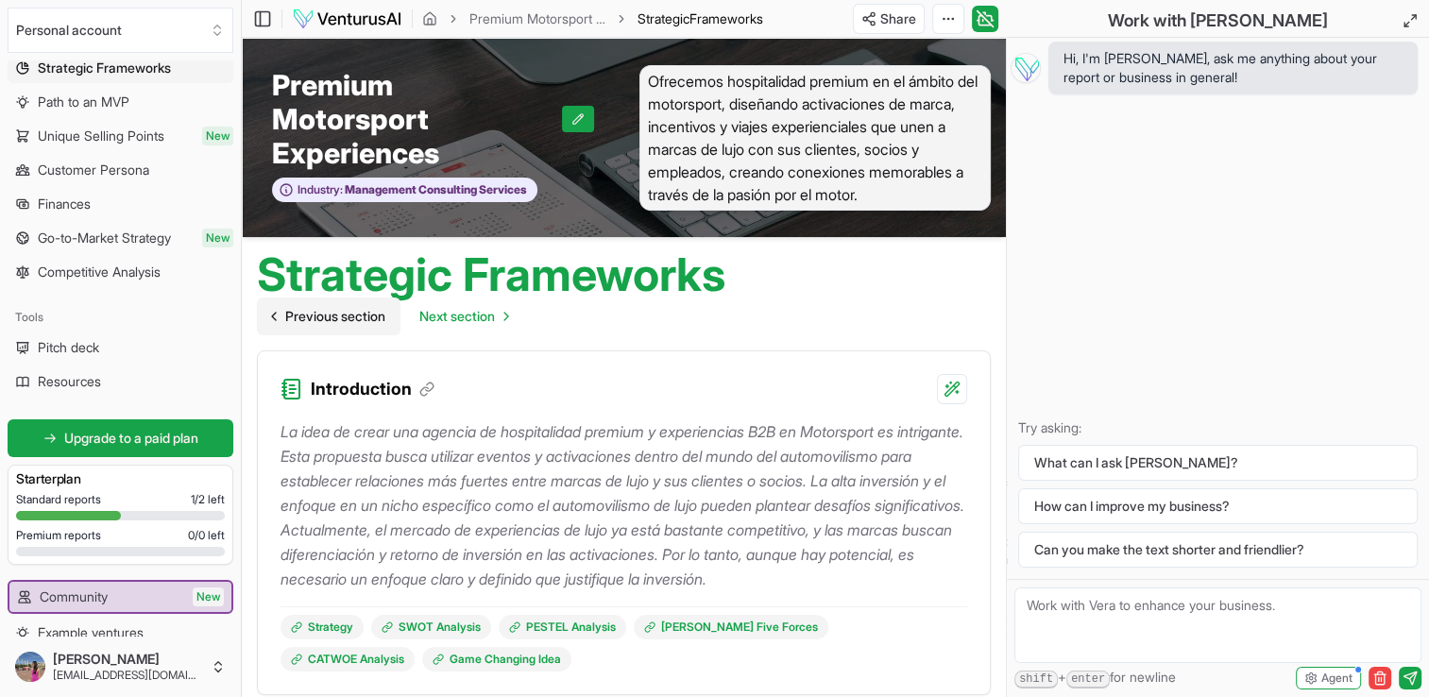
click at [306, 319] on span "Previous section" at bounding box center [335, 316] width 100 height 19
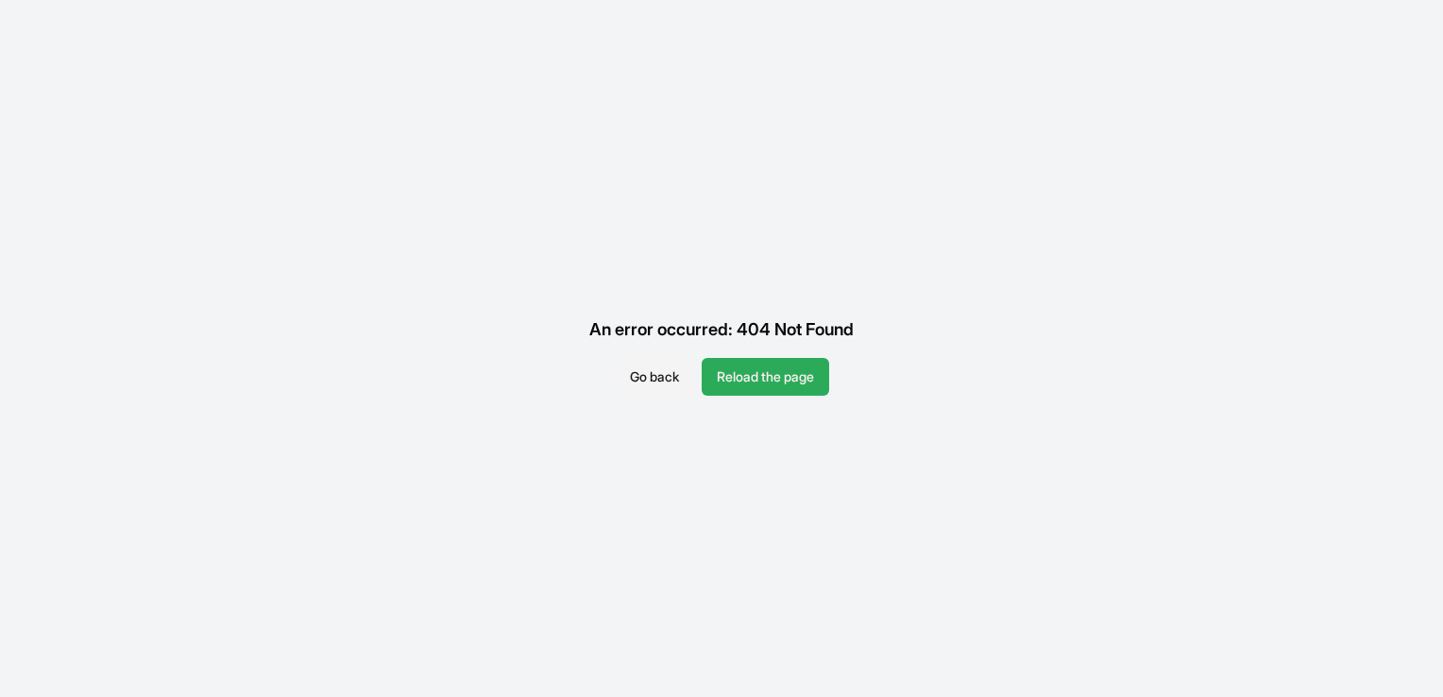
click at [740, 382] on button "Reload the page" at bounding box center [765, 377] width 127 height 38
click at [651, 380] on button "Go back" at bounding box center [654, 377] width 79 height 38
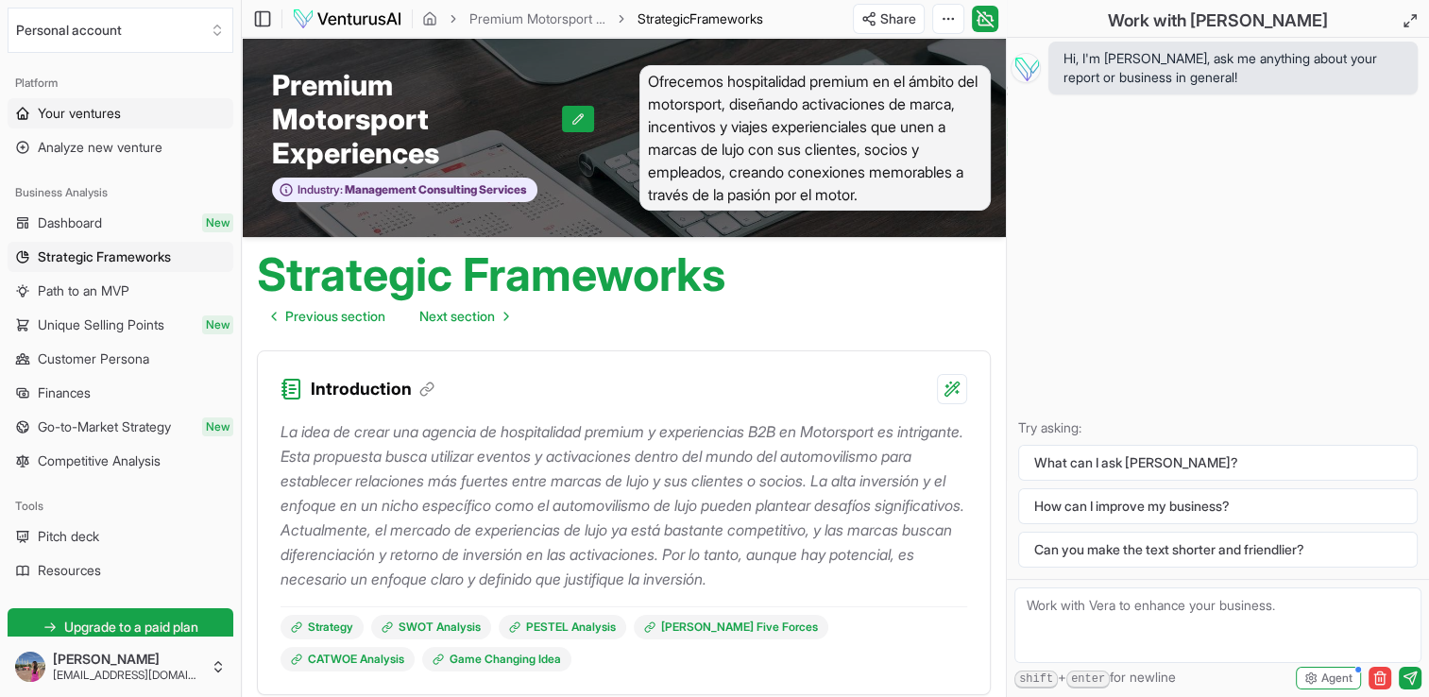
click at [79, 118] on span "Your ventures" at bounding box center [79, 113] width 83 height 19
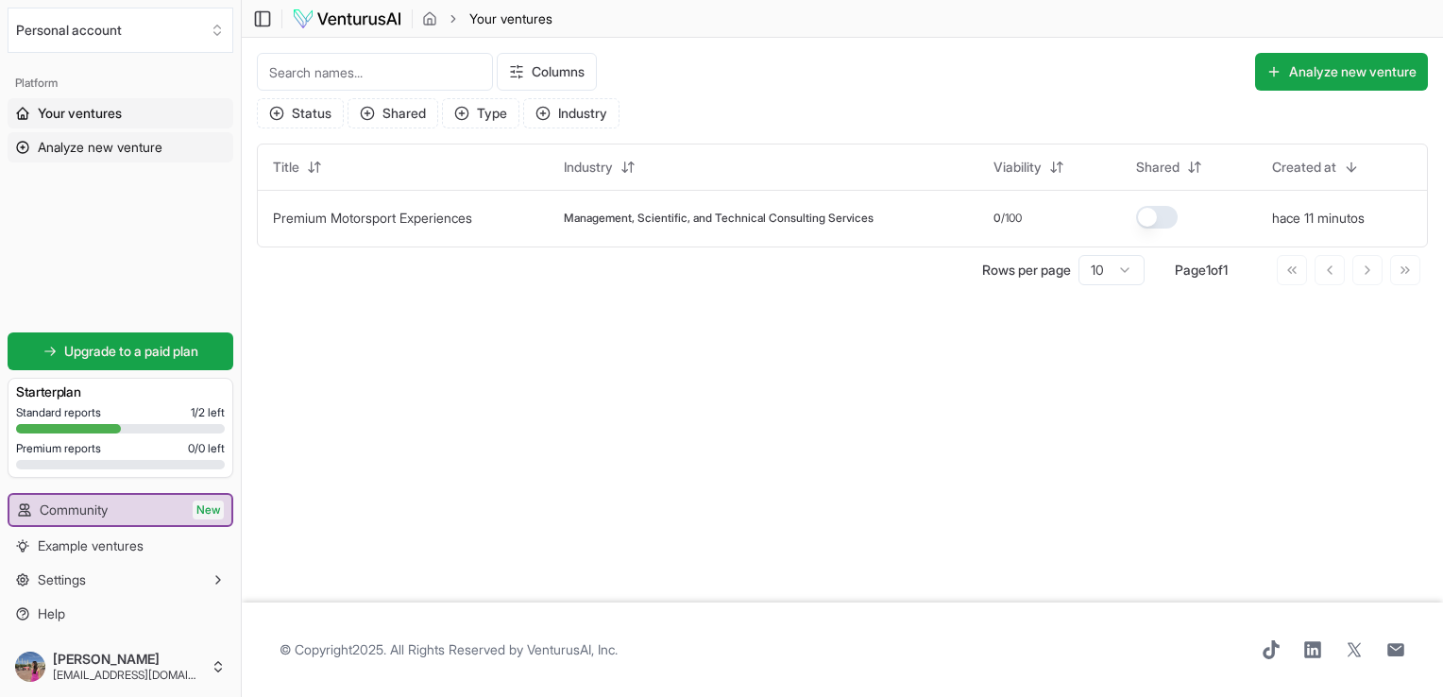
click at [97, 145] on span "Analyze new venture" at bounding box center [100, 147] width 125 height 19
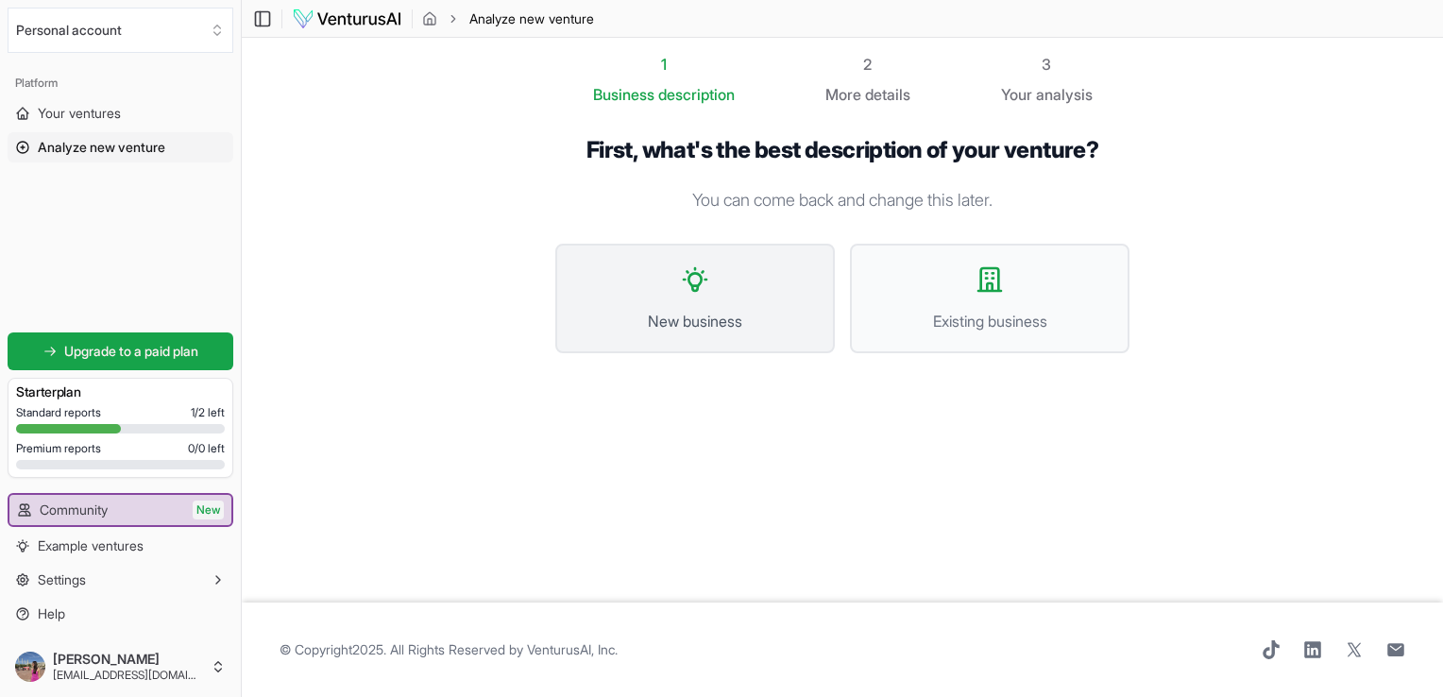
click at [691, 302] on button "New business" at bounding box center [694, 299] width 279 height 110
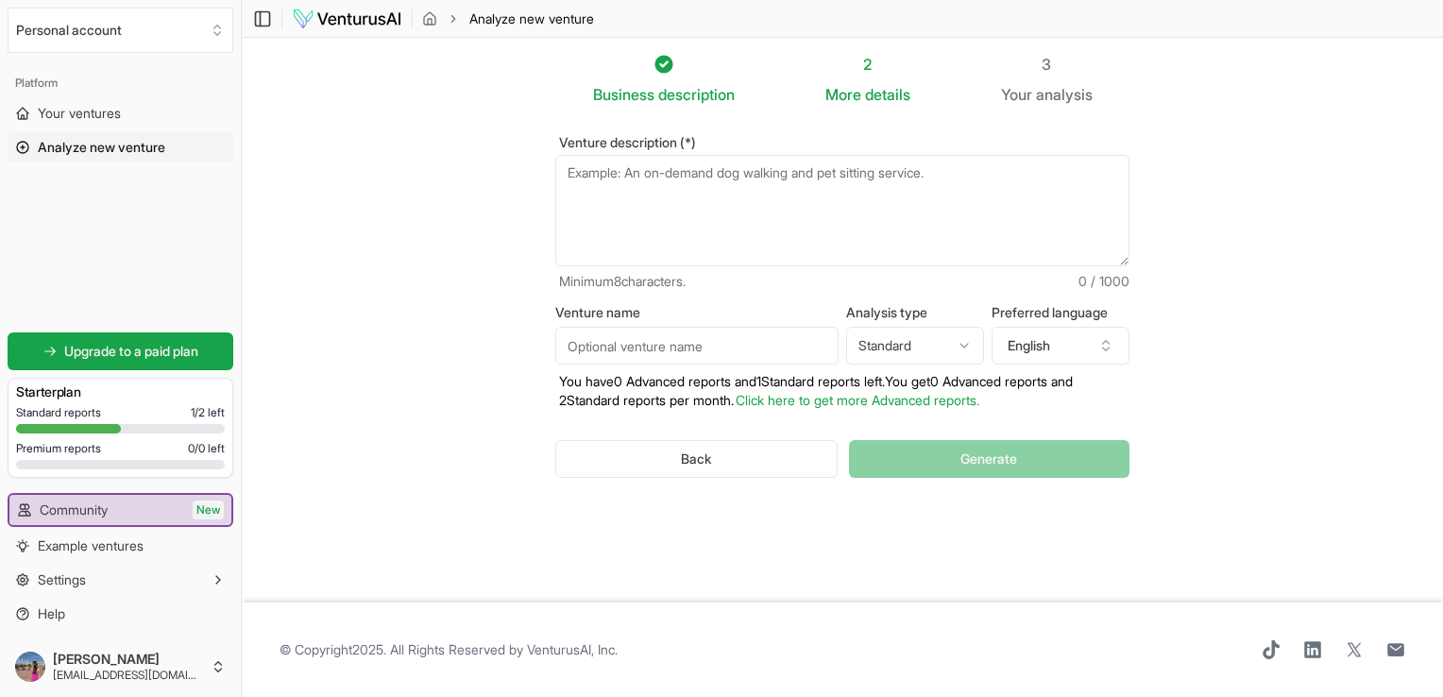
click at [856, 85] on span "More" at bounding box center [843, 94] width 36 height 23
click at [652, 194] on textarea "Venture description (*)" at bounding box center [842, 210] width 574 height 111
click at [675, 339] on input "Venture name" at bounding box center [696, 346] width 283 height 38
click at [780, 198] on textarea "Venture description (*)" at bounding box center [842, 210] width 574 height 111
paste textarea "Hospitalidad premium y experiencias B2B en Motorsport: activaciones de marca, i…"
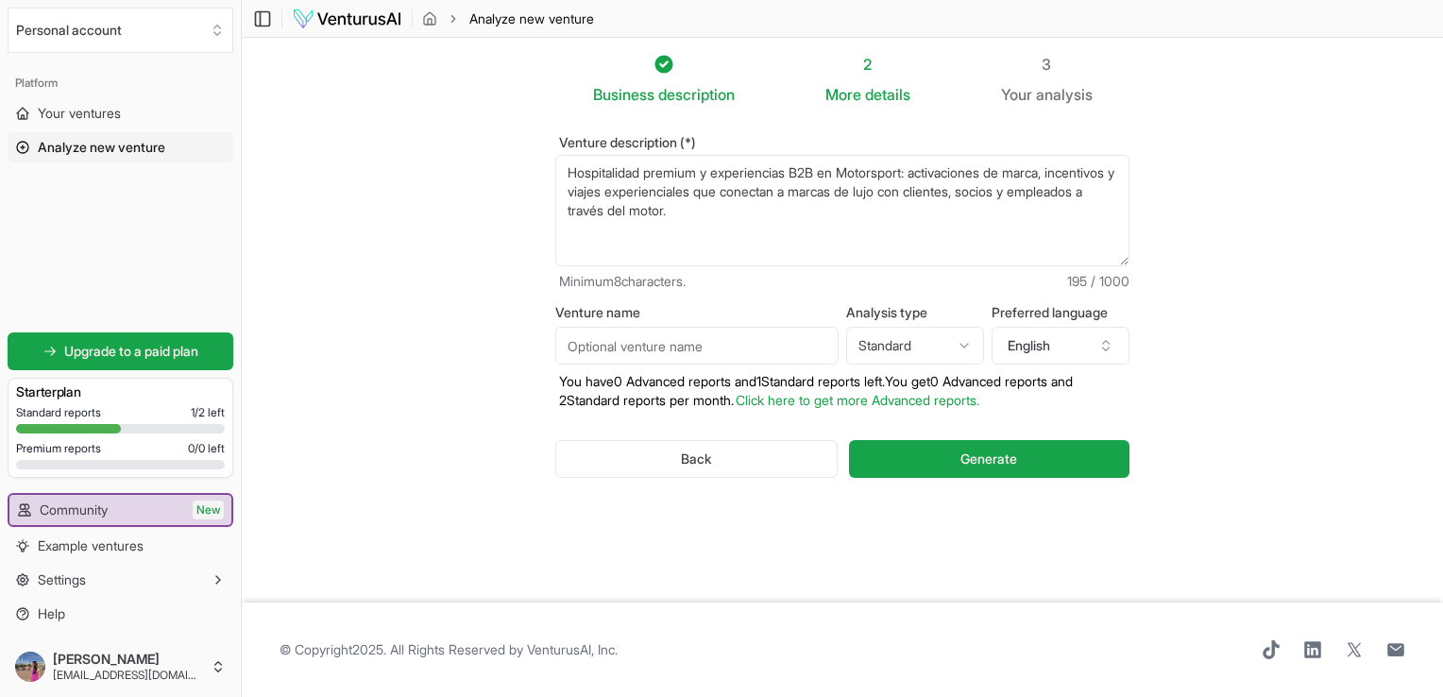
type textarea "Hospitalidad premium y experiencias B2B en Motorsport: activaciones de marca, i…"
click at [589, 488] on div "Back Generate" at bounding box center [842, 459] width 574 height 98
drag, startPoint x: 49, startPoint y: 244, endPoint x: 39, endPoint y: 235, distance: 13.4
click at [49, 244] on div "Platform Your ventures Analyze new venture Get started for free Upgrade to a pa…" at bounding box center [120, 348] width 241 height 576
click at [819, 214] on textarea "Hospitalidad premium y experiencias B2B en Motorsport: activaciones de marca, i…" at bounding box center [842, 210] width 574 height 111
